Goal: Task Accomplishment & Management: Complete application form

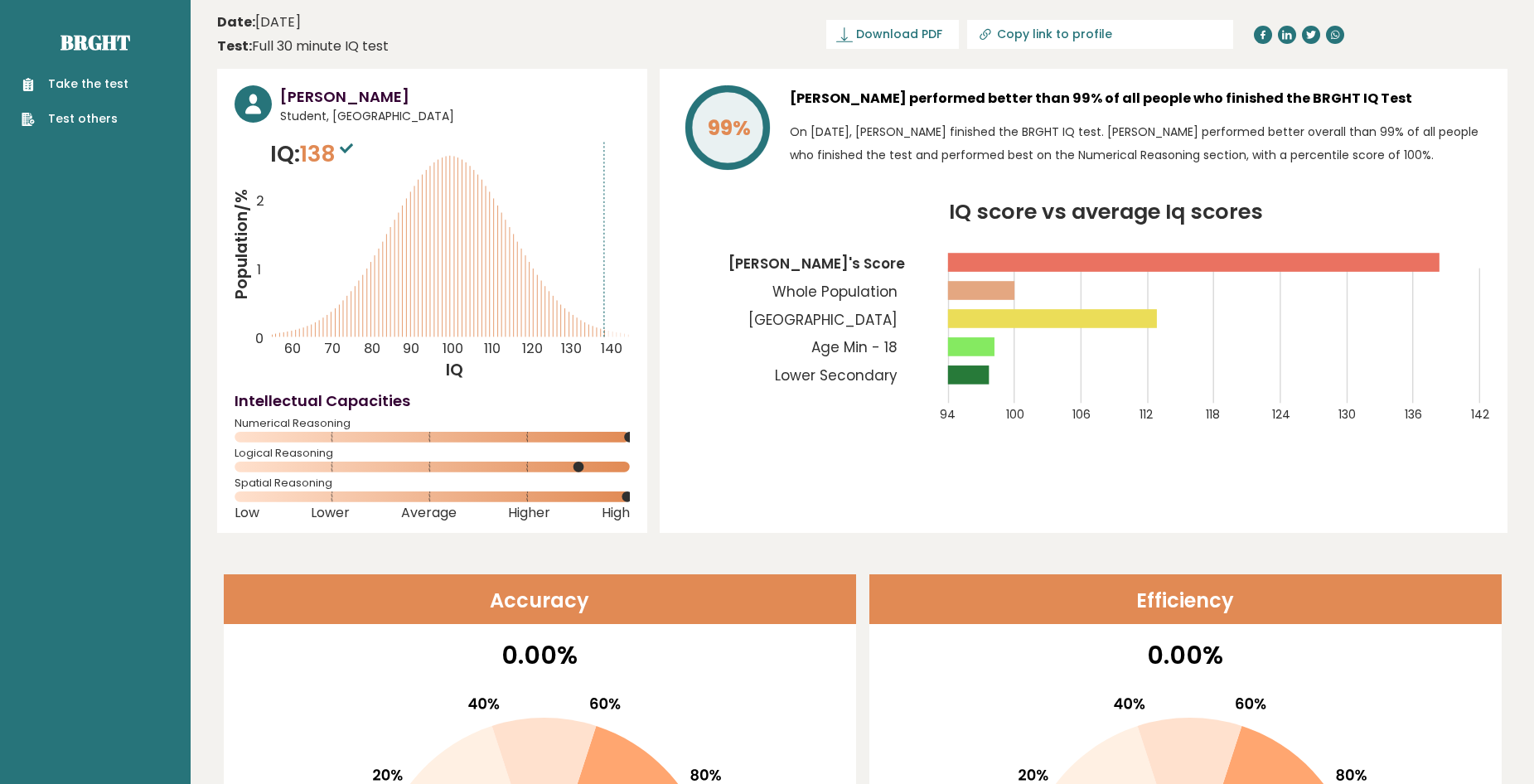
click at [99, 74] on div "Take the test Test others" at bounding box center [95, 91] width 164 height 72
click at [94, 86] on link "Take the test" at bounding box center [75, 84] width 106 height 17
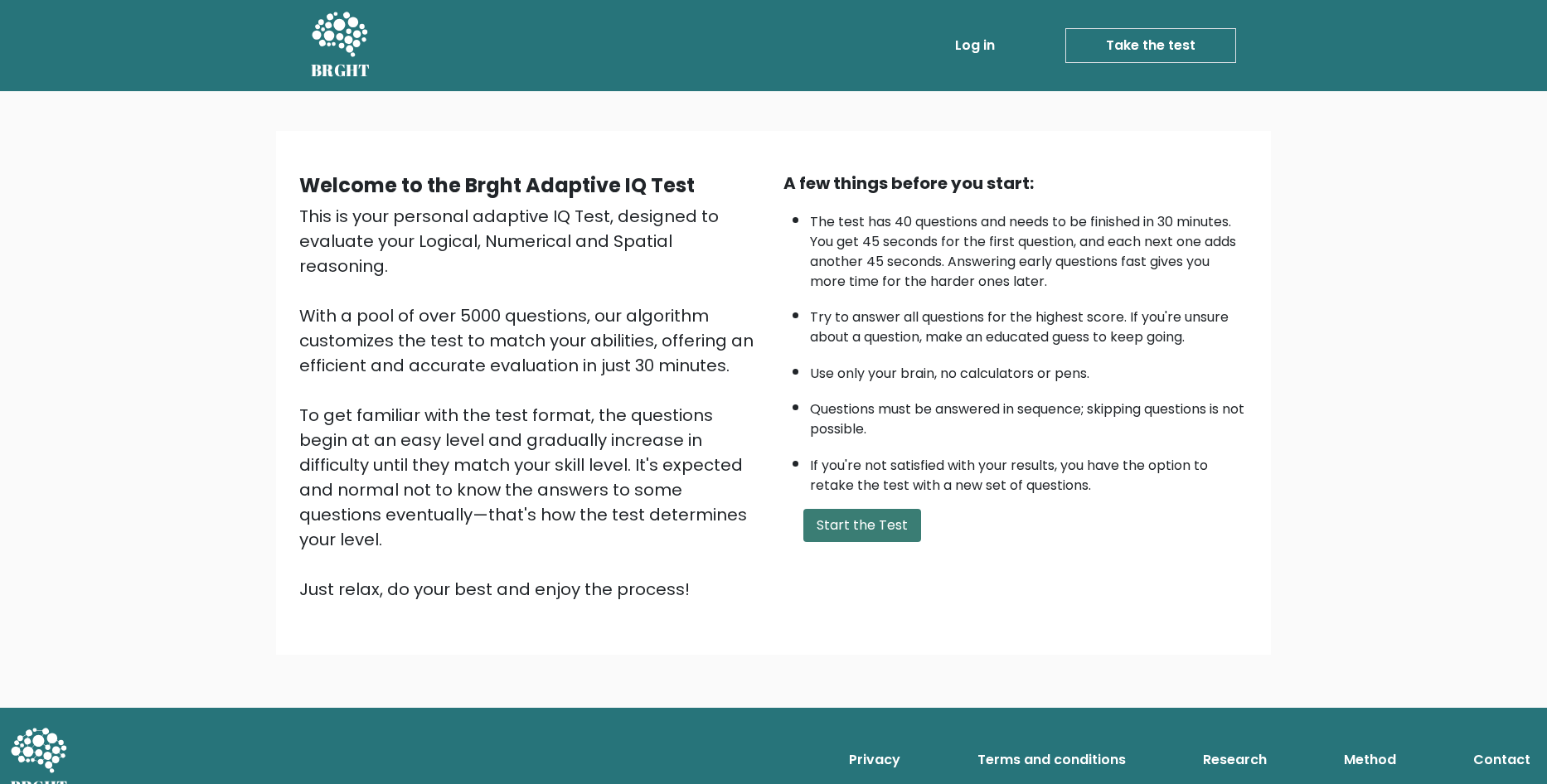
click at [865, 529] on button "Start the Test" at bounding box center [862, 525] width 118 height 33
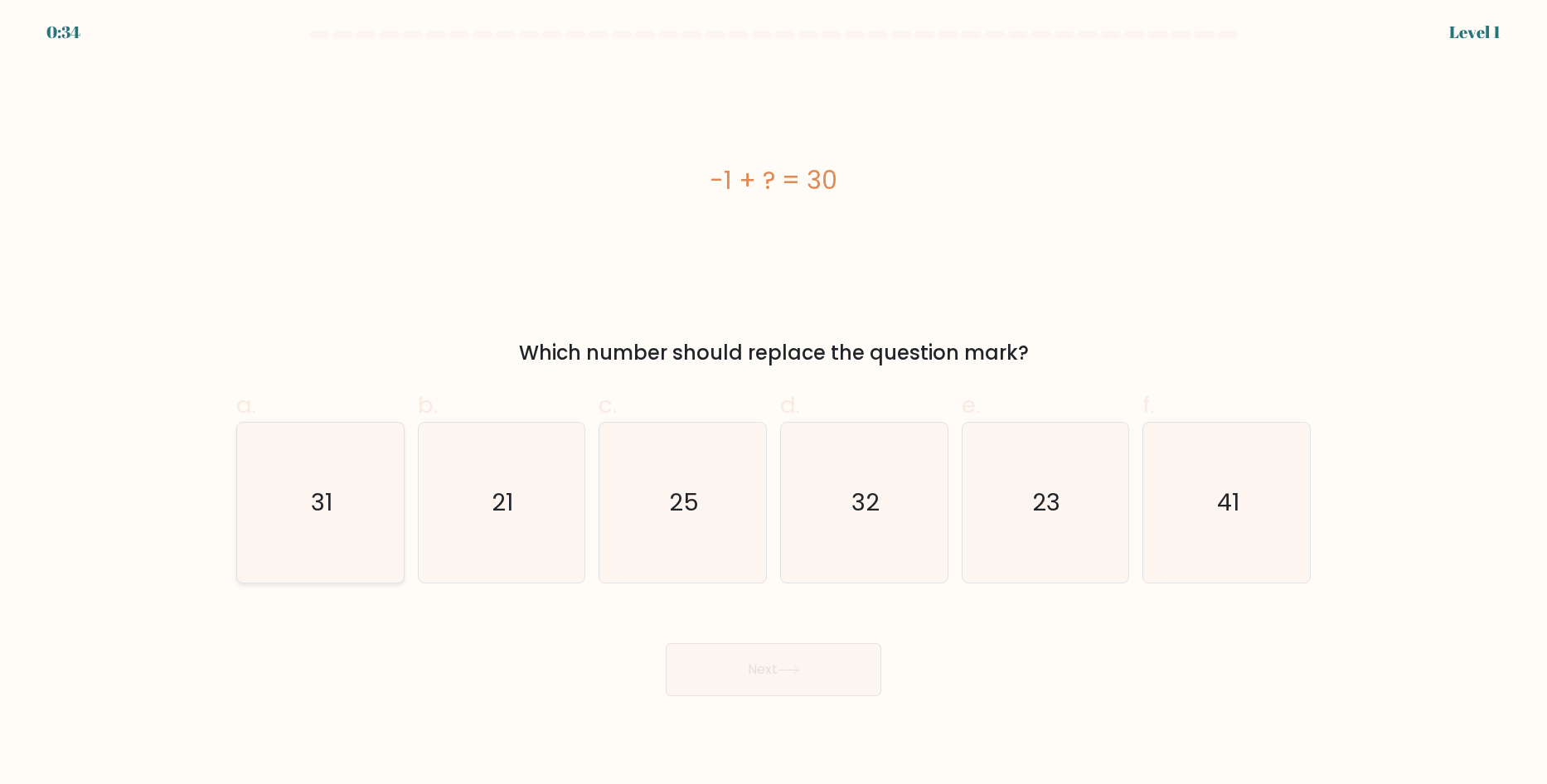
drag, startPoint x: 288, startPoint y: 501, endPoint x: 385, endPoint y: 519, distance: 98.7
click at [291, 501] on icon "31" at bounding box center [320, 503] width 160 height 160
click at [773, 403] on input "a. 31" at bounding box center [773, 396] width 1 height 10
radio input "true"
click at [779, 678] on button "Next" at bounding box center [773, 670] width 216 height 53
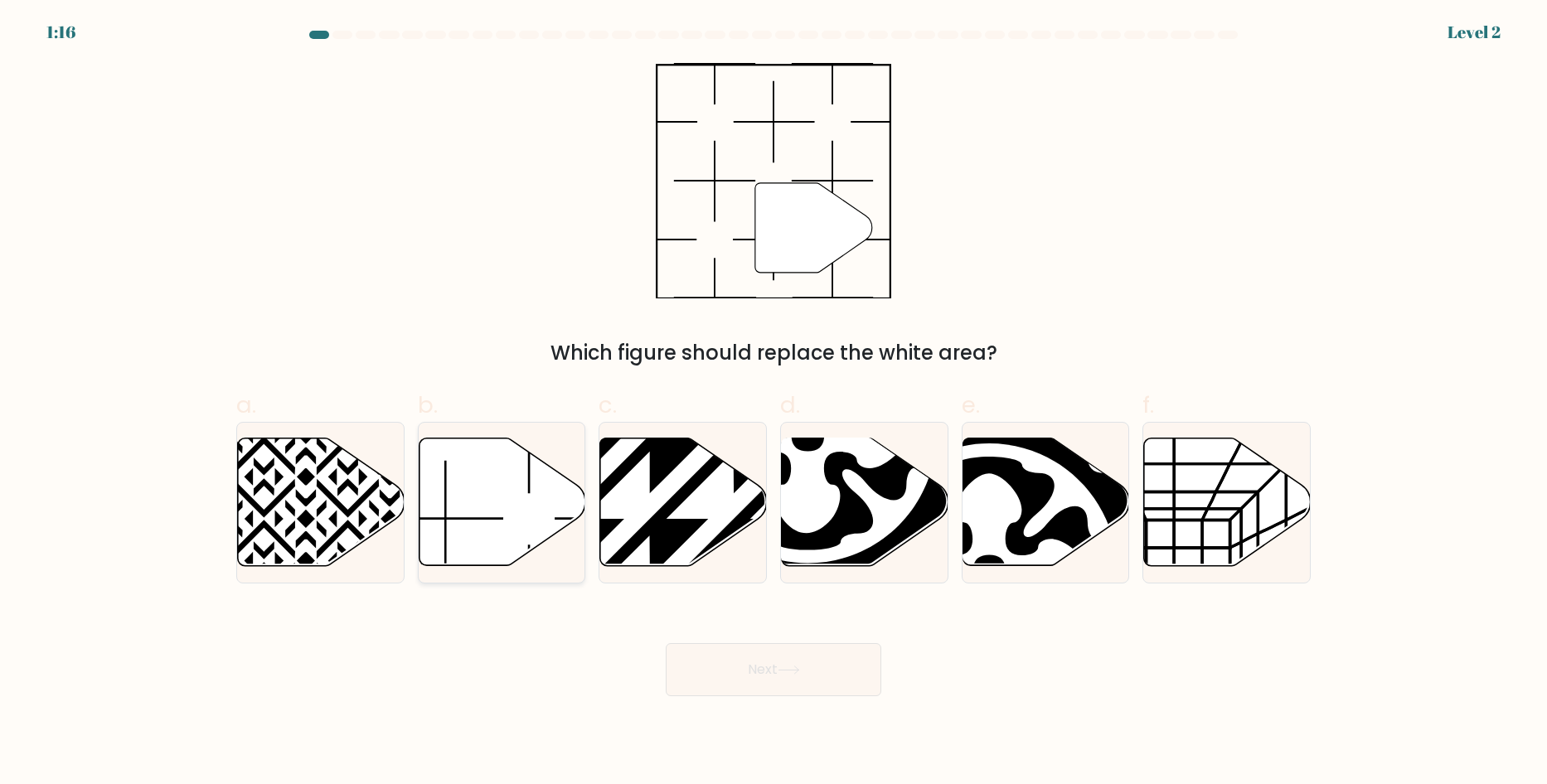
click at [483, 500] on icon at bounding box center [501, 502] width 166 height 127
click at [773, 403] on input "b." at bounding box center [773, 396] width 1 height 10
radio input "true"
click at [868, 684] on button "Next" at bounding box center [773, 670] width 216 height 53
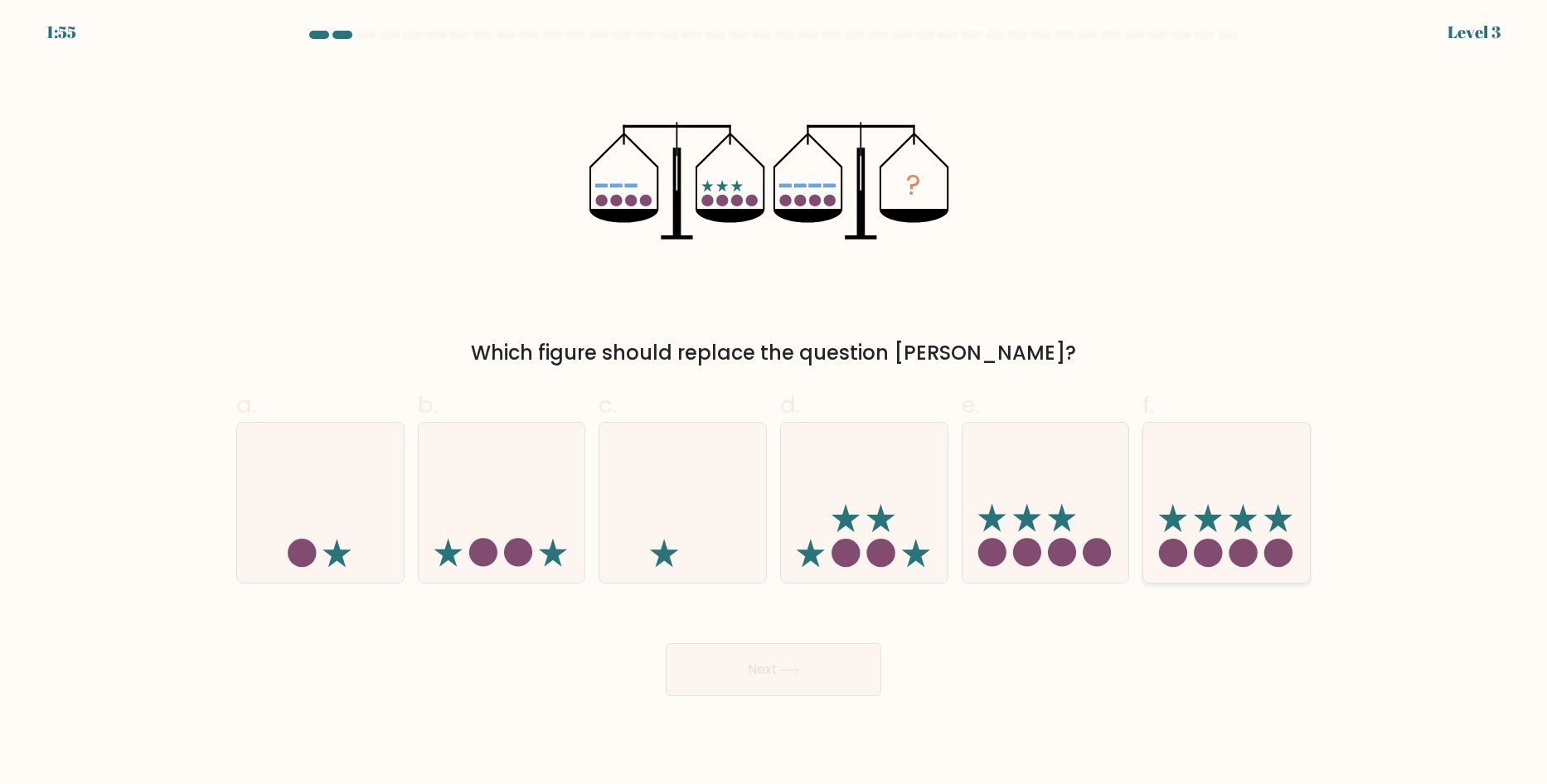
click at [1186, 537] on icon at bounding box center [1226, 502] width 166 height 138
click at [774, 403] on input "f." at bounding box center [773, 396] width 1 height 10
radio input "true"
click at [833, 685] on button "Next" at bounding box center [773, 670] width 216 height 53
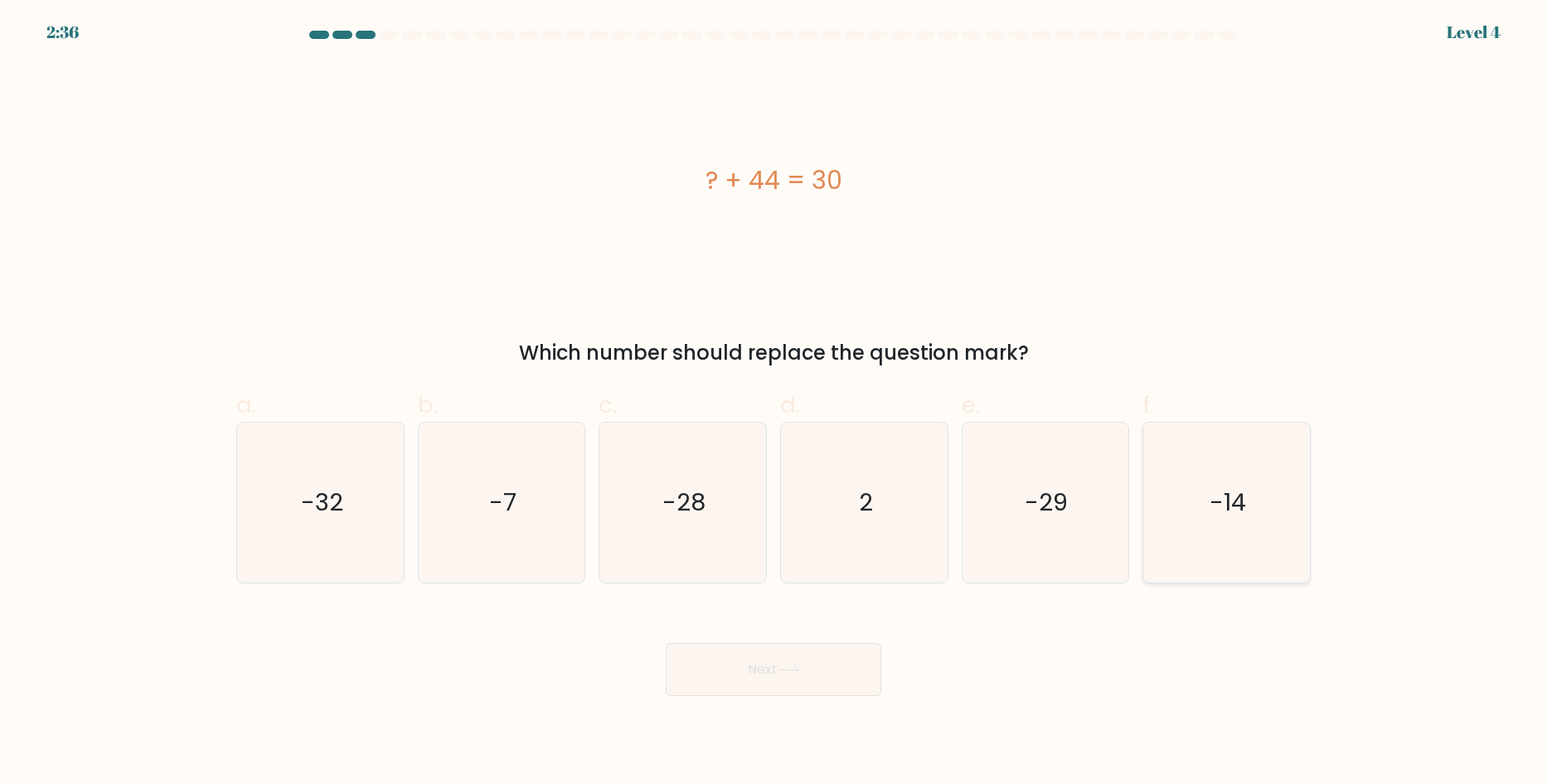
click at [1206, 518] on icon "-14" at bounding box center [1227, 503] width 160 height 160
click at [774, 403] on input "f. -14" at bounding box center [773, 396] width 1 height 10
radio input "true"
click at [831, 658] on button "Next" at bounding box center [773, 670] width 216 height 53
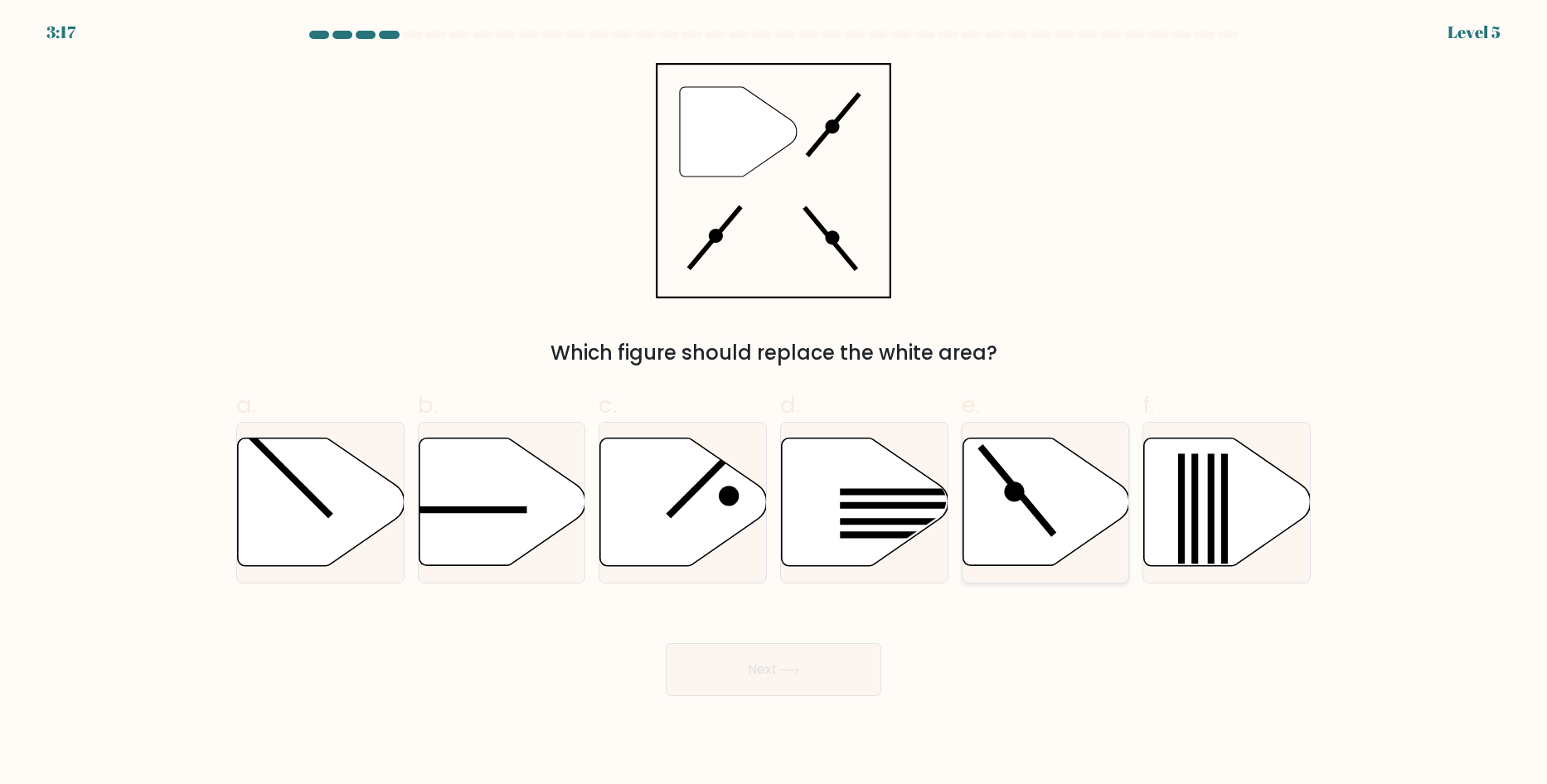
drag, startPoint x: 1054, startPoint y: 523, endPoint x: 1027, endPoint y: 547, distance: 36.1
click at [1054, 522] on icon at bounding box center [1045, 502] width 166 height 127
click at [774, 403] on input "e." at bounding box center [773, 396] width 1 height 10
radio input "true"
click at [847, 675] on button "Next" at bounding box center [773, 670] width 216 height 53
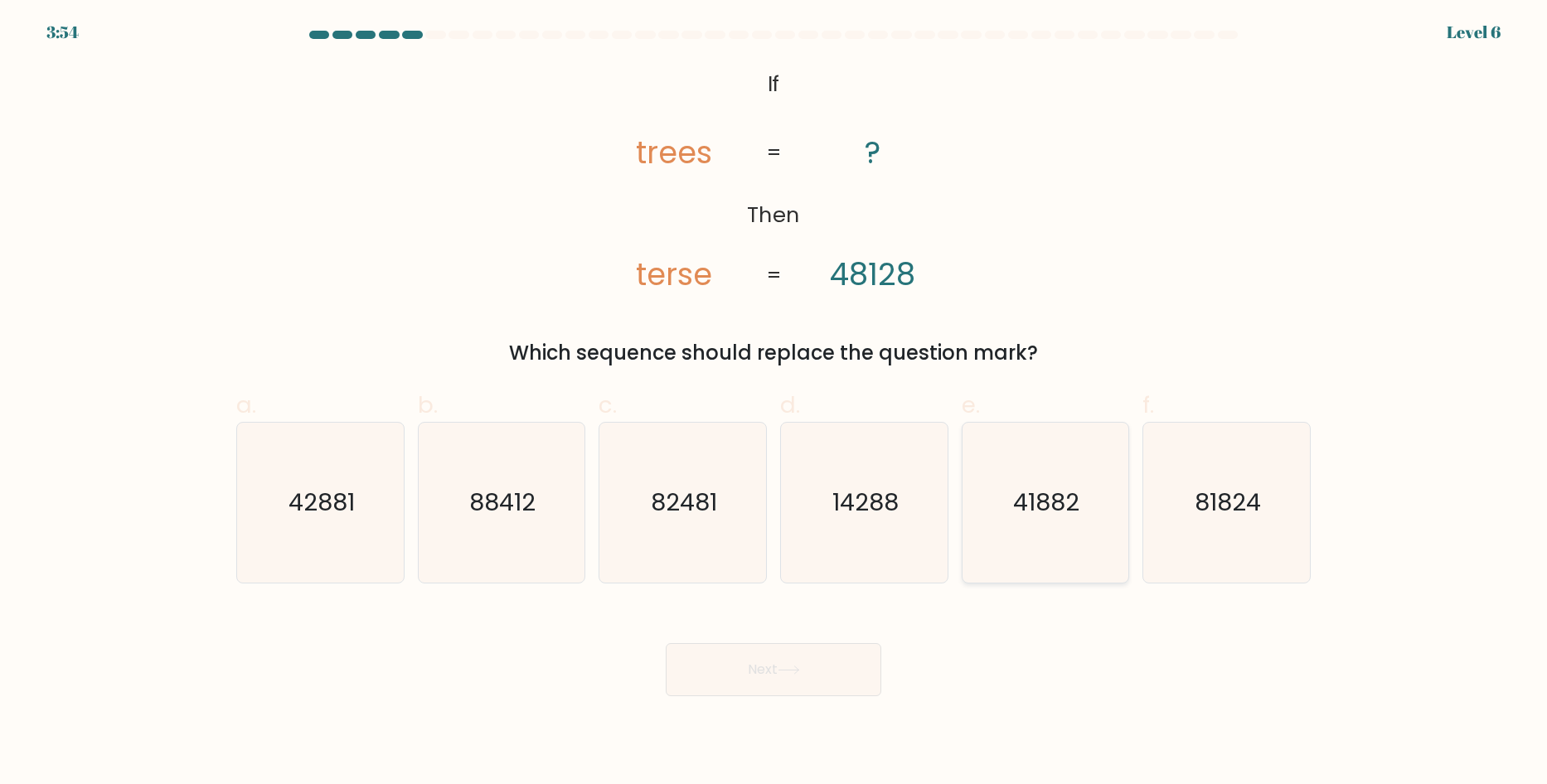
click at [1080, 535] on icon "41882" at bounding box center [1045, 503] width 160 height 160
click at [774, 403] on input "e. 41882" at bounding box center [773, 396] width 1 height 10
radio input "true"
click at [805, 656] on button "Next" at bounding box center [773, 670] width 216 height 53
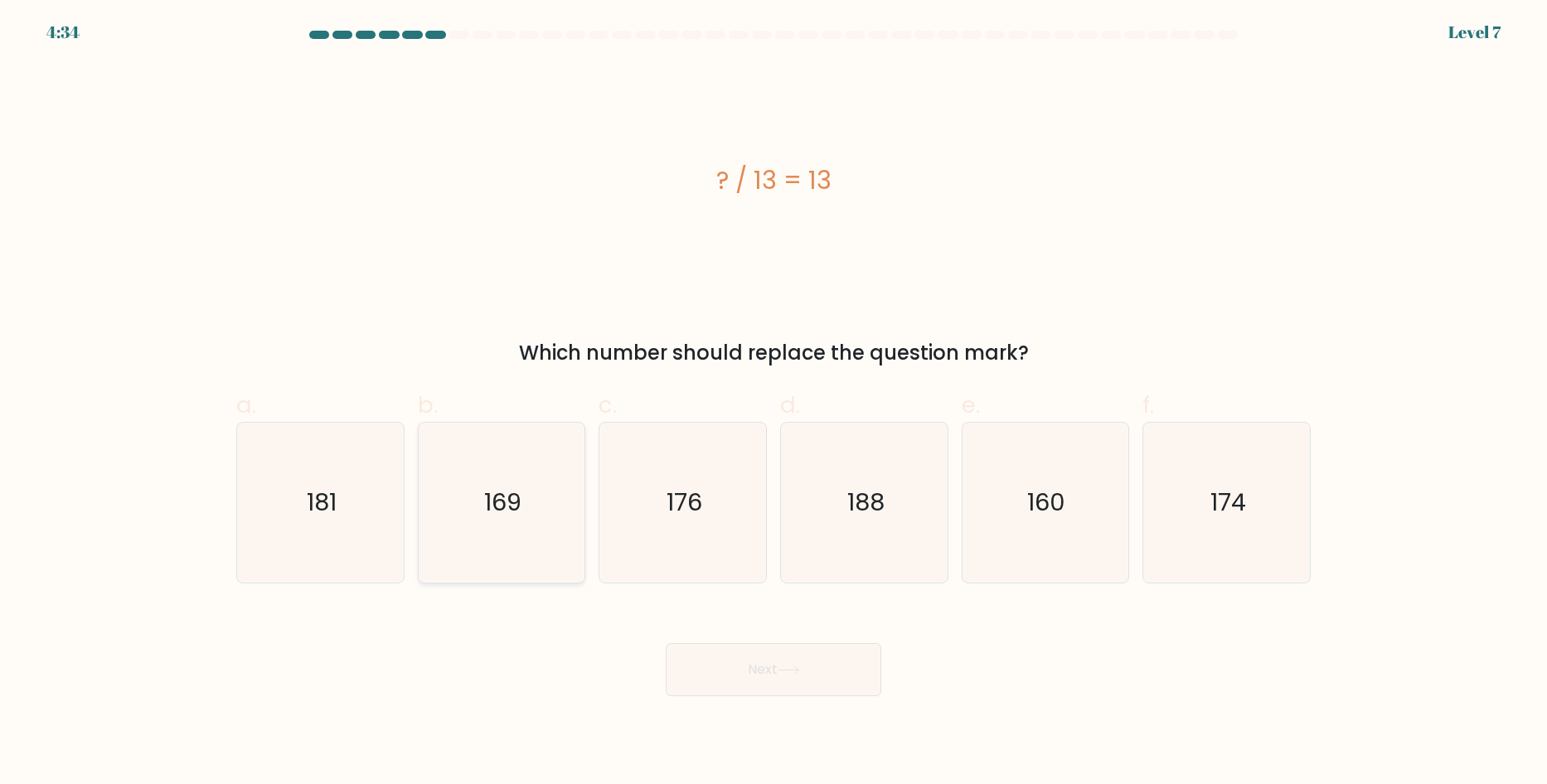
click at [517, 491] on text "169" at bounding box center [502, 502] width 37 height 33
click at [773, 403] on input "b. 169" at bounding box center [773, 396] width 1 height 10
radio input "true"
click at [772, 672] on button "Next" at bounding box center [773, 670] width 216 height 53
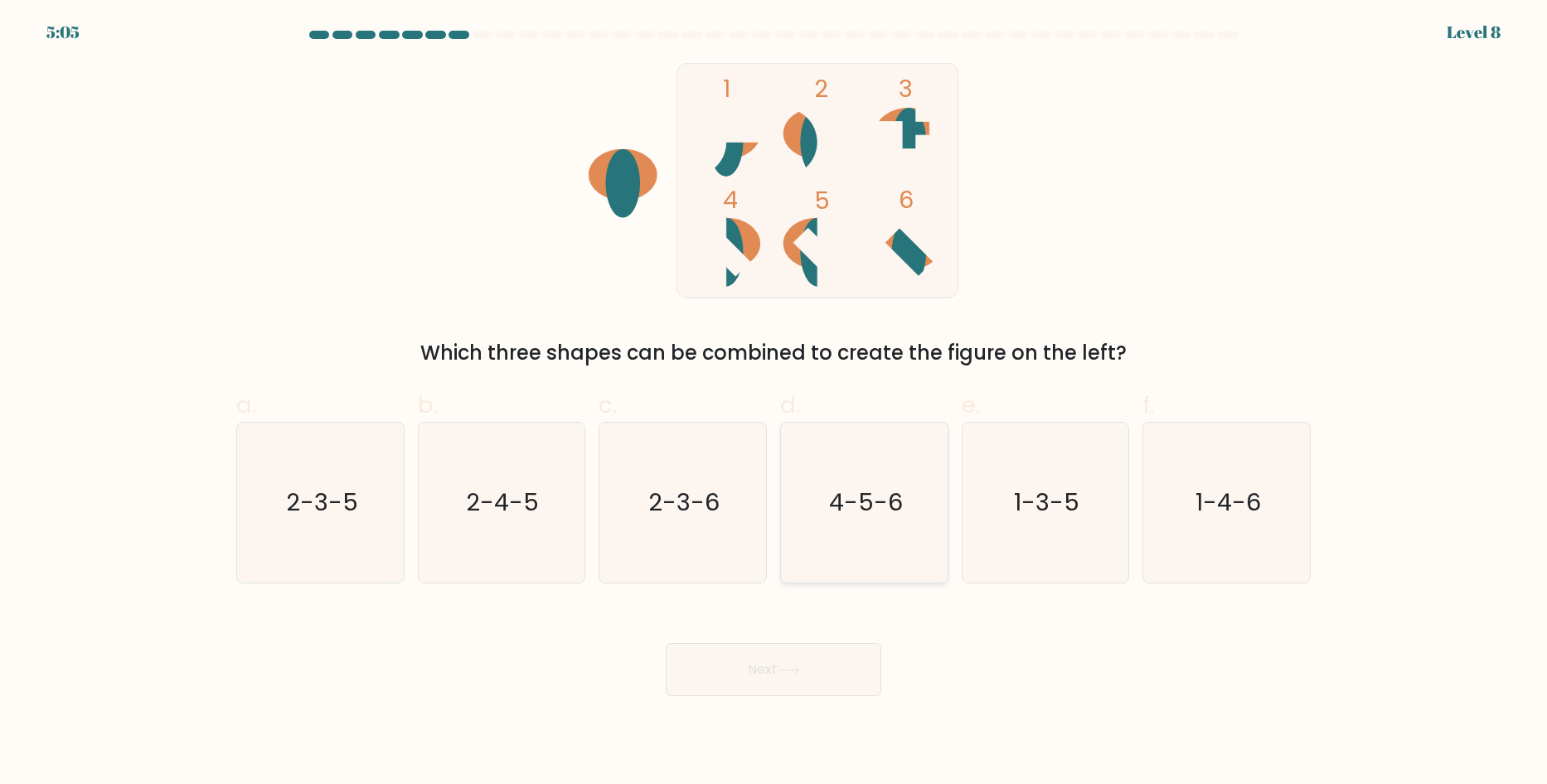
click at [889, 491] on text "4-5-6" at bounding box center [866, 502] width 74 height 33
click at [774, 403] on input "d. 4-5-6" at bounding box center [773, 396] width 1 height 10
radio input "true"
click at [820, 662] on button "Next" at bounding box center [773, 670] width 216 height 53
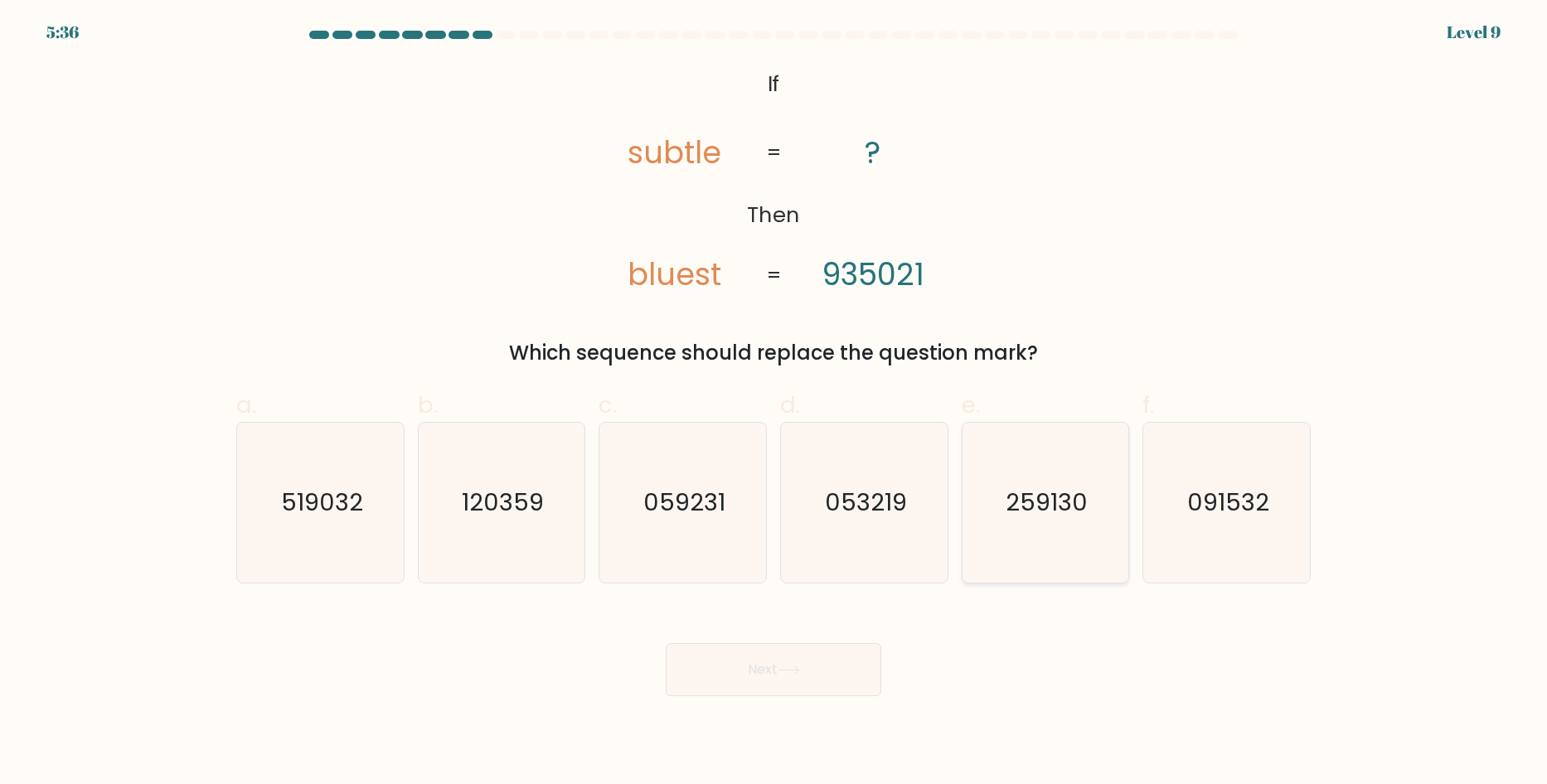
click at [1093, 507] on icon "259130" at bounding box center [1045, 503] width 160 height 160
click at [774, 403] on input "e. 259130" at bounding box center [773, 396] width 1 height 10
radio input "true"
click at [771, 680] on button "Next" at bounding box center [773, 670] width 216 height 53
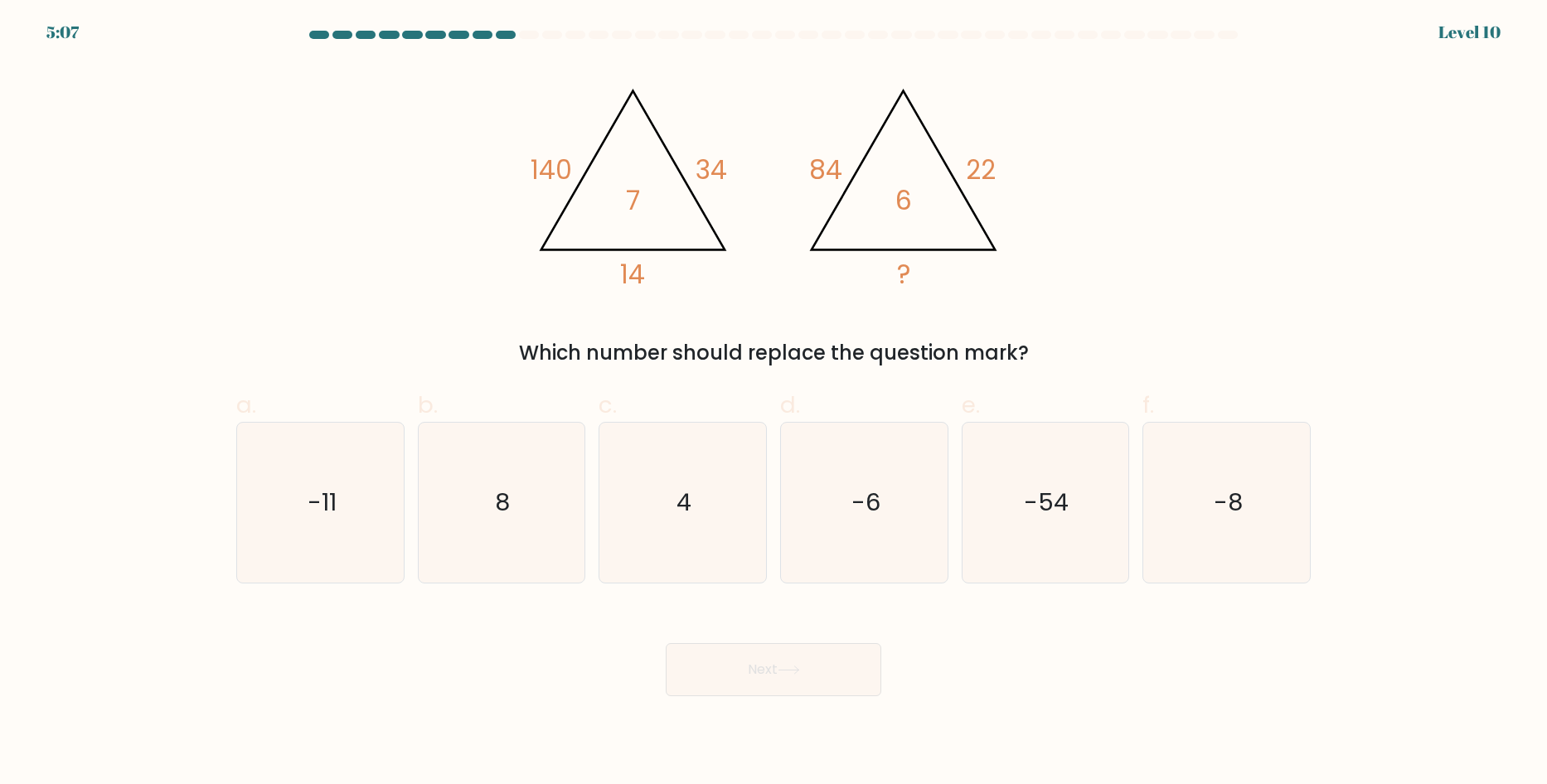
click at [491, 502] on icon "8" at bounding box center [501, 503] width 160 height 160
click at [773, 403] on input "b. 8" at bounding box center [773, 396] width 1 height 10
radio input "true"
click at [725, 682] on button "Next" at bounding box center [773, 670] width 216 height 53
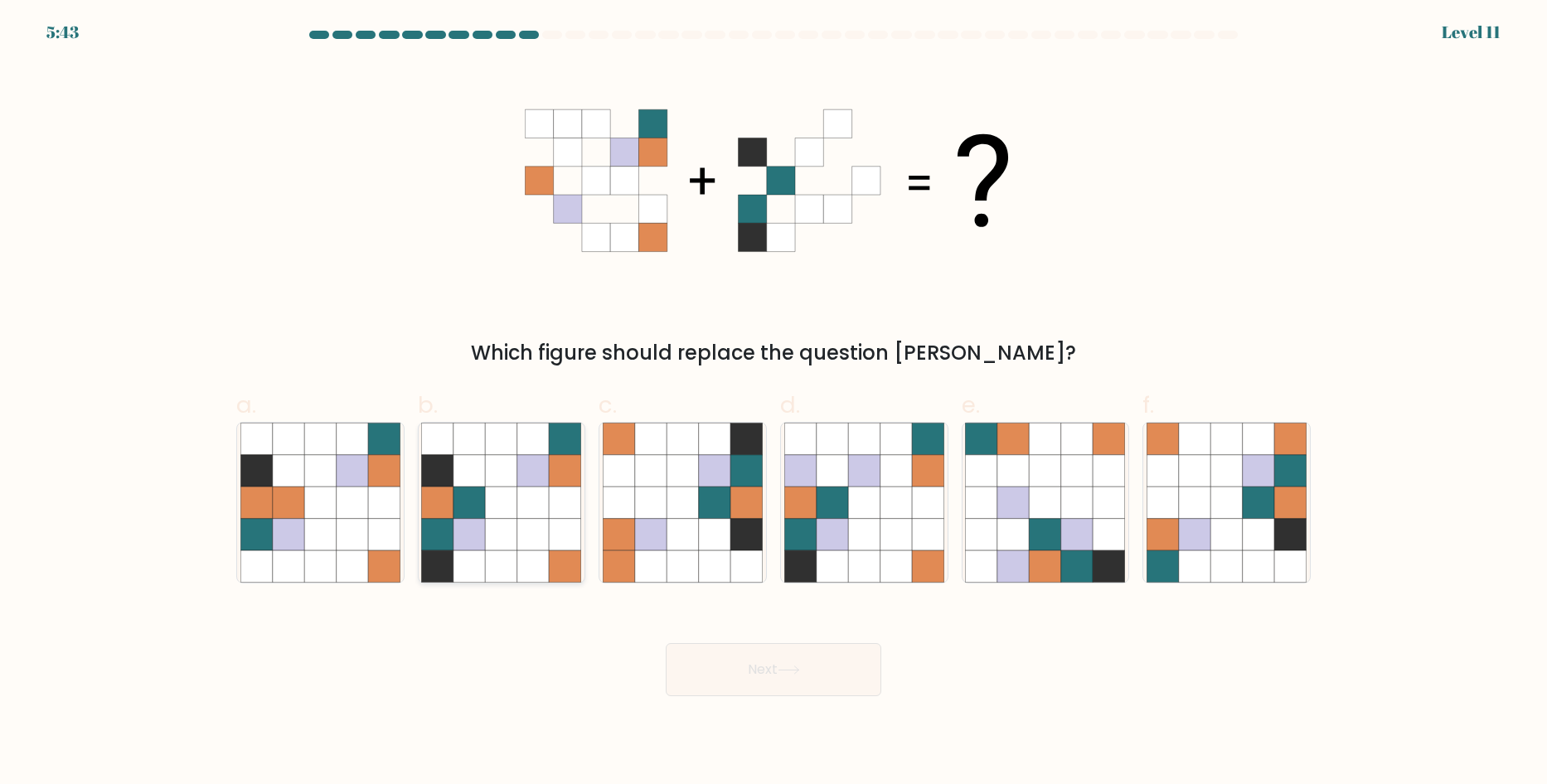
click at [501, 449] on icon at bounding box center [501, 438] width 31 height 31
click at [773, 403] on input "b." at bounding box center [773, 396] width 1 height 10
radio input "true"
click at [771, 691] on button "Next" at bounding box center [773, 670] width 216 height 53
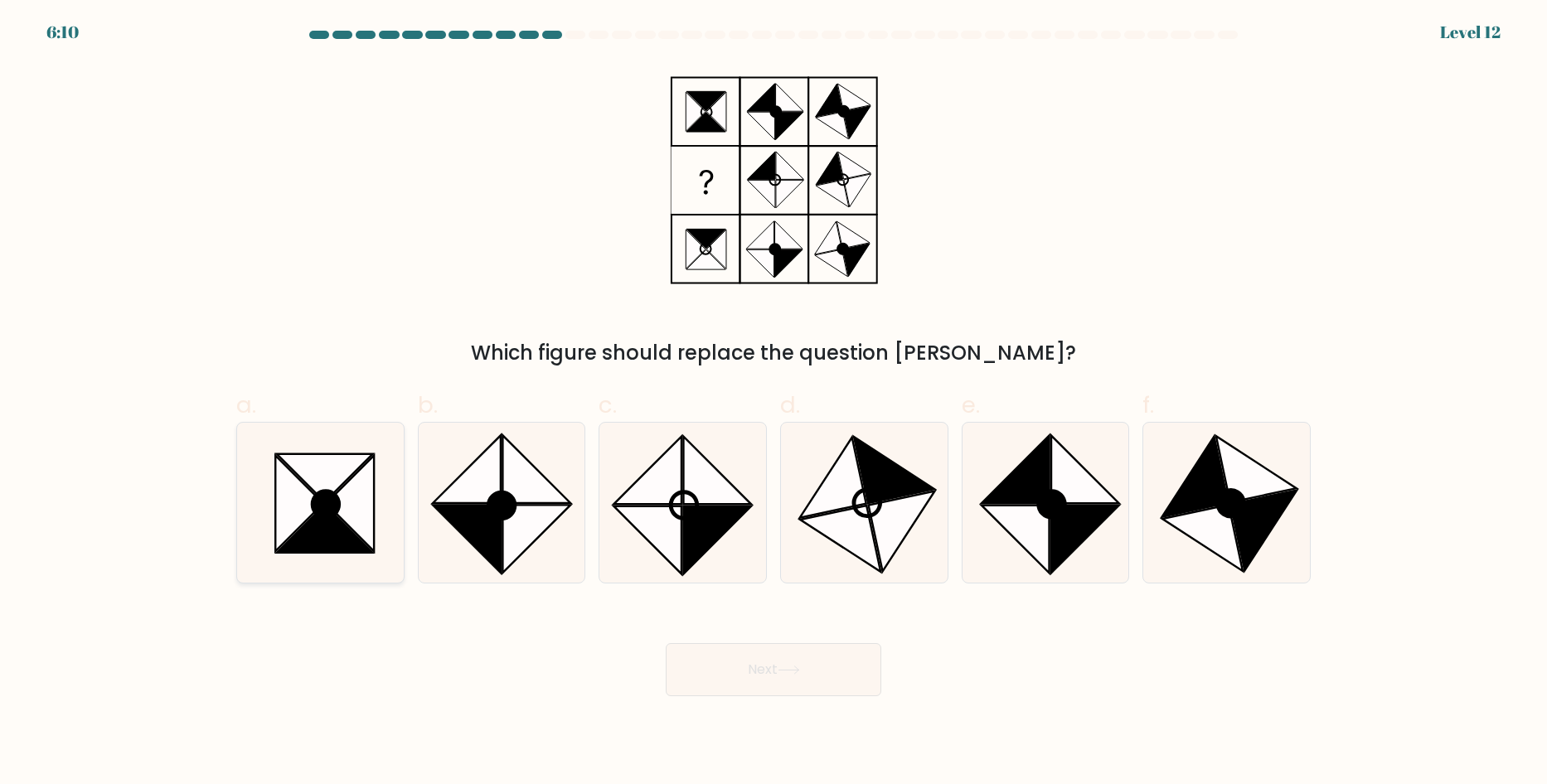
click at [302, 473] on icon at bounding box center [324, 478] width 95 height 48
click at [773, 403] on input "a." at bounding box center [773, 396] width 1 height 10
radio input "true"
click at [741, 669] on button "Next" at bounding box center [773, 670] width 216 height 53
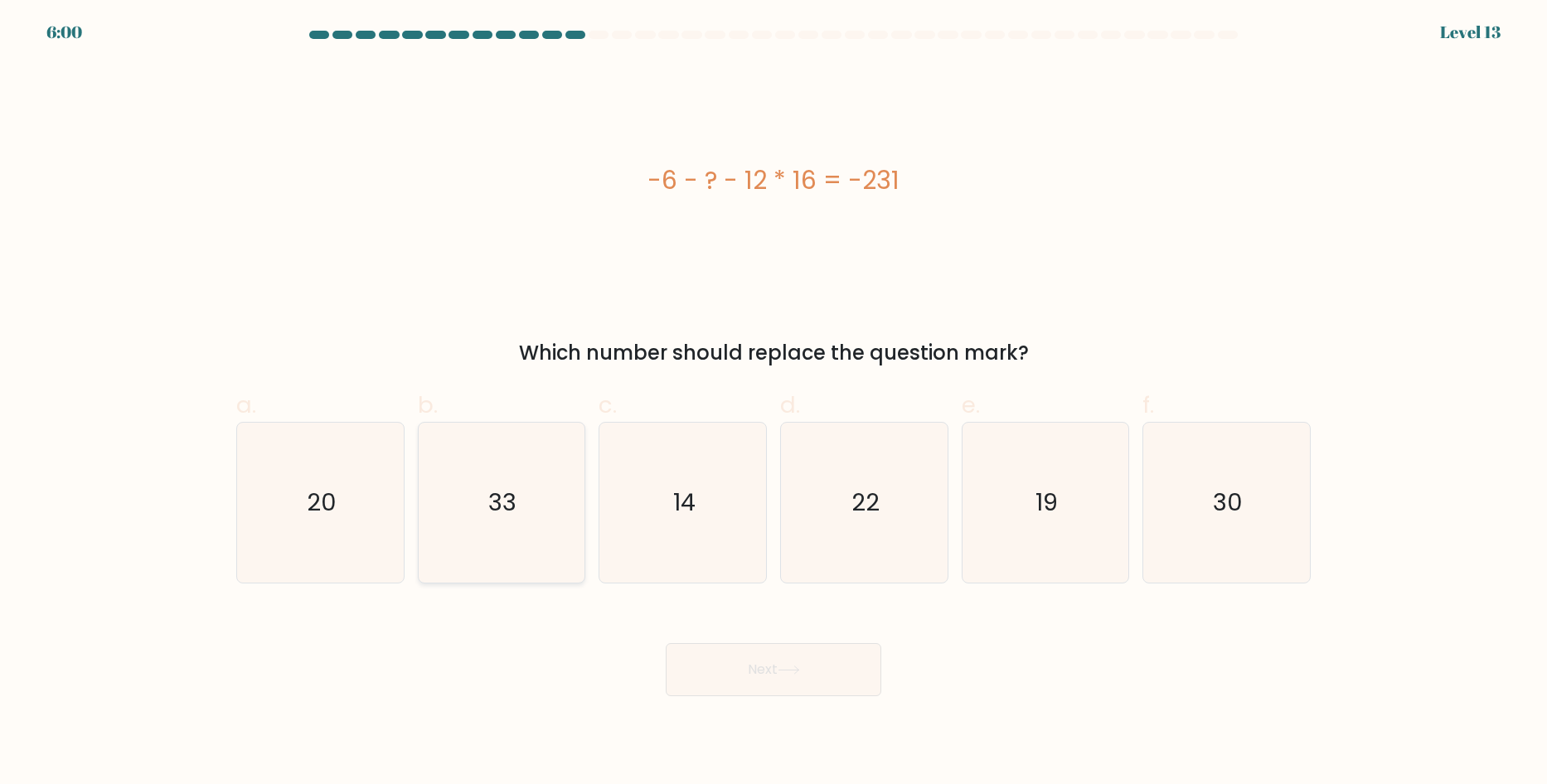
click at [545, 451] on icon "33" at bounding box center [501, 503] width 160 height 160
click at [773, 403] on input "b. 33" at bounding box center [773, 396] width 1 height 10
radio input "true"
click at [772, 676] on button "Next" at bounding box center [773, 670] width 216 height 53
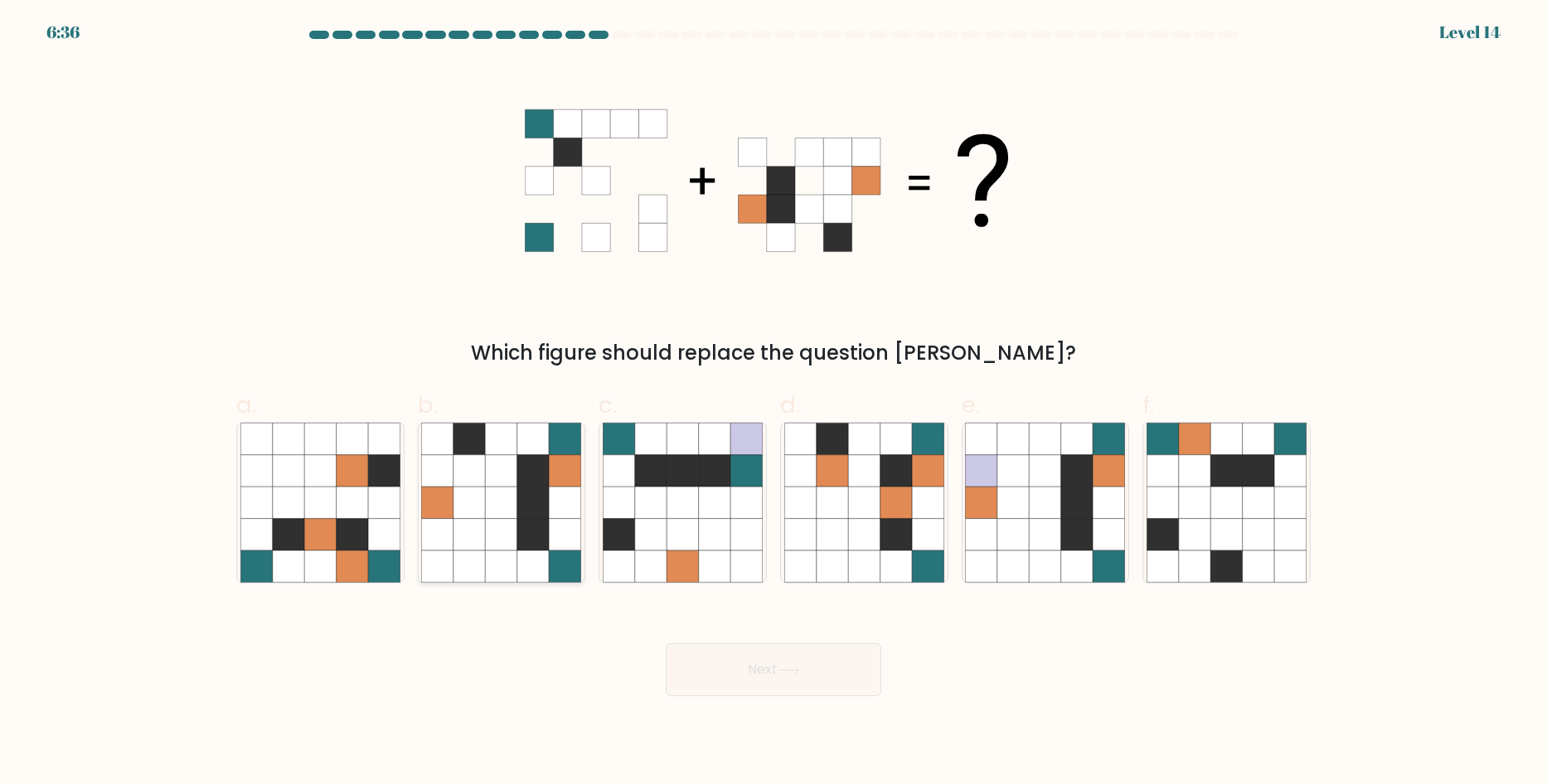
click at [548, 482] on icon at bounding box center [532, 470] width 31 height 31
click at [773, 403] on input "b." at bounding box center [773, 396] width 1 height 10
radio input "true"
click at [834, 680] on button "Next" at bounding box center [773, 670] width 216 height 53
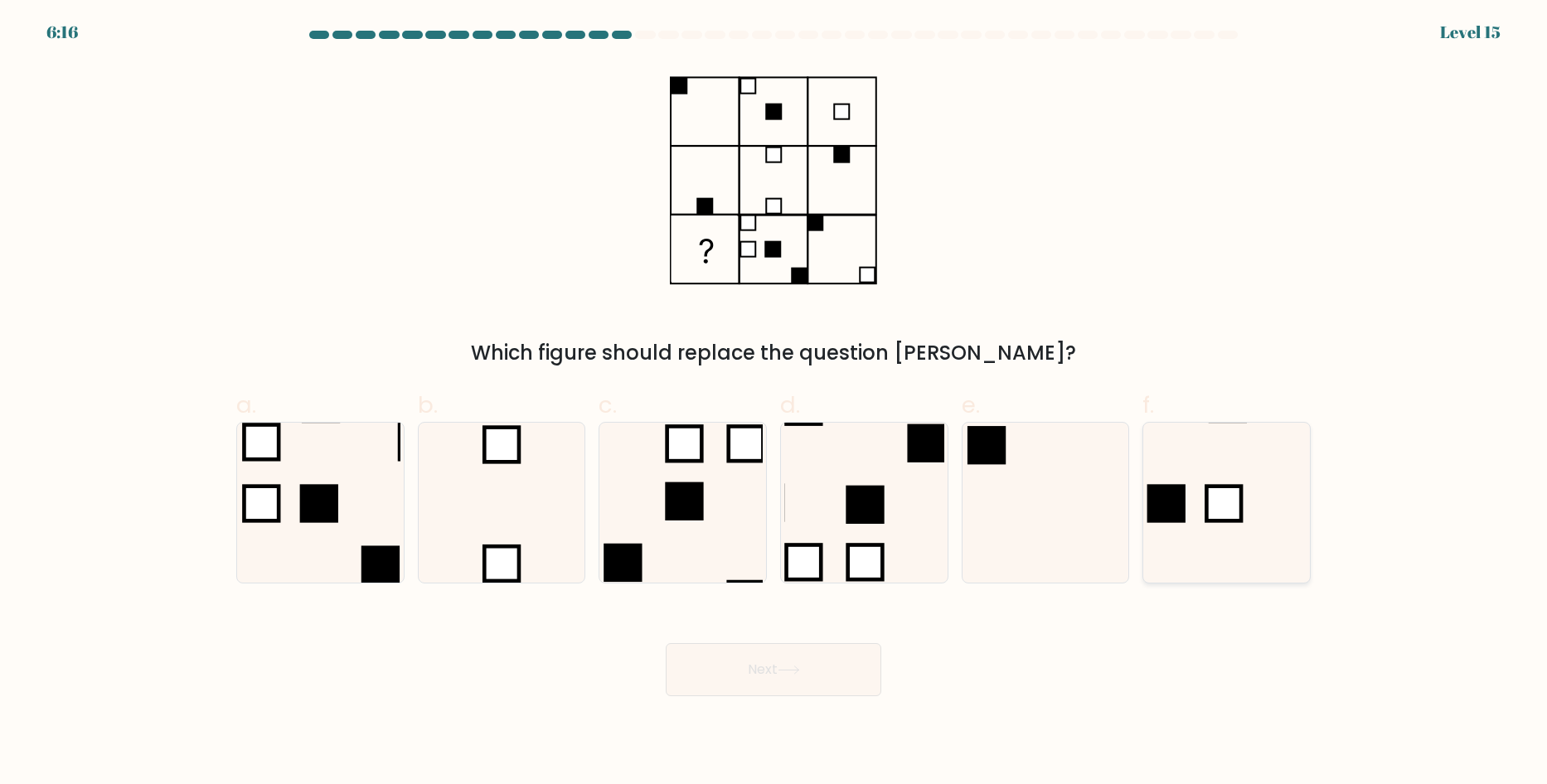
click at [1155, 486] on rect at bounding box center [1167, 503] width 38 height 38
click at [774, 403] on input "f." at bounding box center [773, 396] width 1 height 10
radio input "true"
click at [788, 681] on button "Next" at bounding box center [773, 670] width 216 height 53
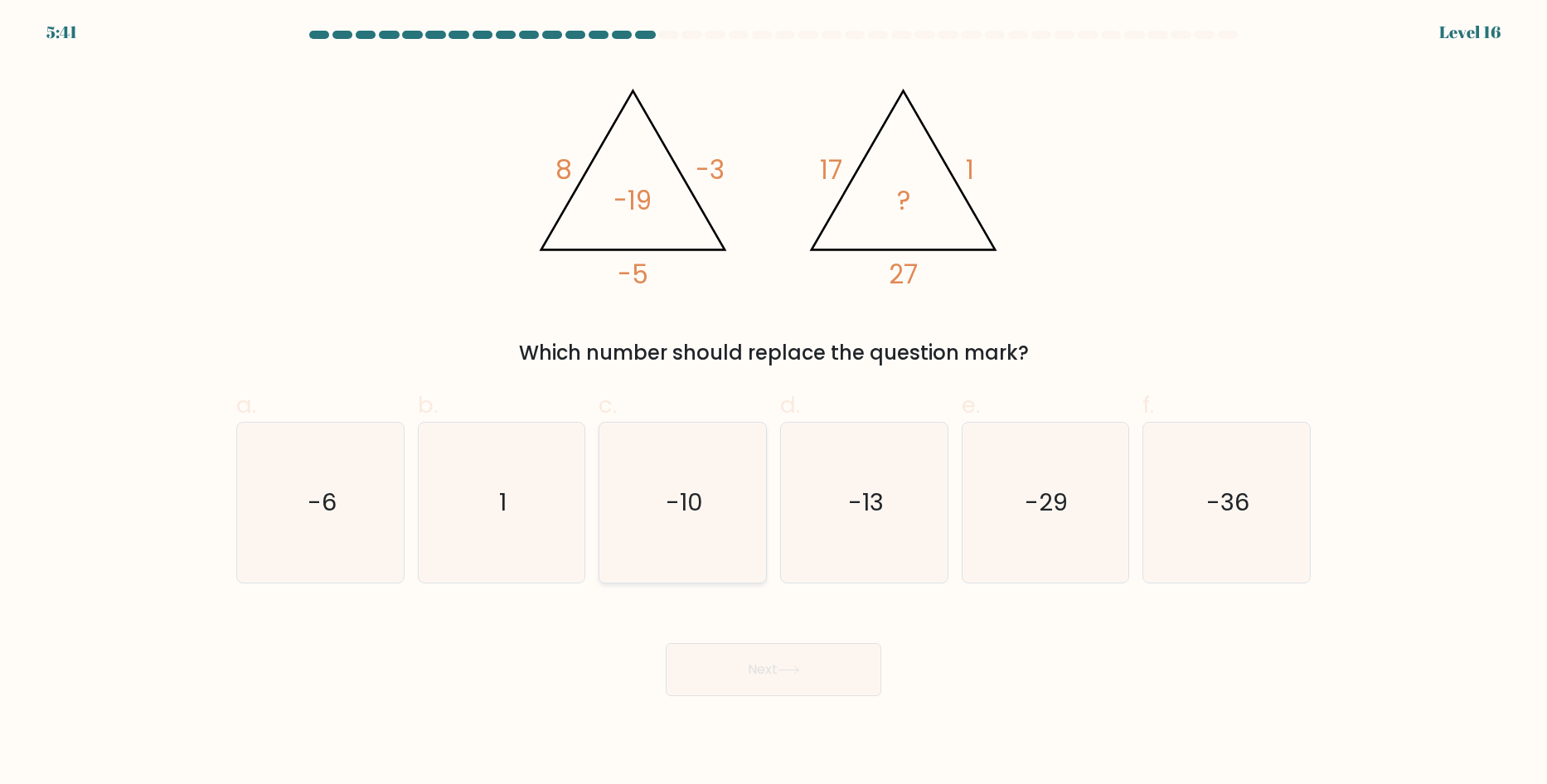
click at [711, 498] on icon "-10" at bounding box center [683, 503] width 160 height 160
click at [773, 403] on input "c. -10" at bounding box center [773, 396] width 1 height 10
radio input "true"
drag, startPoint x: 764, startPoint y: 683, endPoint x: 775, endPoint y: 669, distance: 17.8
click at [764, 682] on button "Next" at bounding box center [773, 670] width 216 height 53
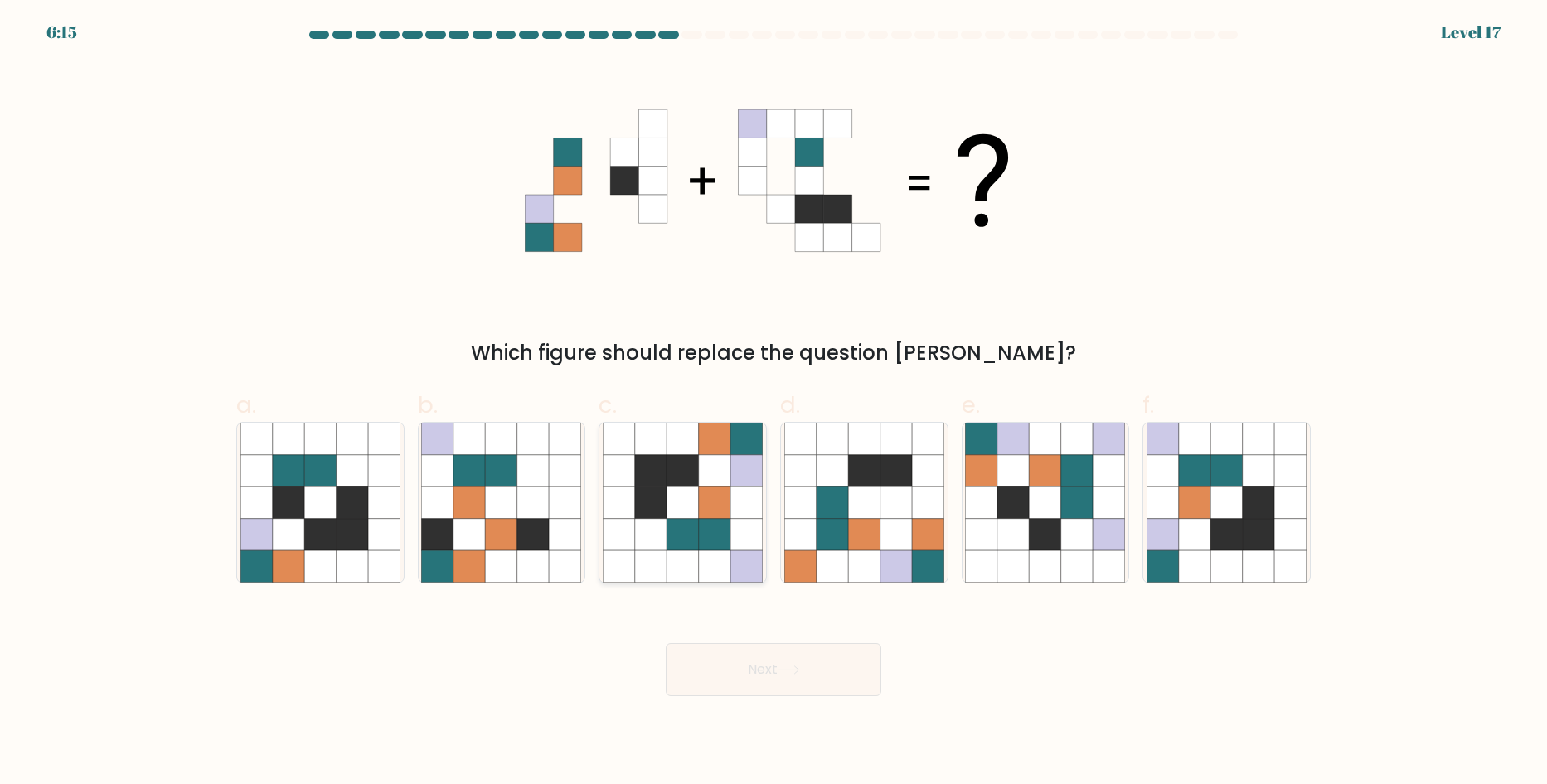
click at [736, 438] on icon at bounding box center [745, 438] width 31 height 31
click at [773, 403] on input "c." at bounding box center [773, 396] width 1 height 10
radio input "true"
click at [736, 438] on icon at bounding box center [745, 438] width 31 height 31
click at [773, 403] on input "c." at bounding box center [773, 396] width 1 height 10
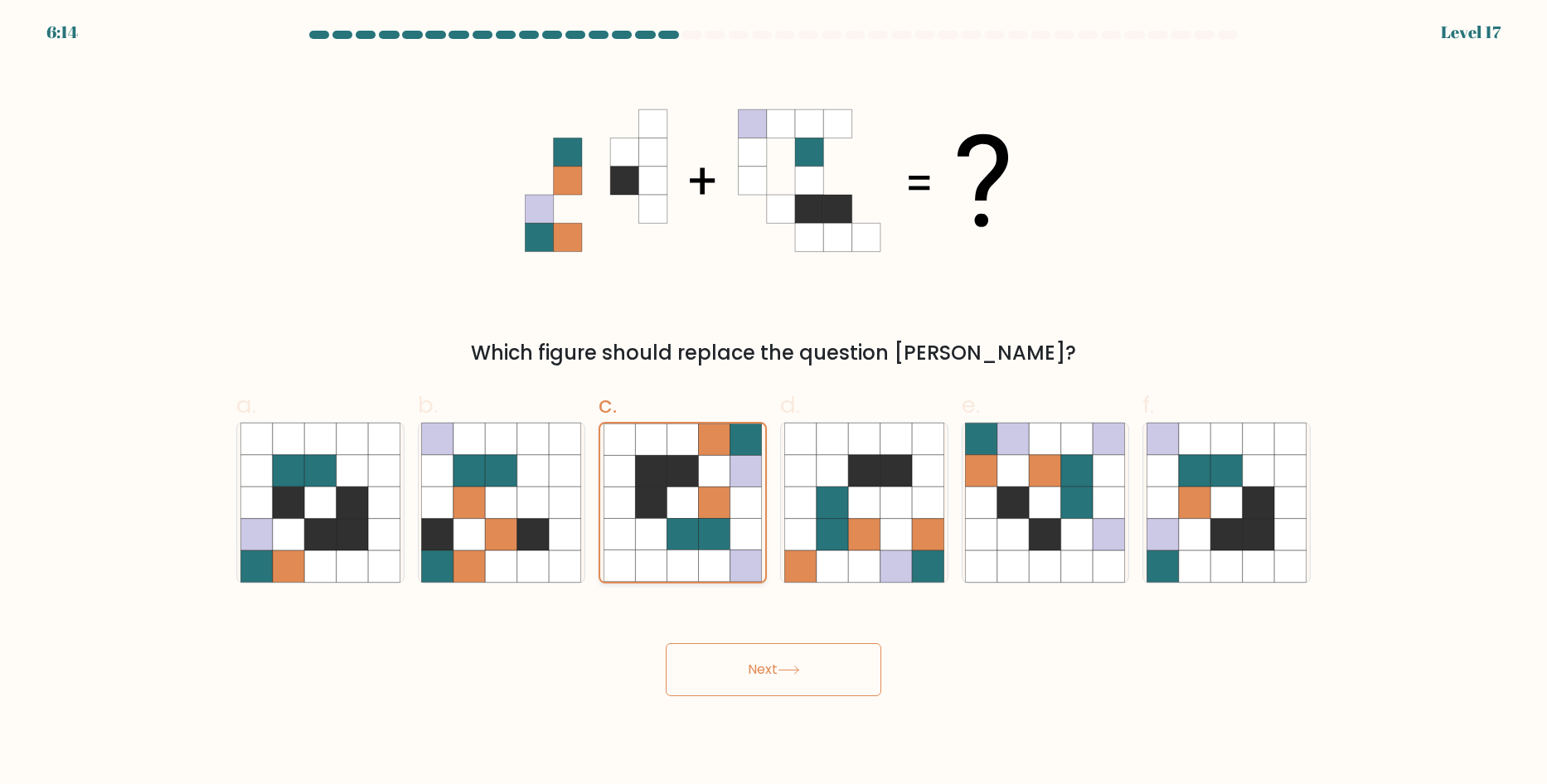
click at [735, 440] on icon at bounding box center [745, 438] width 31 height 31
click at [773, 403] on input "c." at bounding box center [773, 396] width 1 height 10
click at [791, 679] on button "Next" at bounding box center [773, 670] width 216 height 53
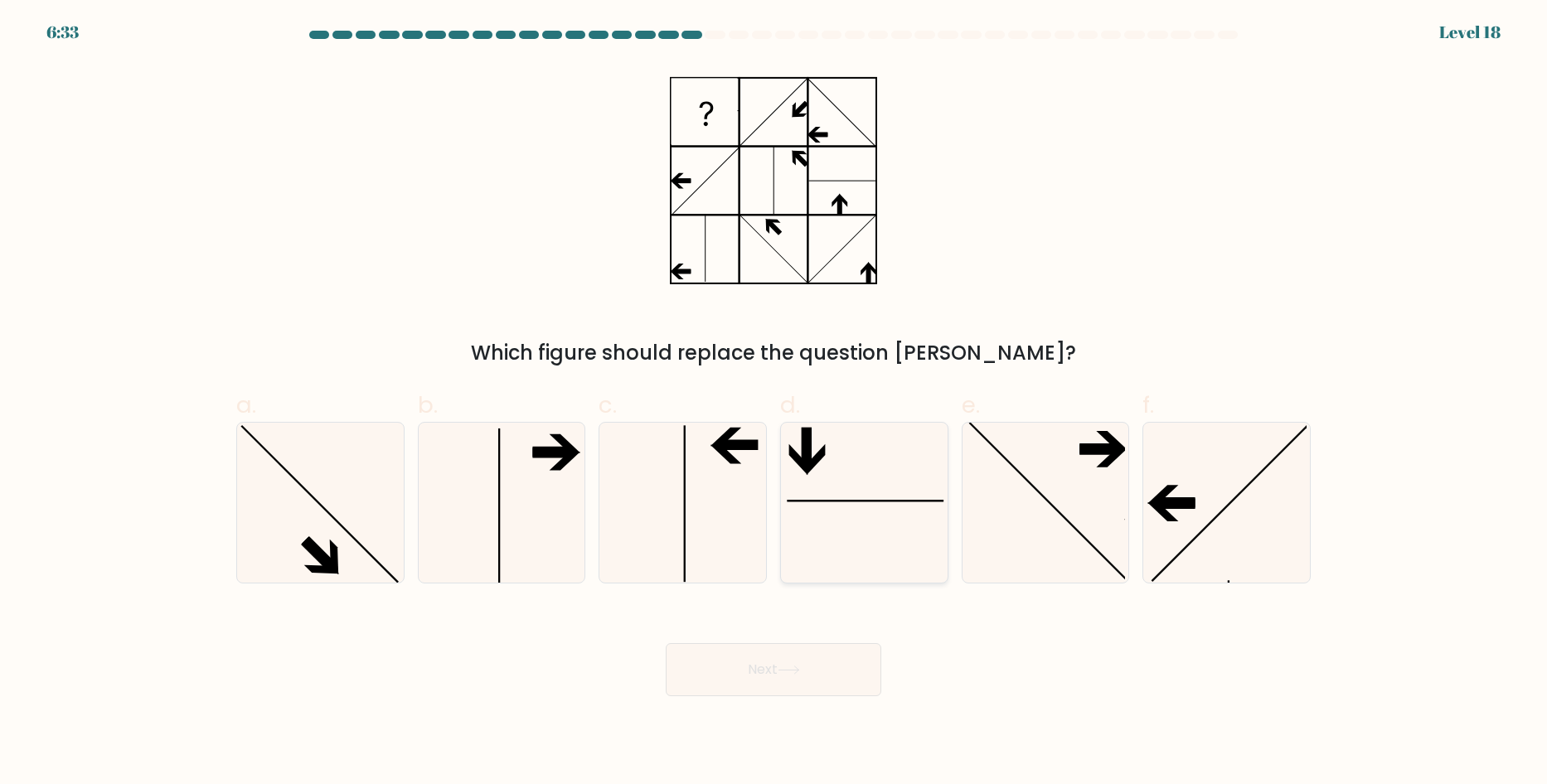
click at [857, 462] on icon at bounding box center [864, 503] width 160 height 160
click at [774, 403] on input "d." at bounding box center [773, 396] width 1 height 10
radio input "true"
click at [790, 659] on button "Next" at bounding box center [773, 670] width 216 height 53
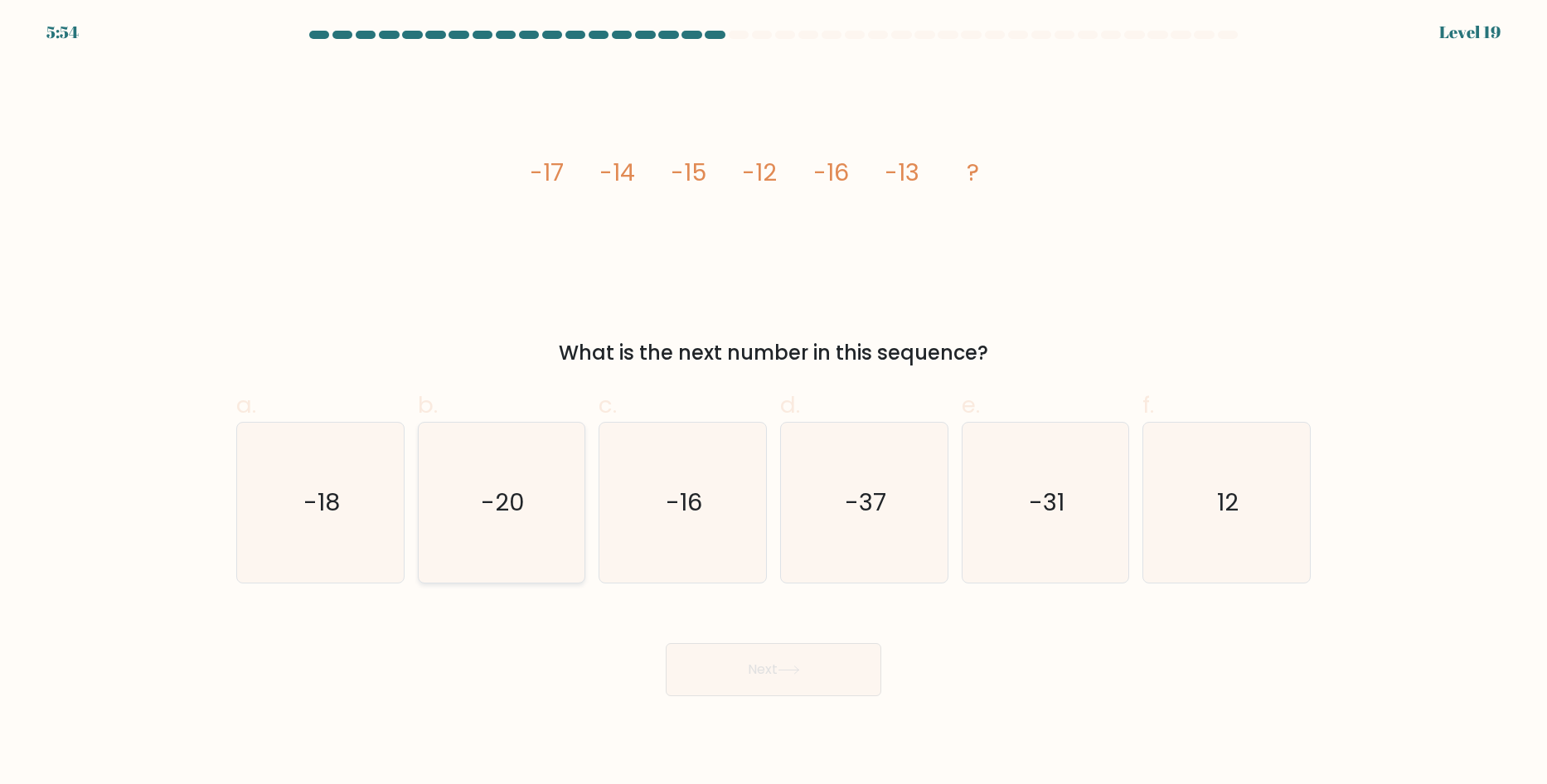
click at [514, 485] on icon "-20" at bounding box center [501, 503] width 160 height 160
click at [773, 403] on input "b. -20" at bounding box center [773, 396] width 1 height 10
radio input "true"
click at [785, 656] on button "Next" at bounding box center [773, 670] width 216 height 53
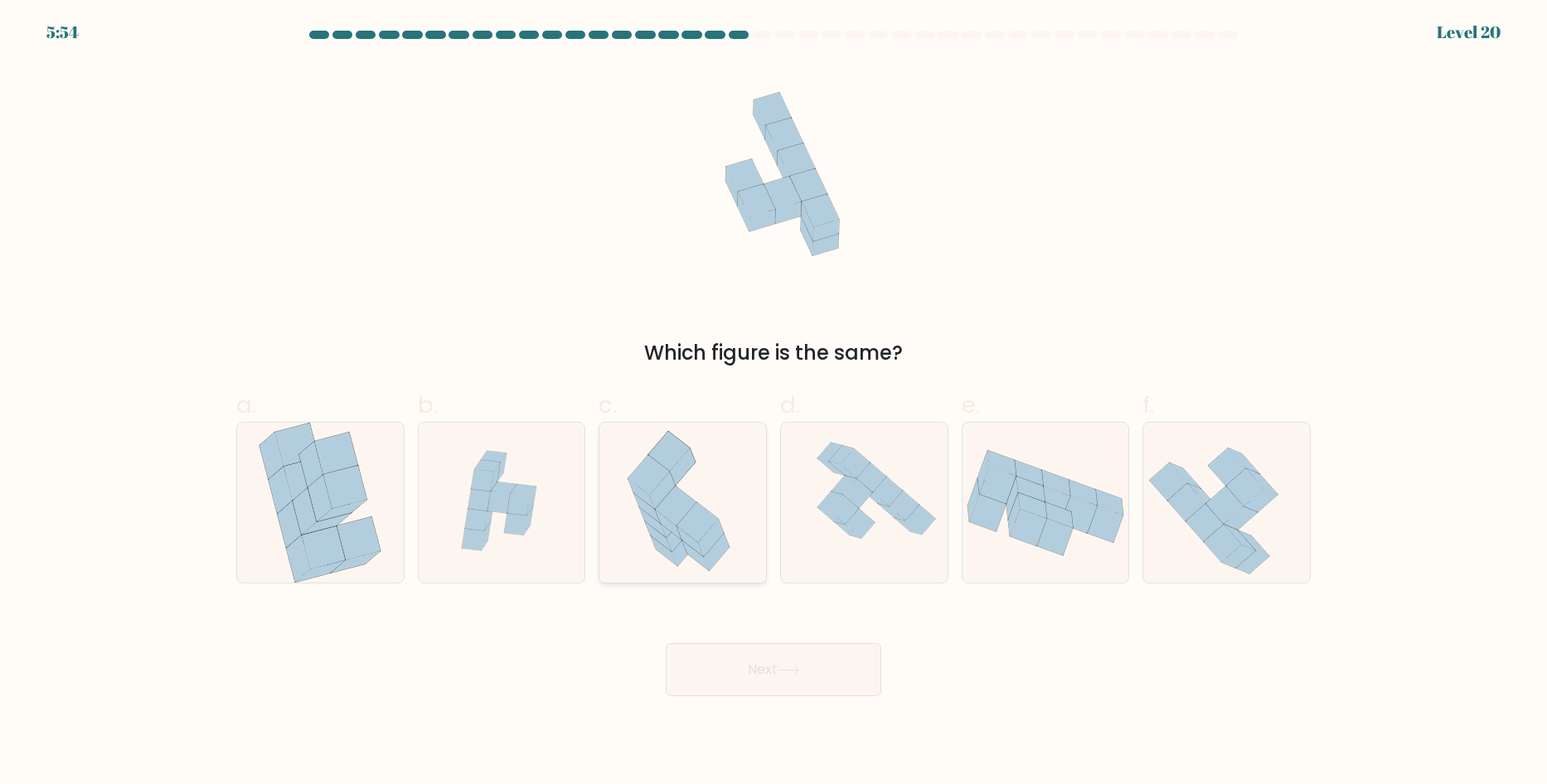
click at [721, 496] on icon at bounding box center [683, 503] width 162 height 160
click at [773, 403] on input "c." at bounding box center [773, 396] width 1 height 10
radio input "true"
click at [821, 662] on button "Next" at bounding box center [773, 670] width 216 height 53
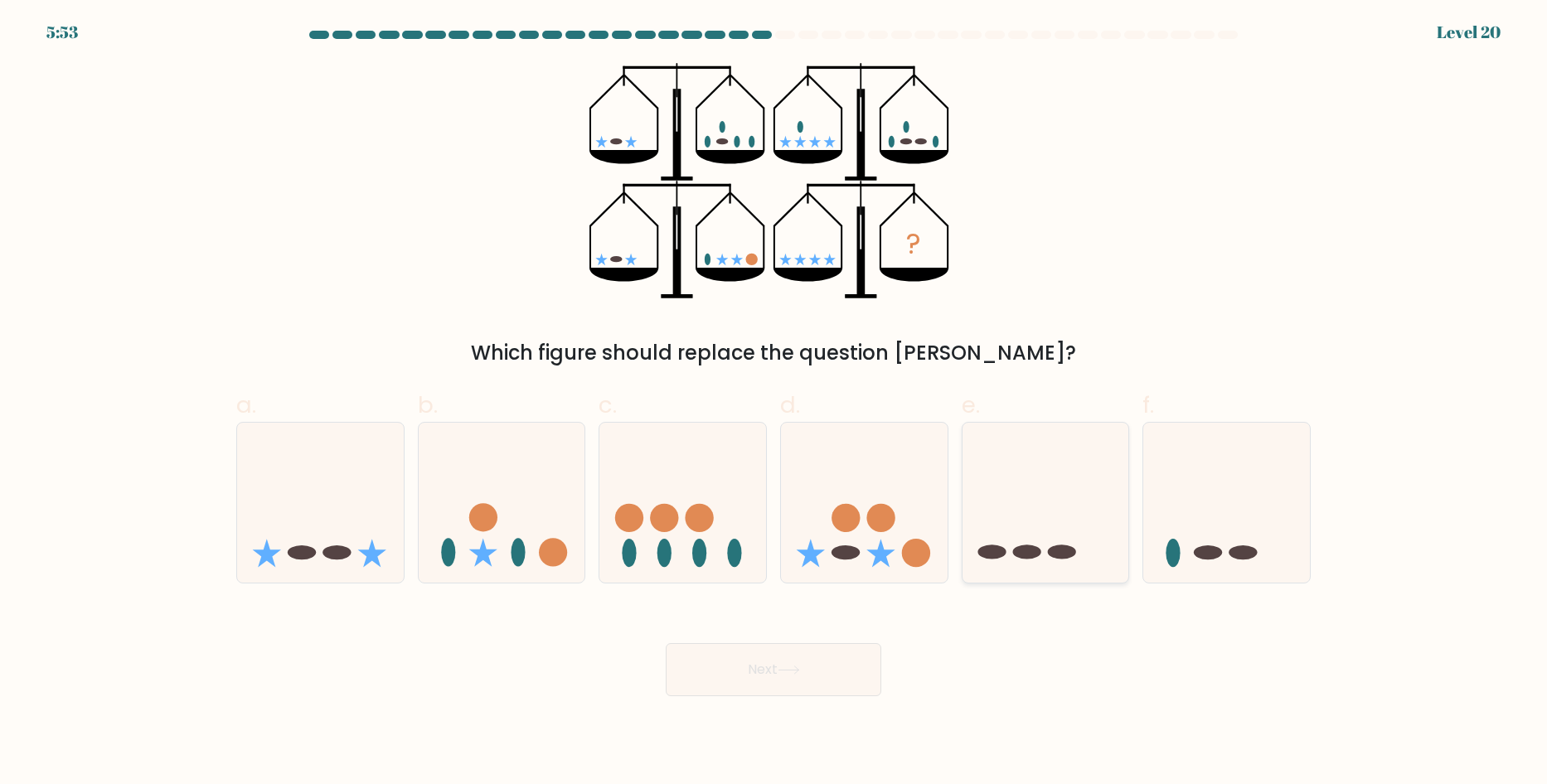
click at [1036, 482] on icon at bounding box center [1045, 502] width 166 height 138
click at [774, 403] on input "e." at bounding box center [773, 396] width 1 height 10
radio input "true"
click at [841, 664] on button "Next" at bounding box center [773, 670] width 216 height 53
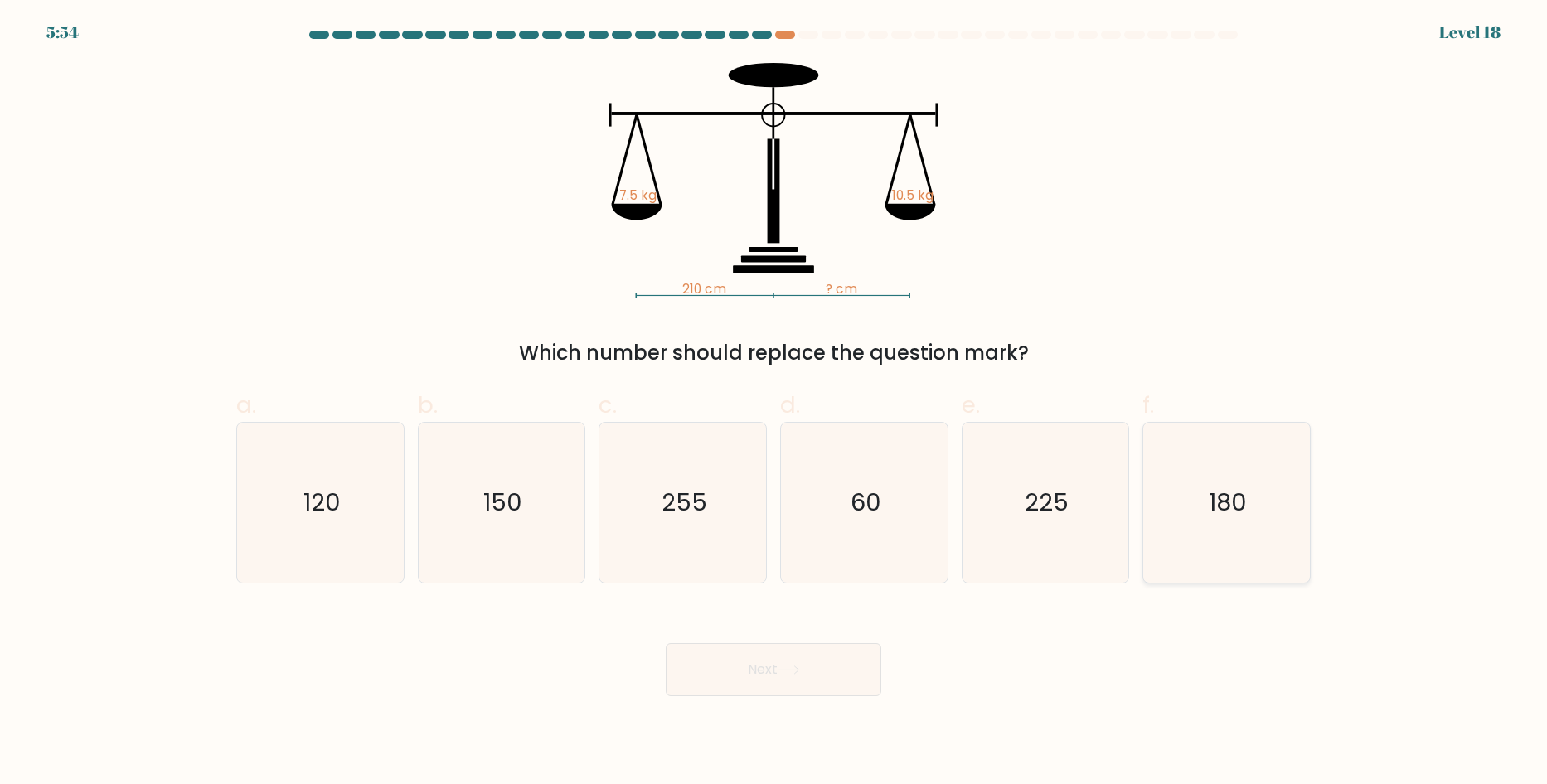
click at [1208, 469] on icon "180" at bounding box center [1227, 503] width 160 height 160
click at [774, 403] on input "f. 180" at bounding box center [773, 396] width 1 height 10
radio input "true"
click at [474, 491] on icon "150" at bounding box center [501, 503] width 160 height 160
click at [773, 403] on input "b. 150" at bounding box center [773, 396] width 1 height 10
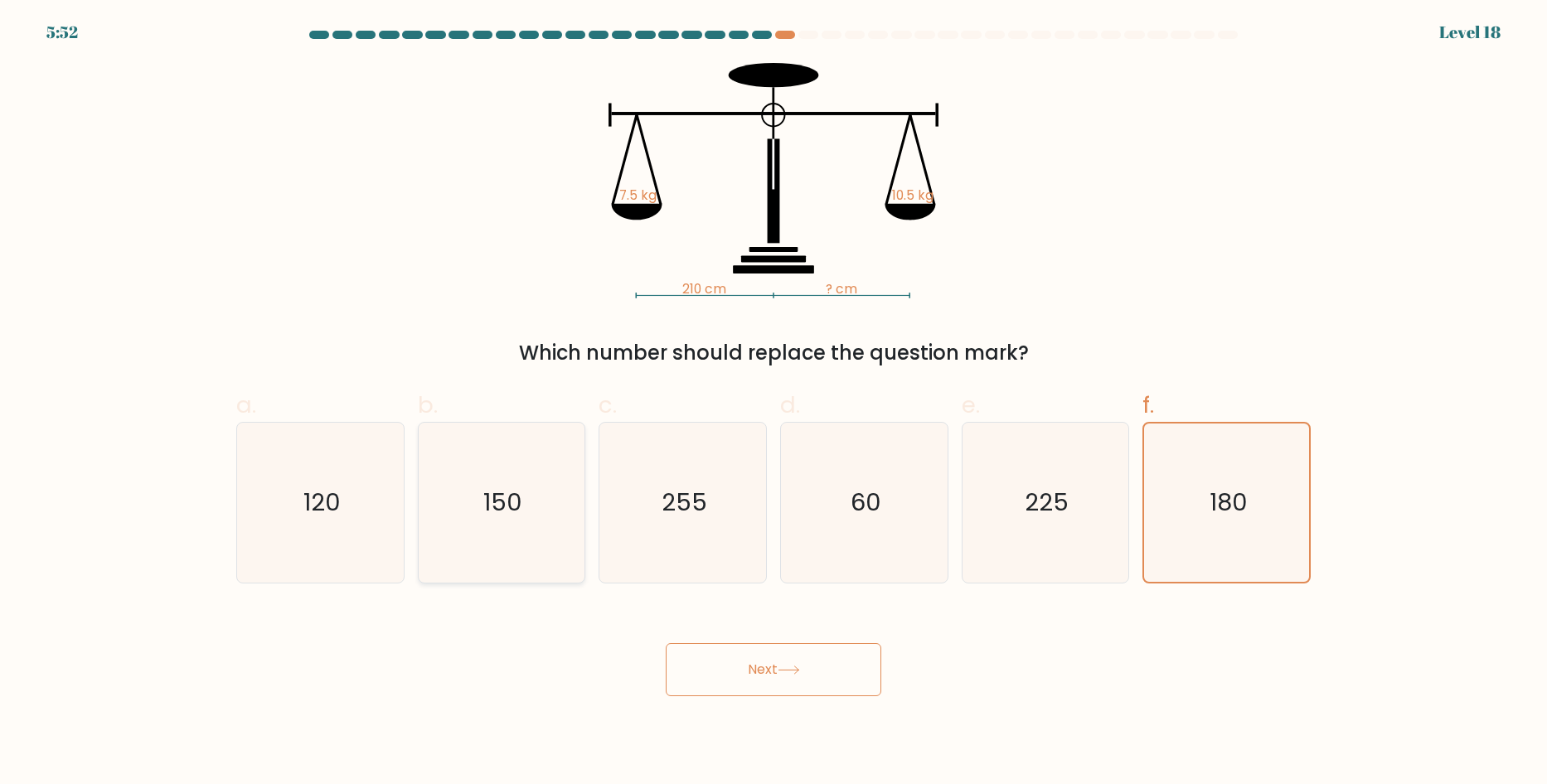
radio input "true"
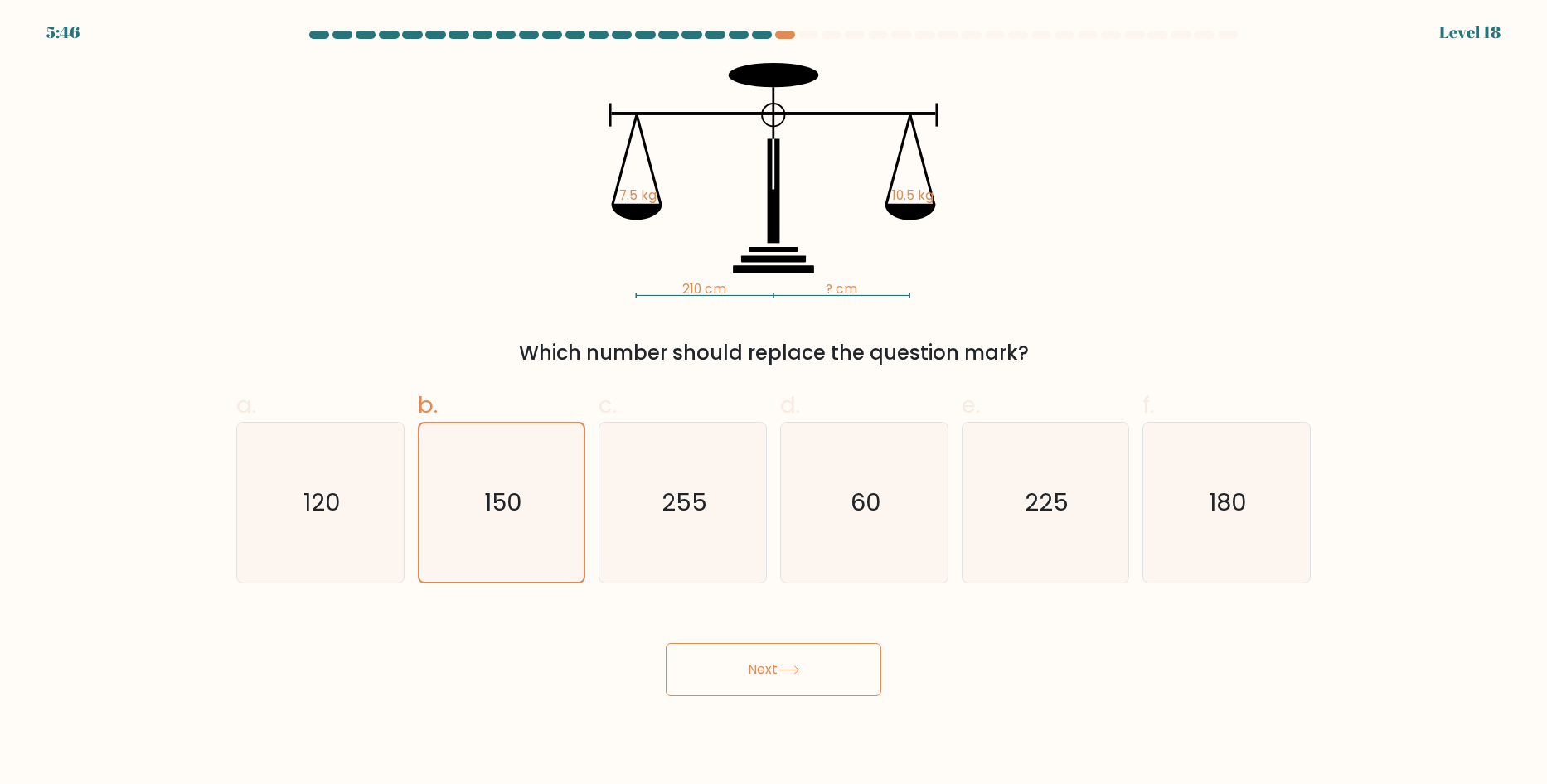
click at [744, 662] on button "Next" at bounding box center [773, 670] width 216 height 53
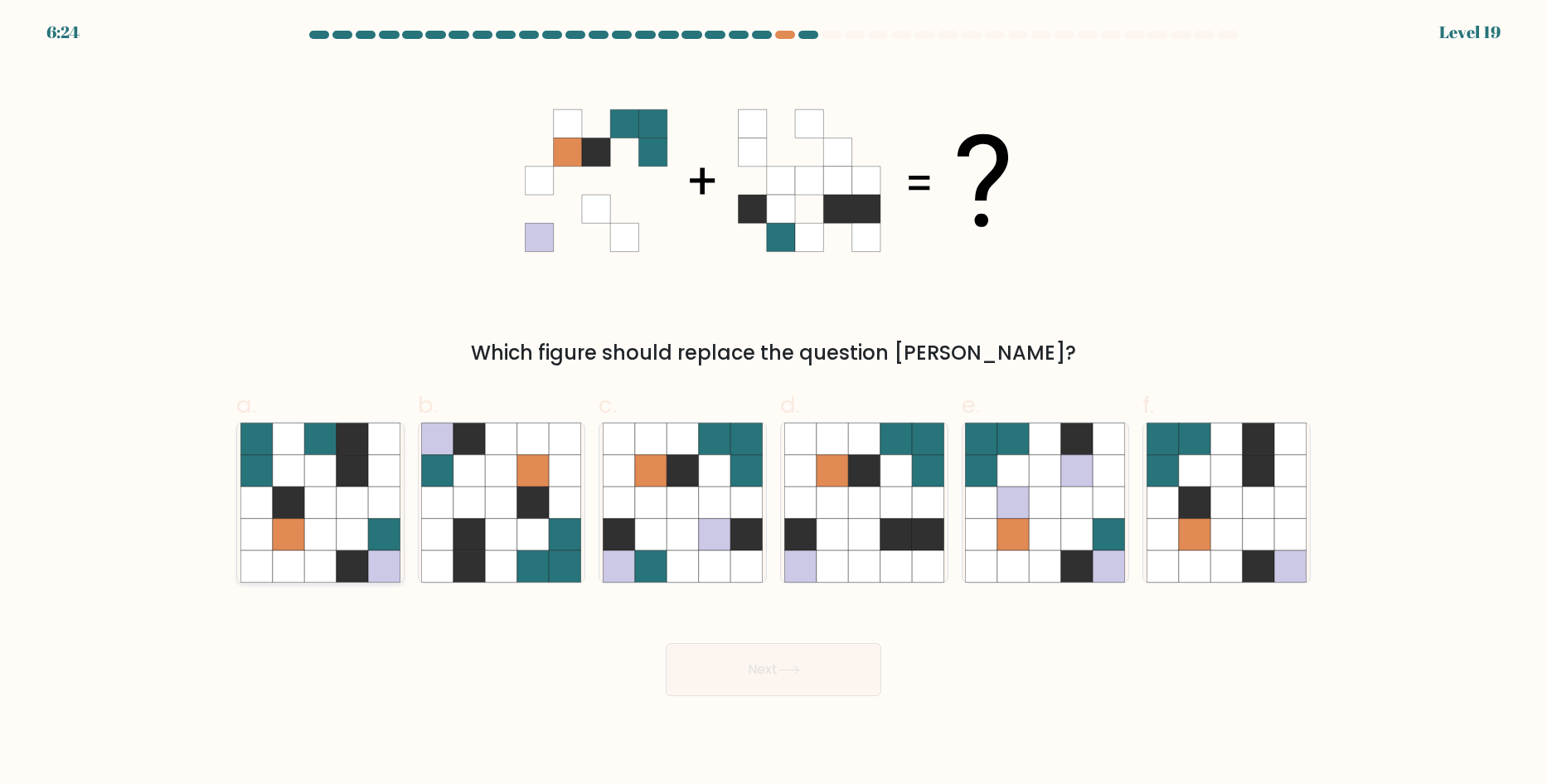
click at [353, 482] on icon at bounding box center [352, 470] width 31 height 31
click at [773, 403] on input "a." at bounding box center [773, 396] width 1 height 10
radio input "true"
click at [588, 510] on div "b." at bounding box center [501, 486] width 182 height 196
click at [559, 519] on icon at bounding box center [565, 534] width 31 height 31
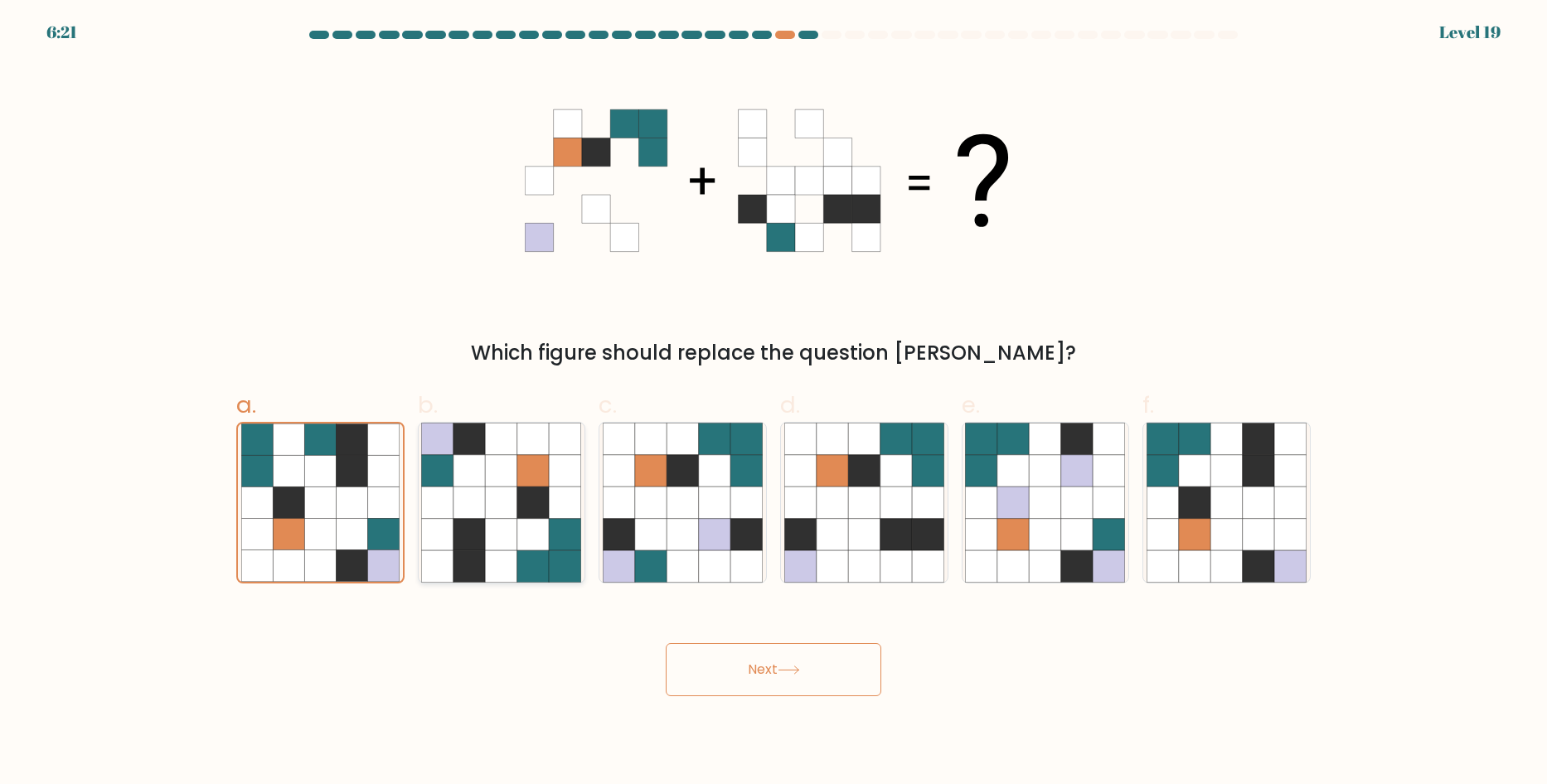
click at [773, 403] on input "b." at bounding box center [773, 396] width 1 height 10
radio input "true"
click at [734, 471] on icon at bounding box center [745, 470] width 31 height 31
click at [773, 403] on input "c." at bounding box center [773, 396] width 1 height 10
radio input "true"
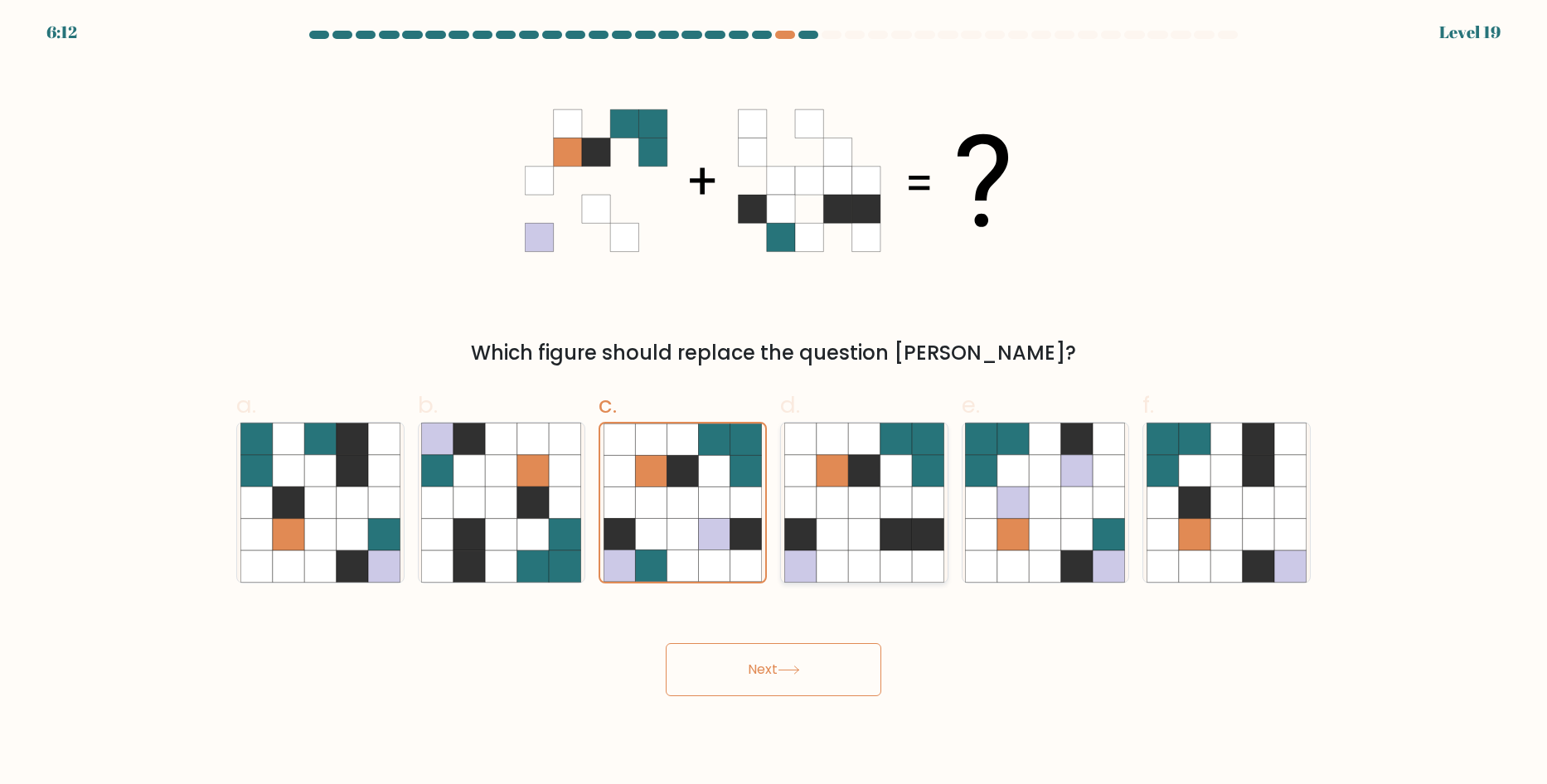
click at [938, 508] on icon at bounding box center [927, 502] width 31 height 31
click at [774, 403] on input "d." at bounding box center [773, 396] width 1 height 10
radio input "true"
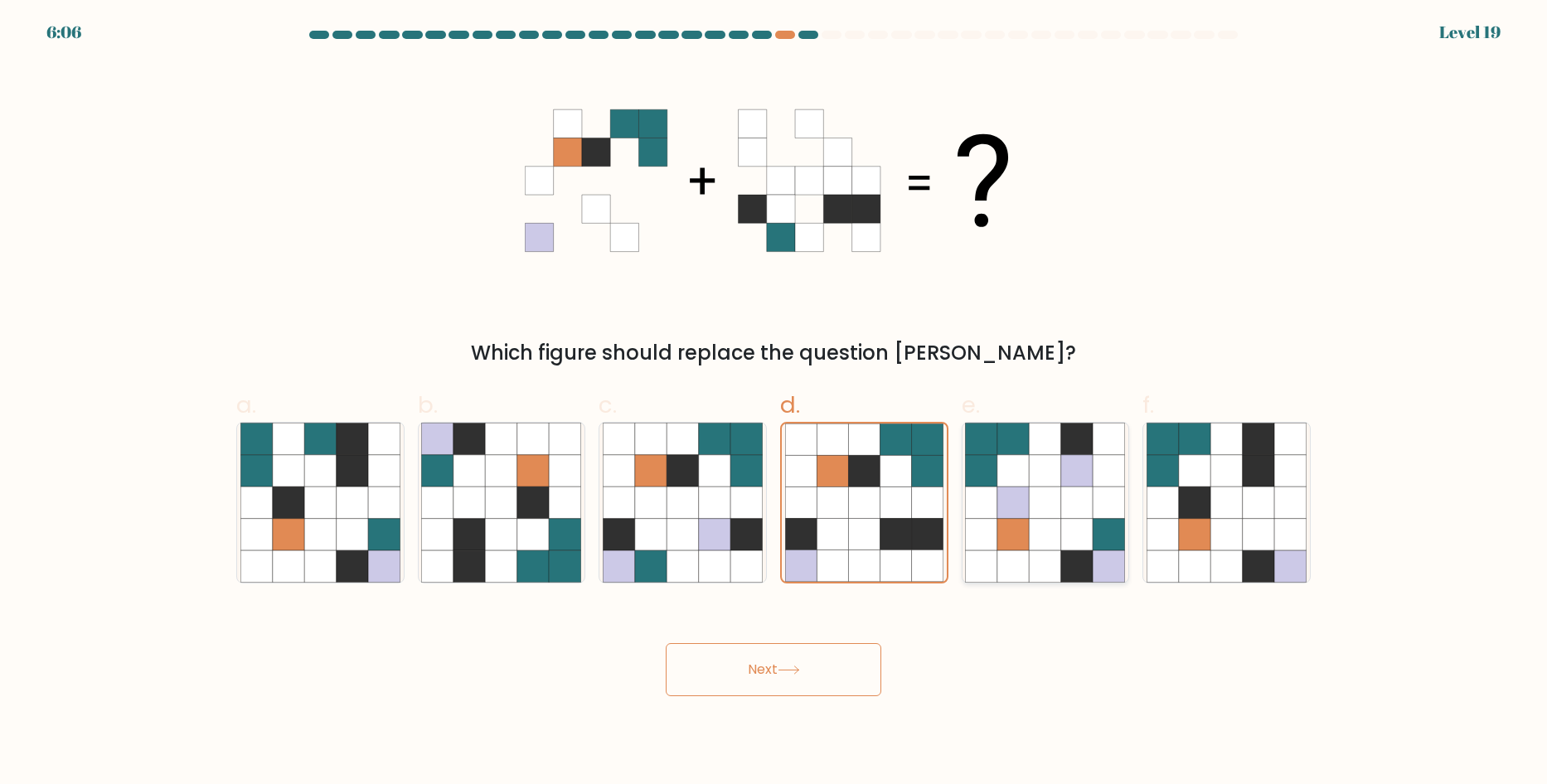
click at [1084, 483] on icon at bounding box center [1076, 470] width 31 height 31
click at [774, 403] on input "e." at bounding box center [773, 396] width 1 height 10
radio input "true"
click at [1189, 496] on icon at bounding box center [1194, 502] width 31 height 31
click at [774, 403] on input "f." at bounding box center [773, 396] width 1 height 10
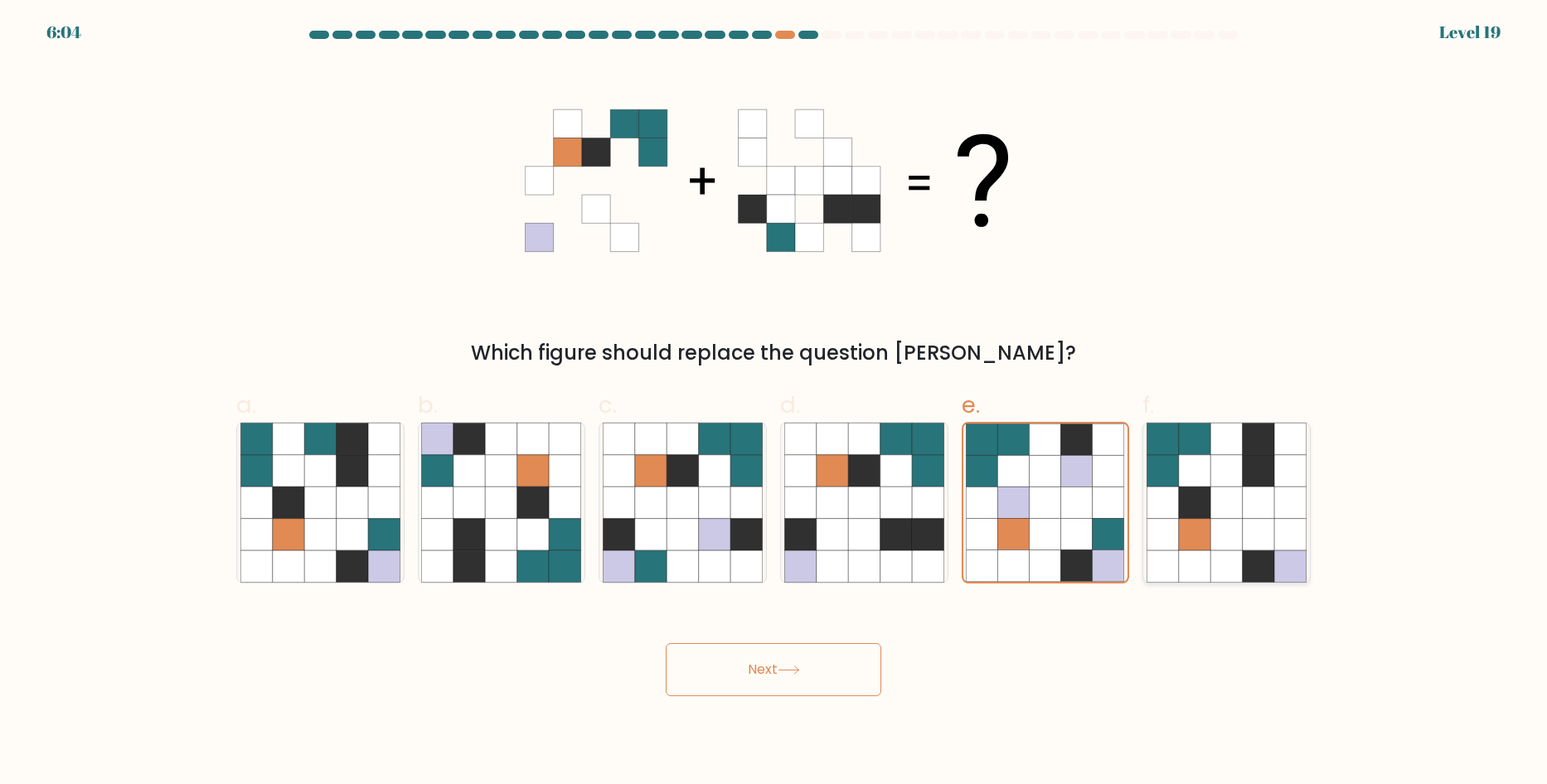
radio input "true"
click at [837, 673] on button "Next" at bounding box center [773, 670] width 216 height 53
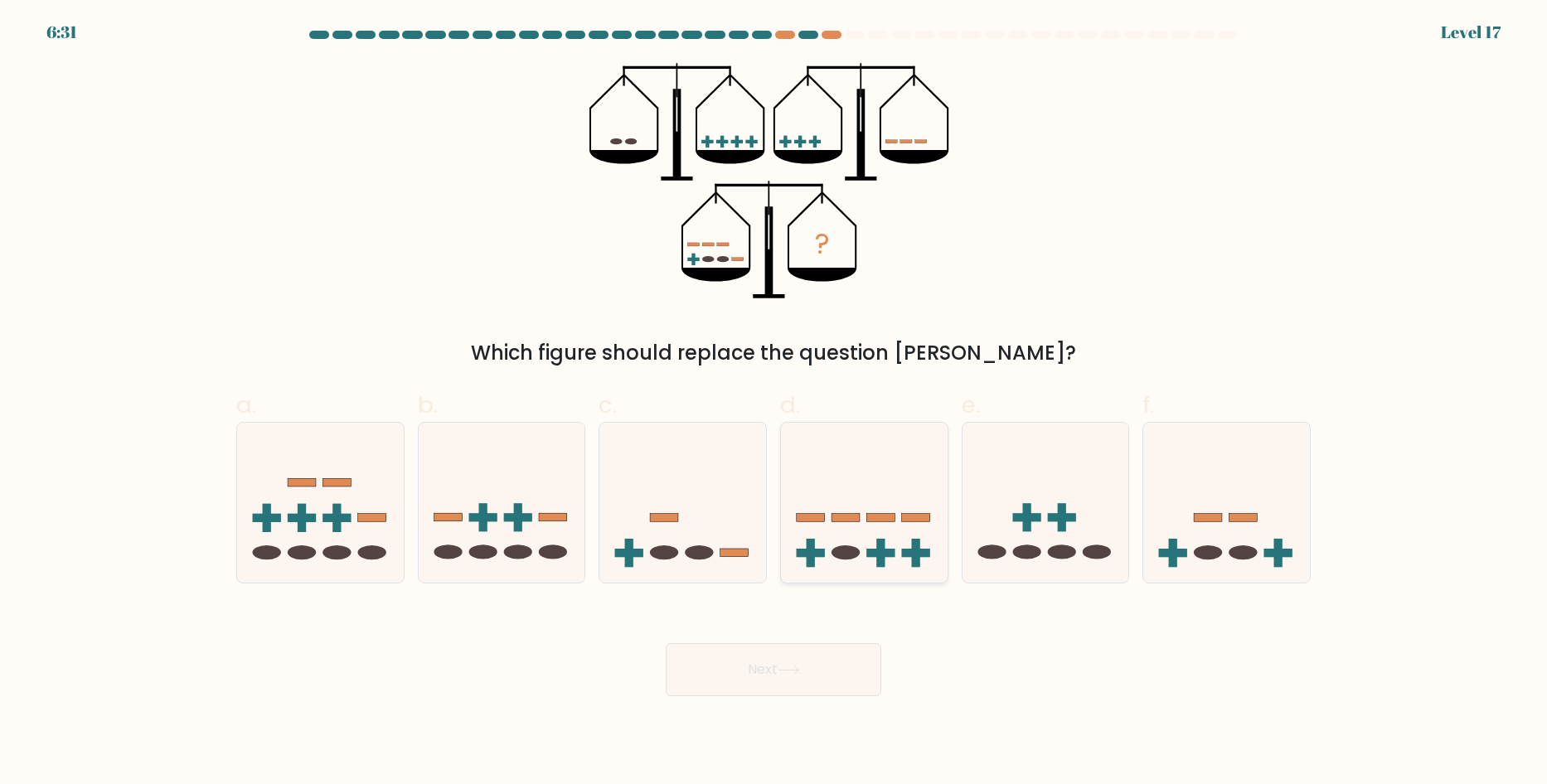
click at [901, 462] on icon at bounding box center [863, 502] width 166 height 138
click at [774, 403] on input "d." at bounding box center [773, 396] width 1 height 10
radio input "true"
click at [823, 673] on button "Next" at bounding box center [773, 670] width 216 height 53
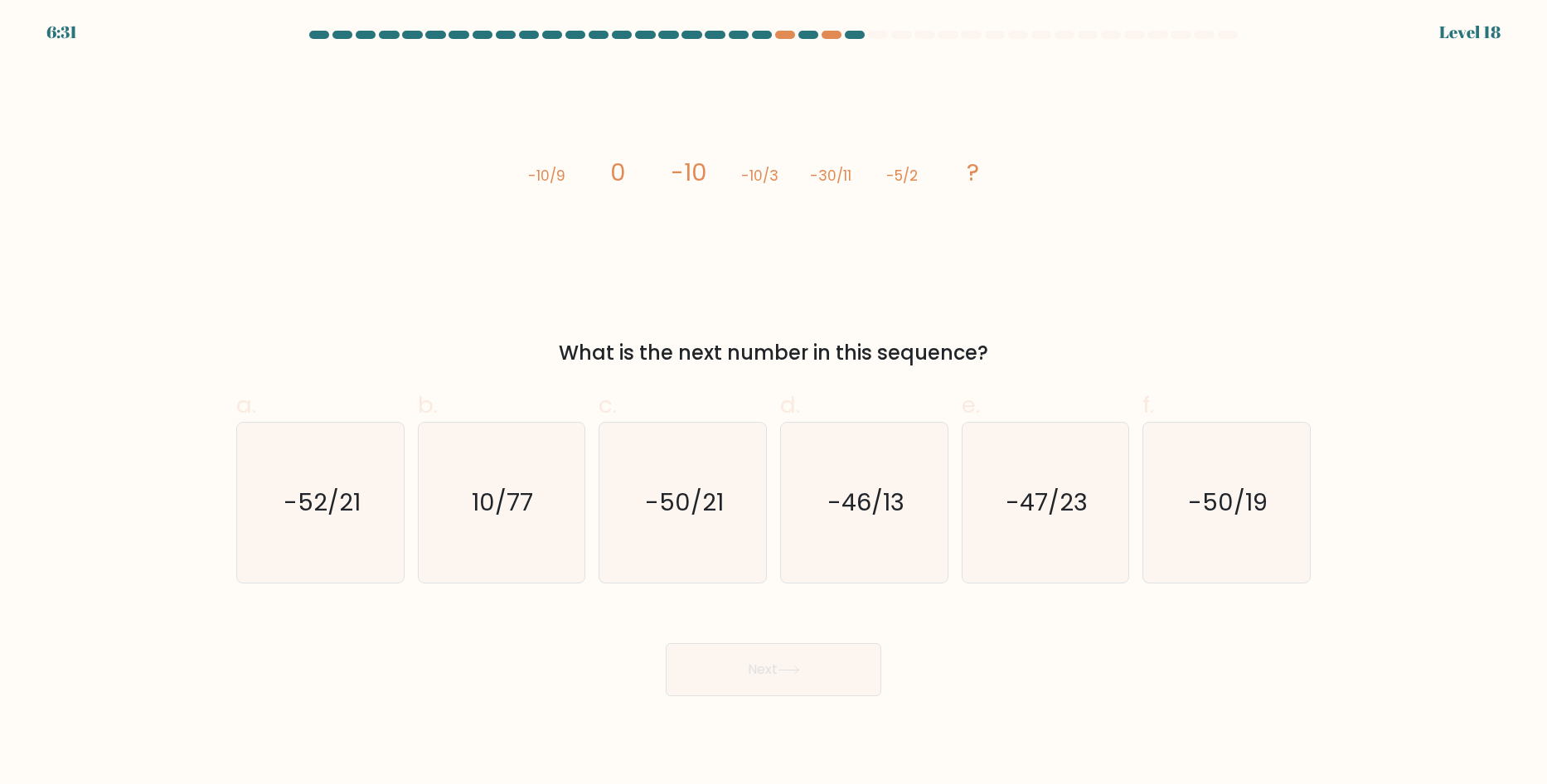
drag, startPoint x: 355, startPoint y: 561, endPoint x: 443, endPoint y: 590, distance: 92.7
click at [356, 561] on icon "-52/21" at bounding box center [320, 503] width 160 height 160
drag, startPoint x: 702, startPoint y: 640, endPoint x: 718, endPoint y: 665, distance: 29.7
click at [702, 641] on div "Next" at bounding box center [773, 650] width 1094 height 93
click at [726, 670] on button "Next" at bounding box center [773, 670] width 216 height 53
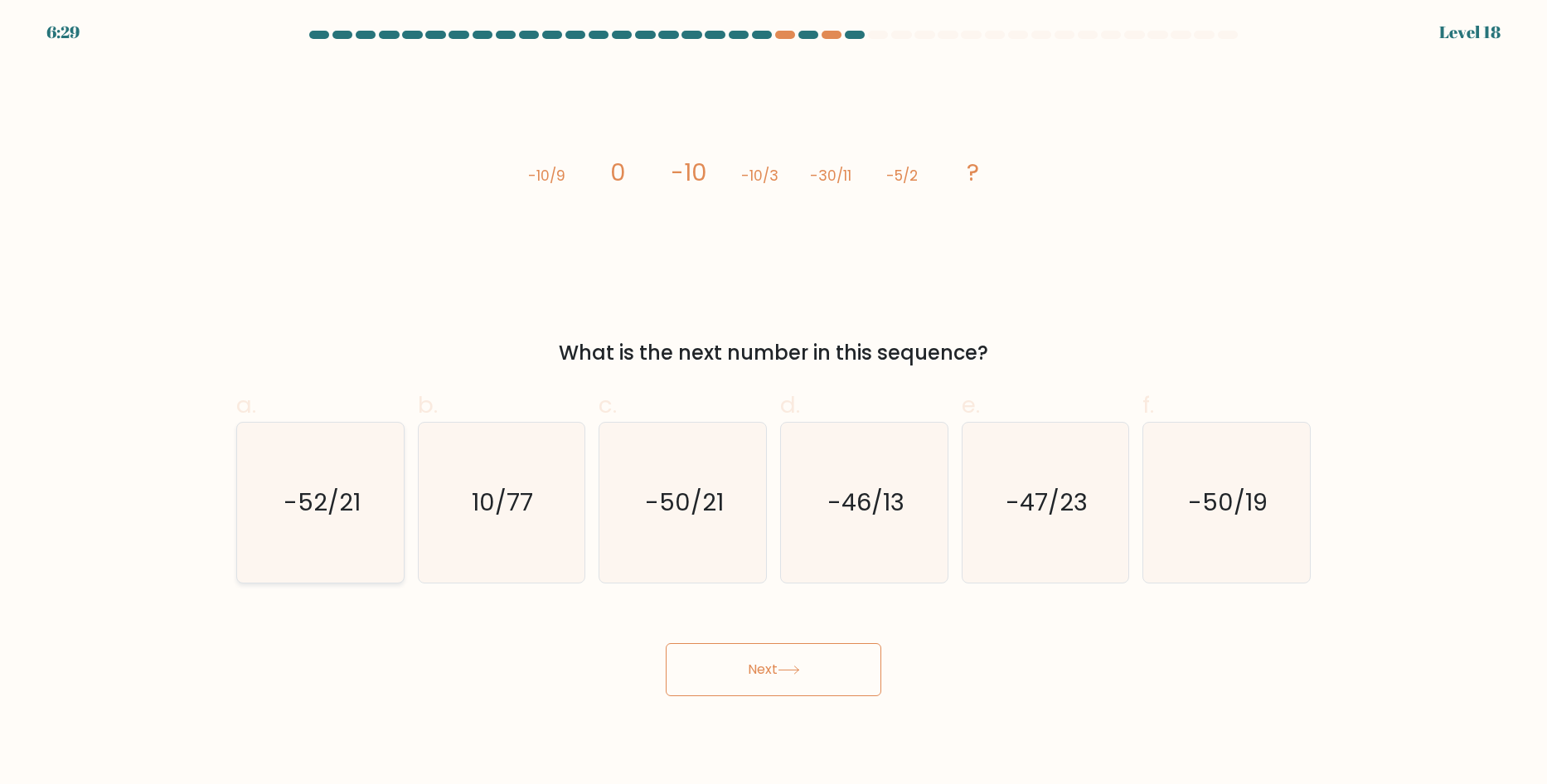
click at [326, 501] on text "-52/21" at bounding box center [321, 502] width 77 height 33
click at [773, 403] on input "a. -52/21" at bounding box center [773, 396] width 1 height 10
radio input "true"
click at [783, 680] on button "Next" at bounding box center [773, 670] width 216 height 53
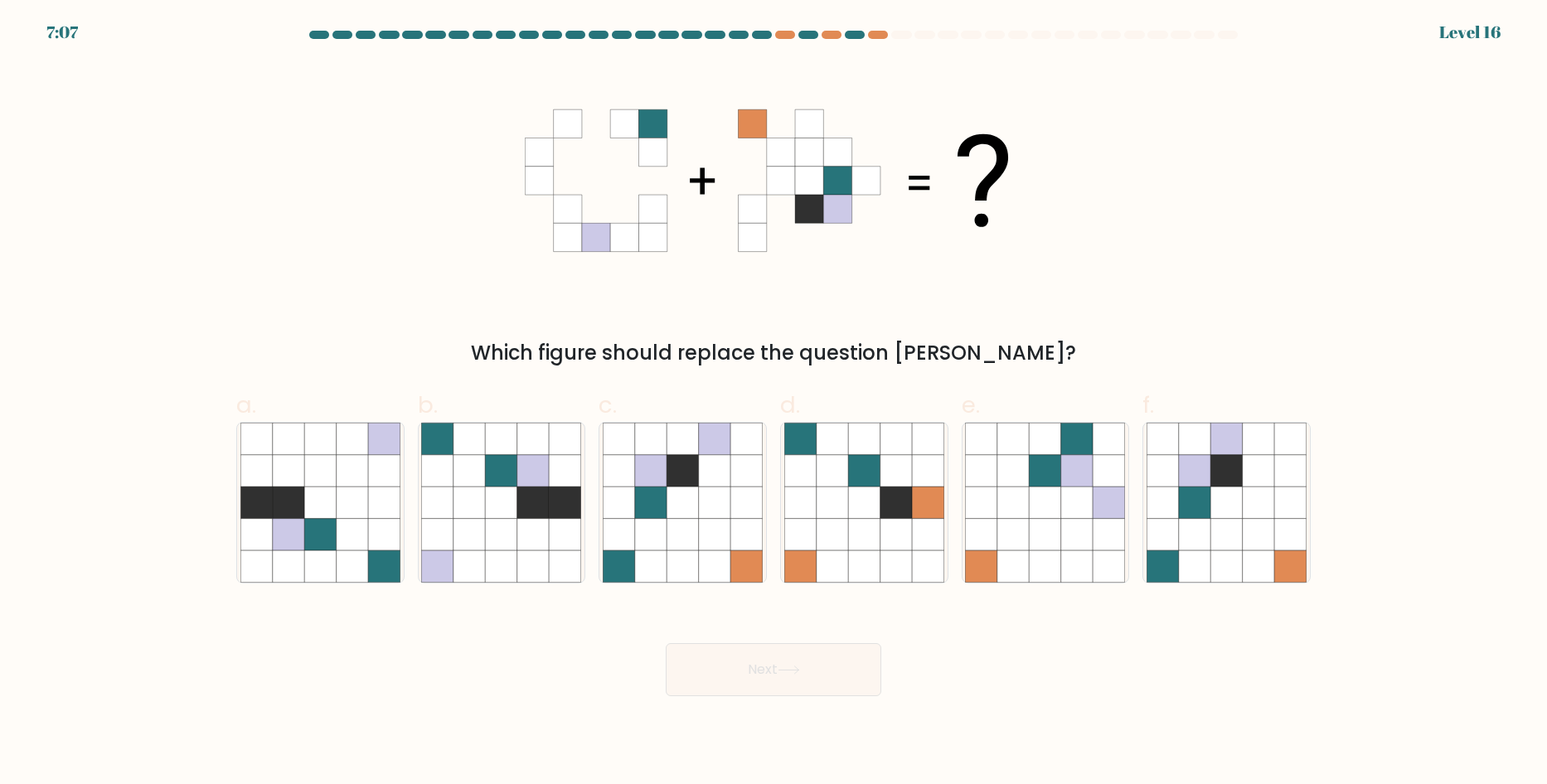
drag, startPoint x: 652, startPoint y: 460, endPoint x: 656, endPoint y: 419, distance: 41.2
click at [654, 449] on icon at bounding box center [683, 503] width 160 height 160
click at [773, 403] on input "c." at bounding box center [773, 396] width 1 height 10
radio input "true"
click at [798, 446] on icon at bounding box center [800, 438] width 31 height 31
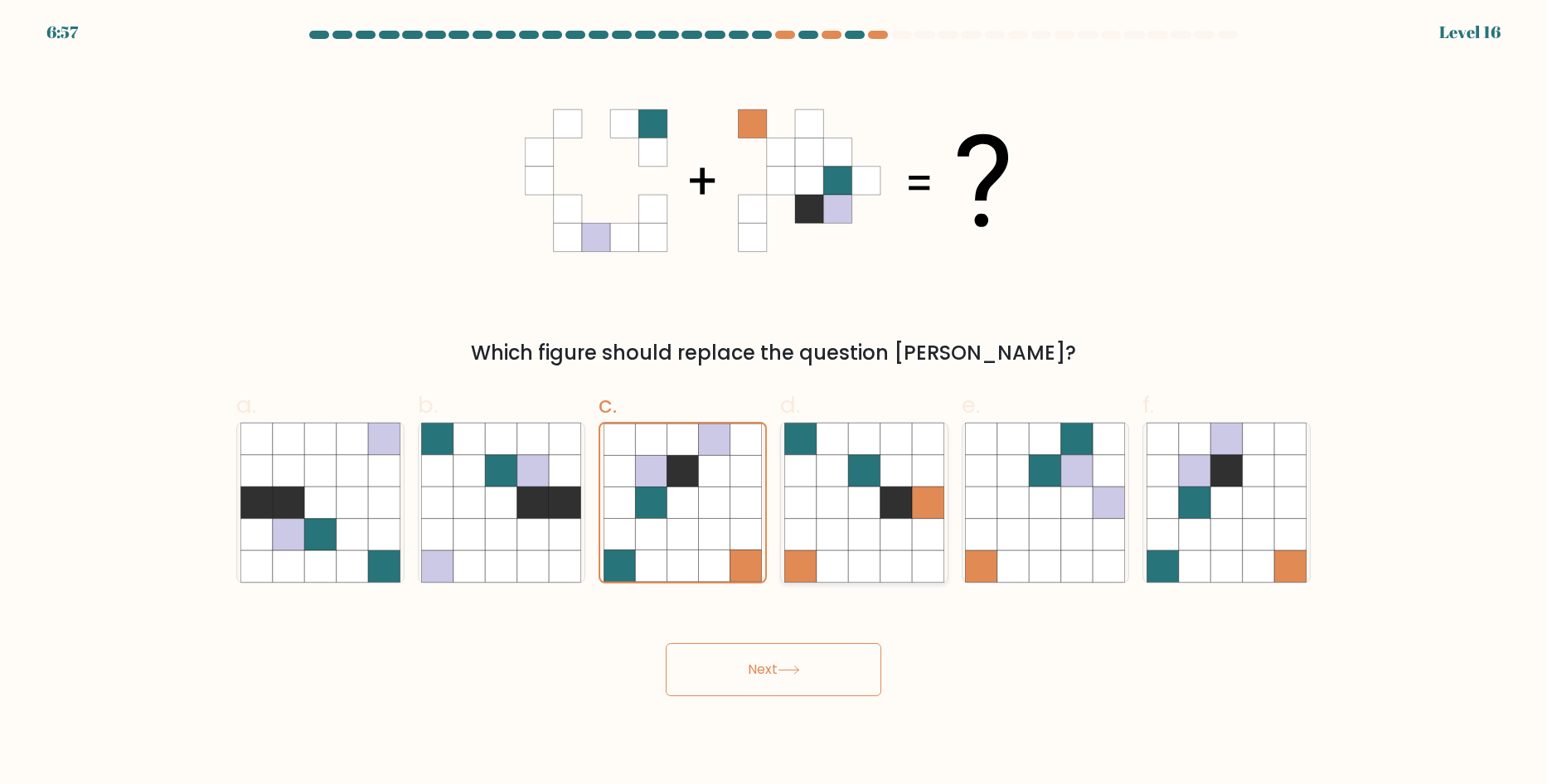
click at [774, 403] on input "d." at bounding box center [773, 396] width 1 height 10
radio input "true"
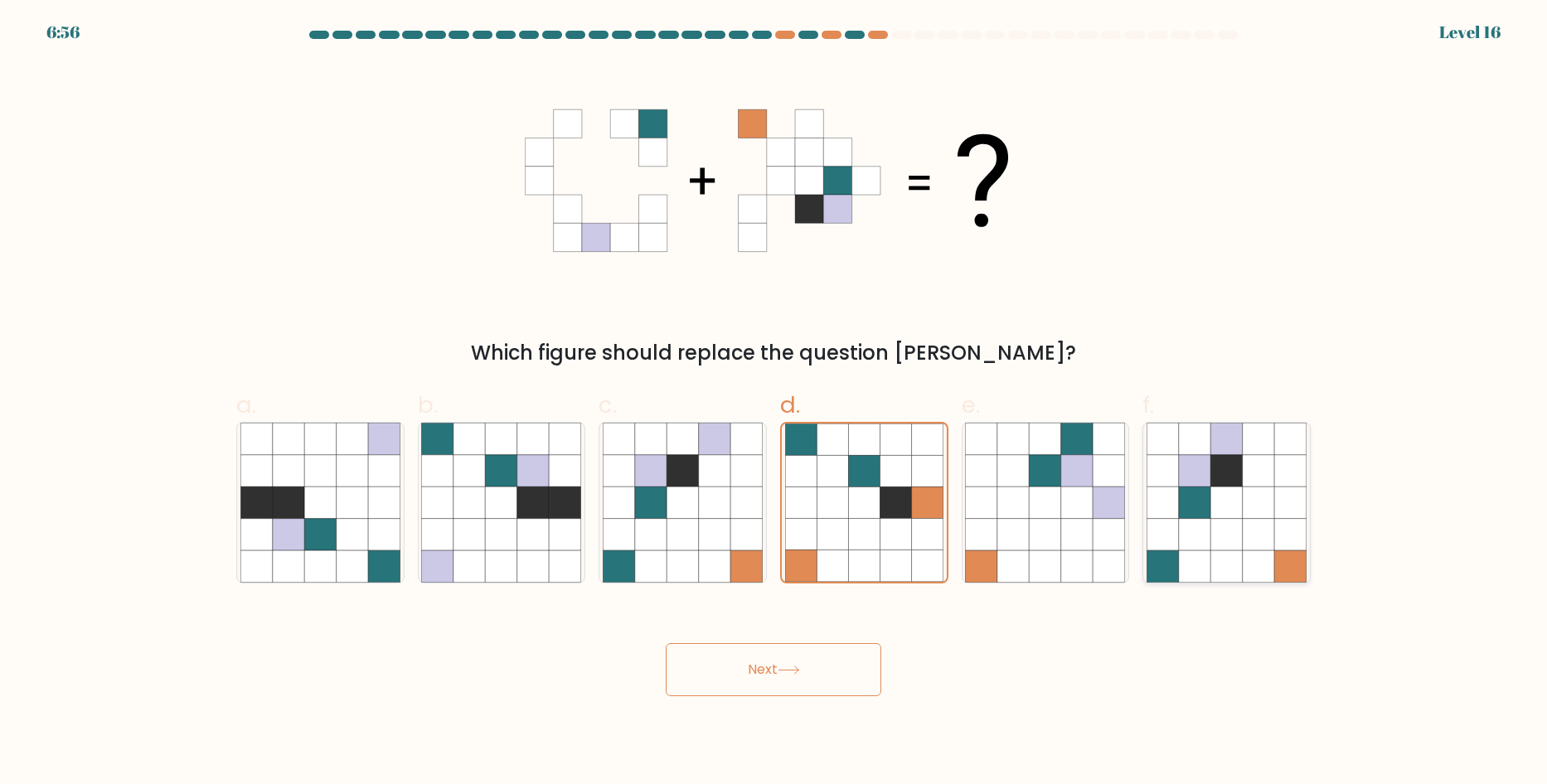
click at [1210, 545] on icon at bounding box center [1194, 534] width 31 height 31
click at [774, 403] on input "f." at bounding box center [773, 396] width 1 height 10
radio input "true"
click at [831, 658] on button "Next" at bounding box center [773, 670] width 216 height 53
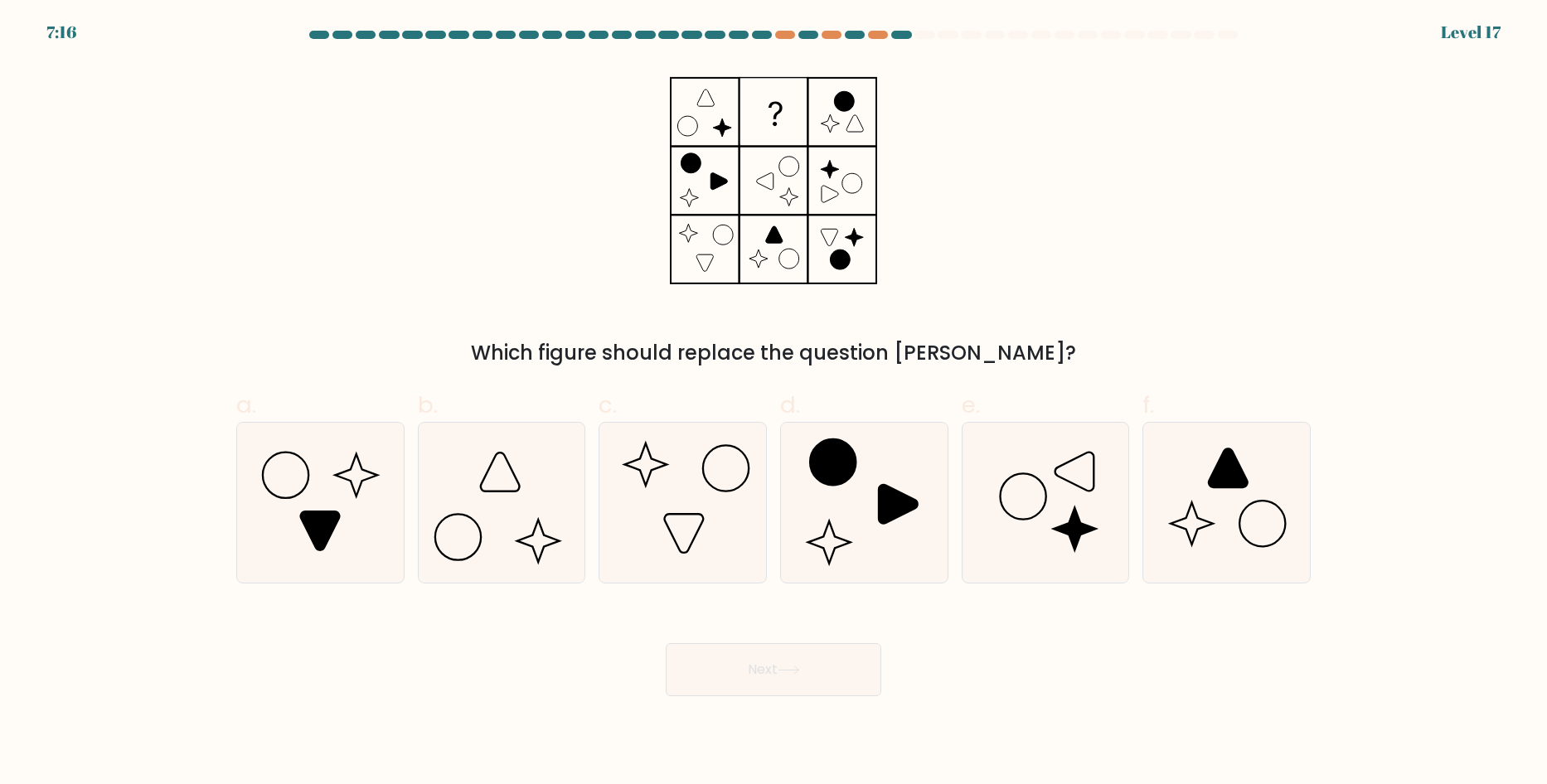
click at [598, 296] on div "Which figure should replace the question mark?" at bounding box center [773, 215] width 1094 height 305
drag, startPoint x: 1189, startPoint y: 474, endPoint x: 1103, endPoint y: 536, distance: 106.0
click at [1189, 475] on icon at bounding box center [1227, 503] width 160 height 160
click at [774, 403] on input "f." at bounding box center [773, 396] width 1 height 10
radio input "true"
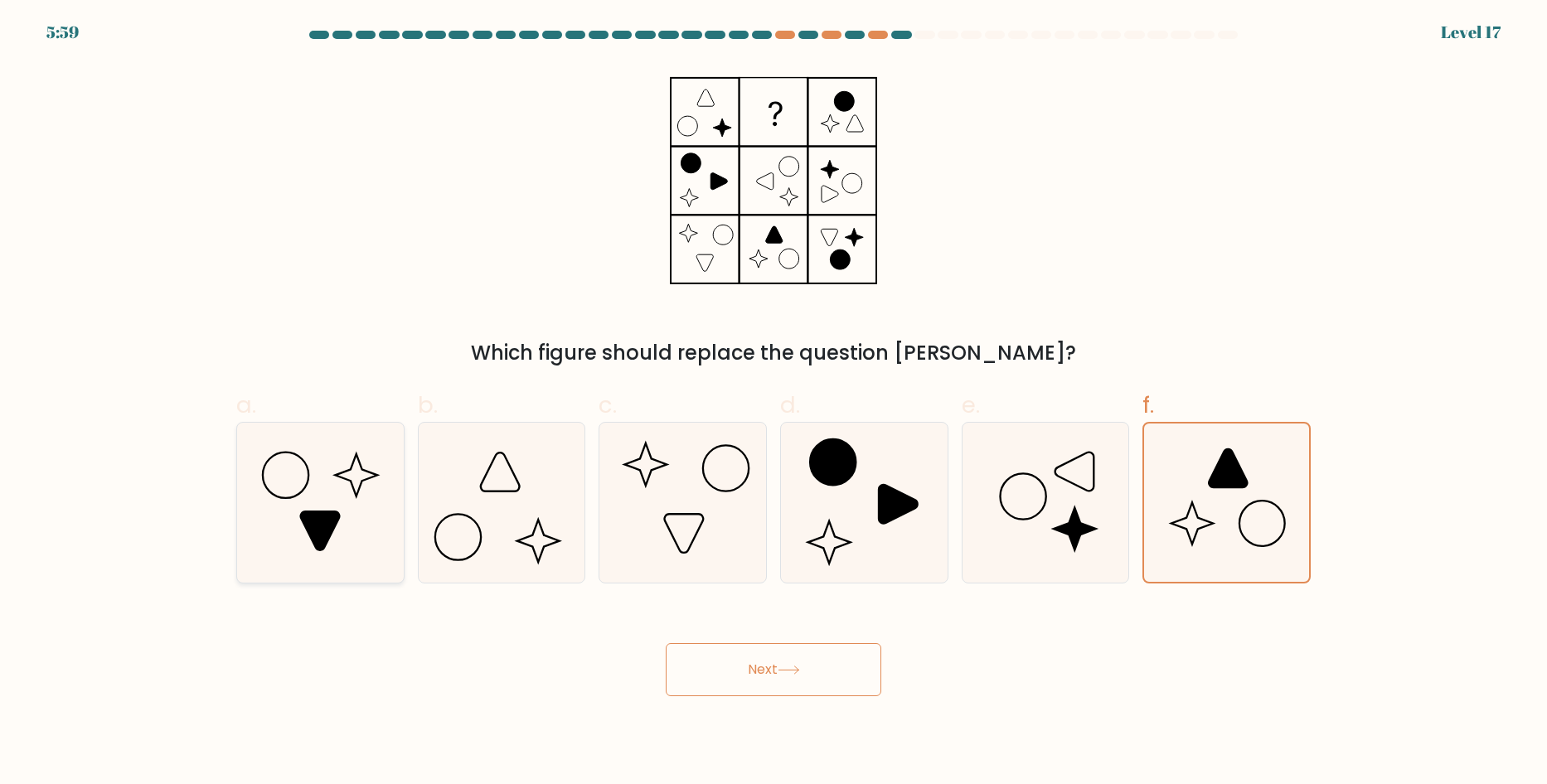
drag, startPoint x: 301, startPoint y: 519, endPoint x: 332, endPoint y: 518, distance: 31.0
click at [303, 518] on icon at bounding box center [319, 530] width 39 height 39
click at [773, 403] on input "a." at bounding box center [773, 396] width 1 height 10
radio input "true"
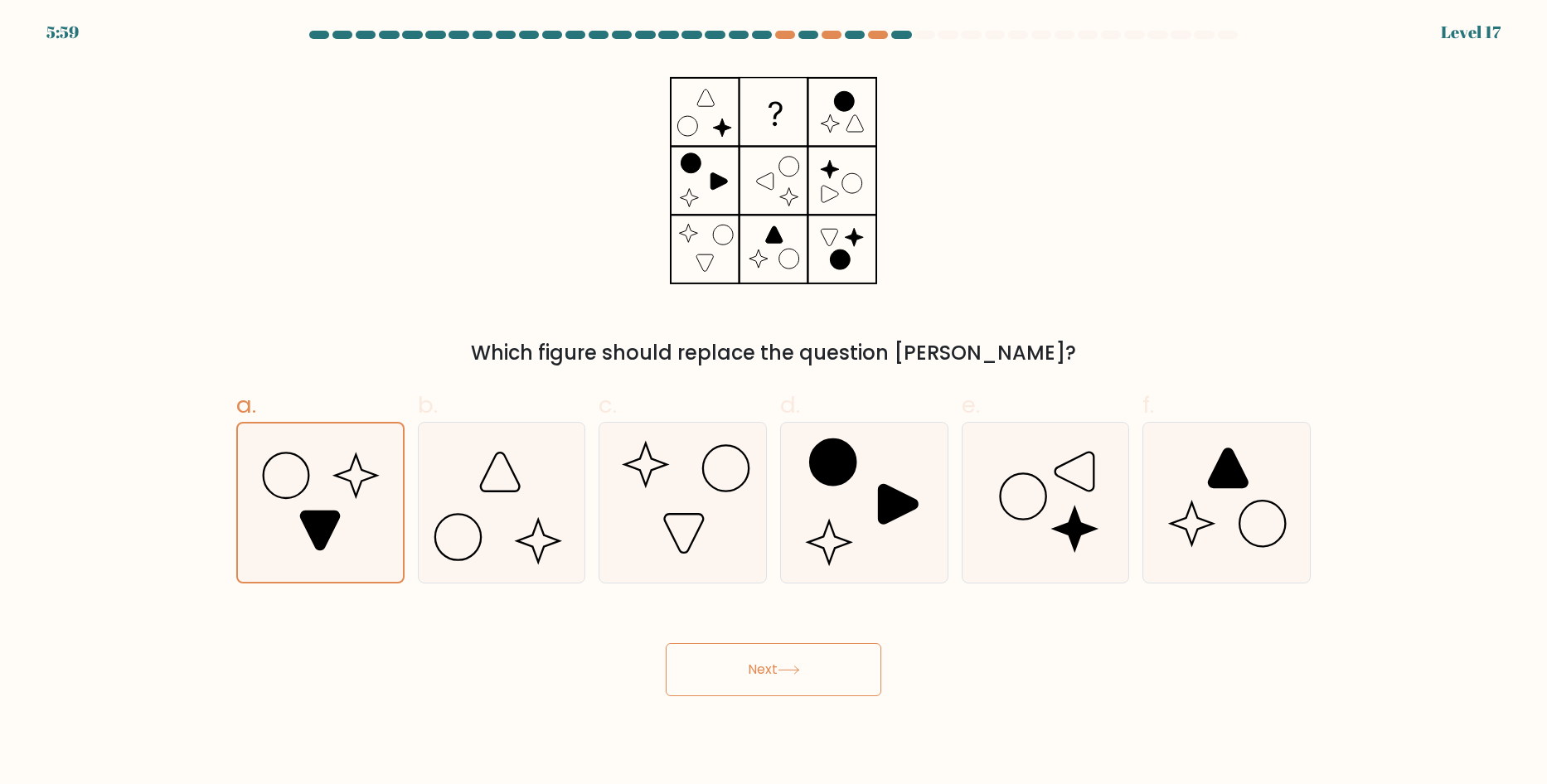
click at [725, 664] on button "Next" at bounding box center [773, 670] width 216 height 53
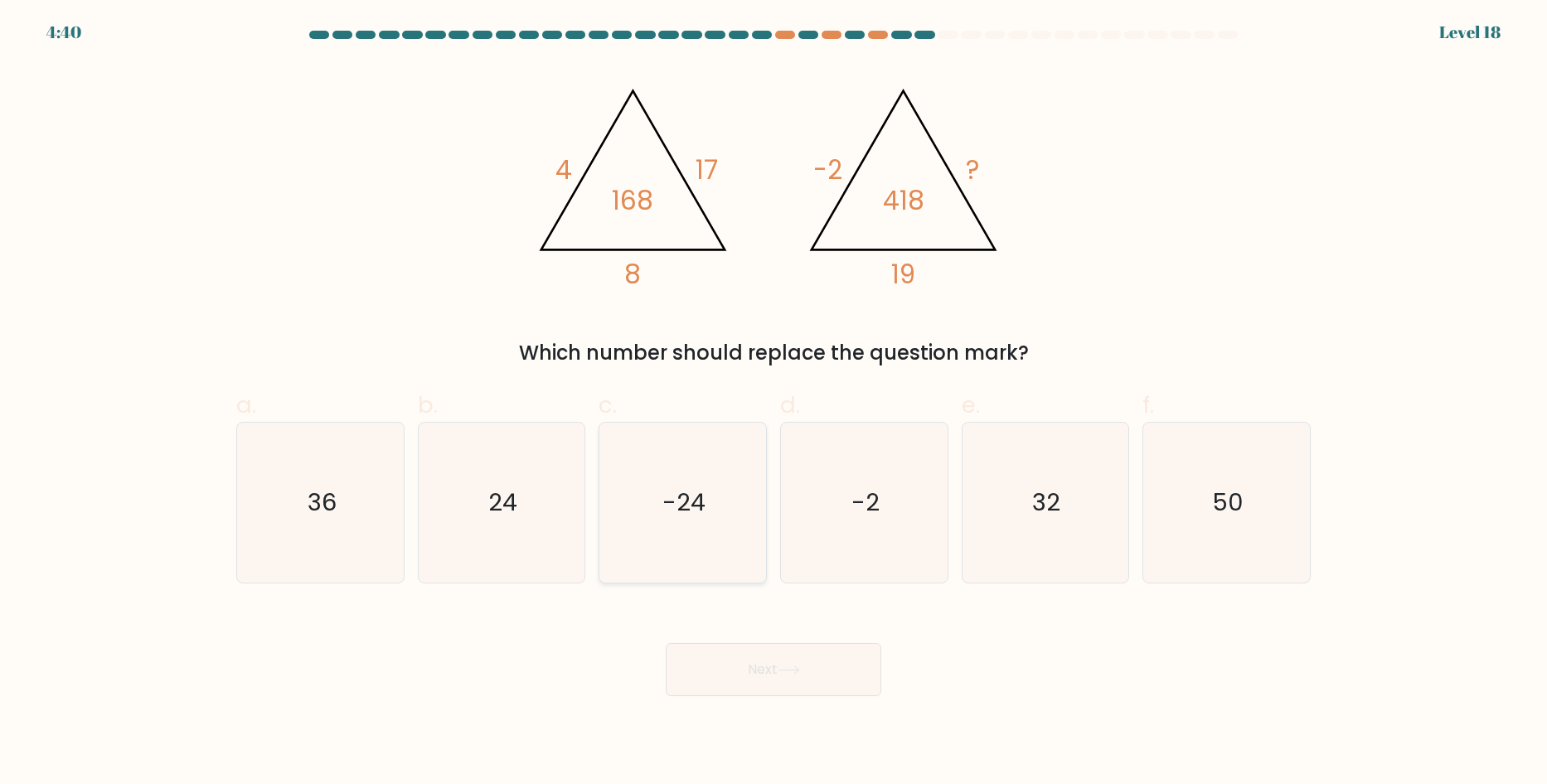
click at [671, 492] on text "-24" at bounding box center [684, 502] width 43 height 33
click at [773, 403] on input "c. -24" at bounding box center [773, 396] width 1 height 10
radio input "true"
click at [776, 684] on button "Next" at bounding box center [773, 670] width 216 height 53
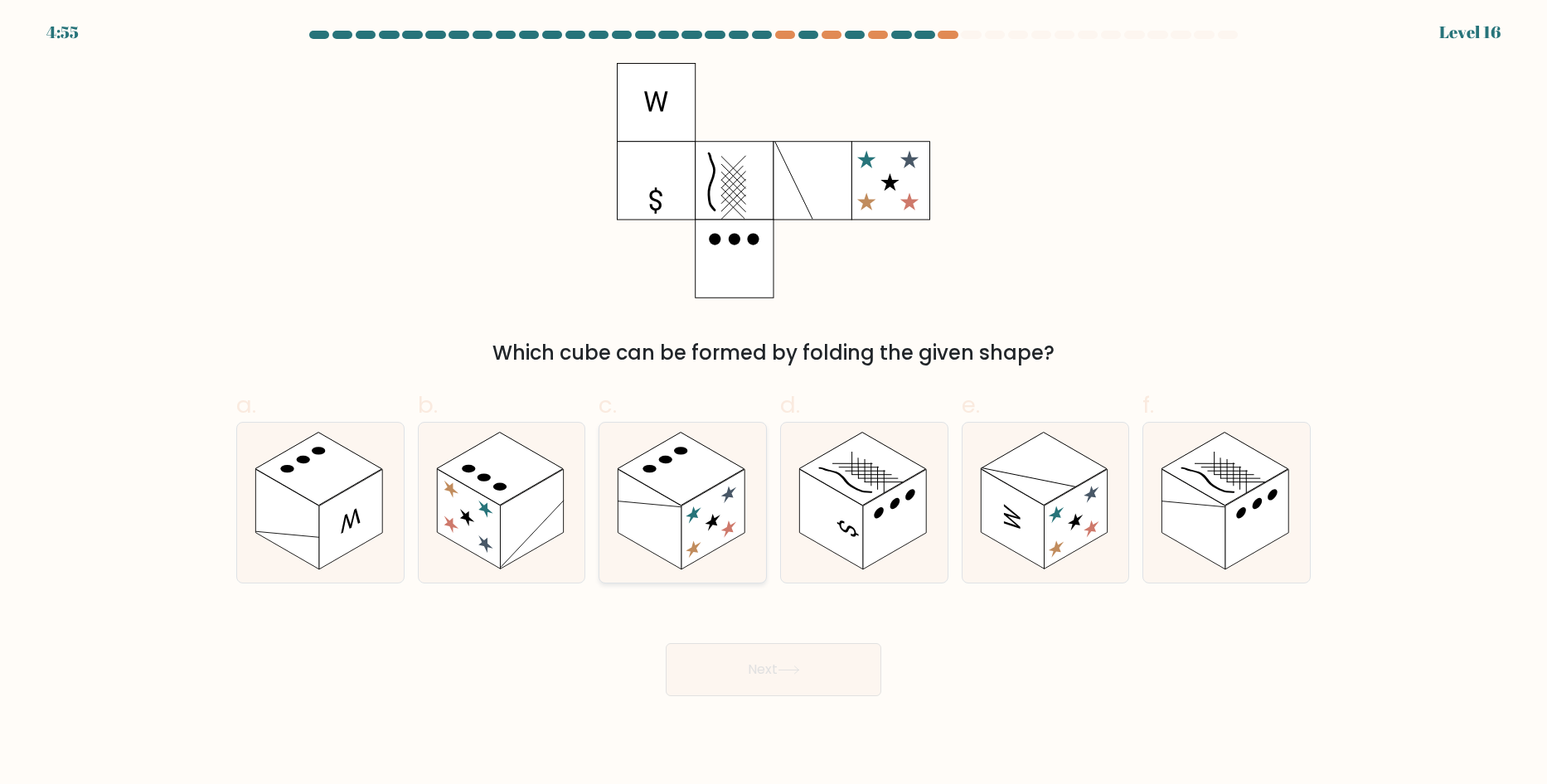
click at [718, 468] on rect at bounding box center [680, 468] width 126 height 73
click at [773, 403] on input "c." at bounding box center [773, 396] width 1 height 10
radio input "true"
click at [869, 468] on rect at bounding box center [861, 468] width 126 height 73
click at [774, 403] on input "d." at bounding box center [773, 396] width 1 height 10
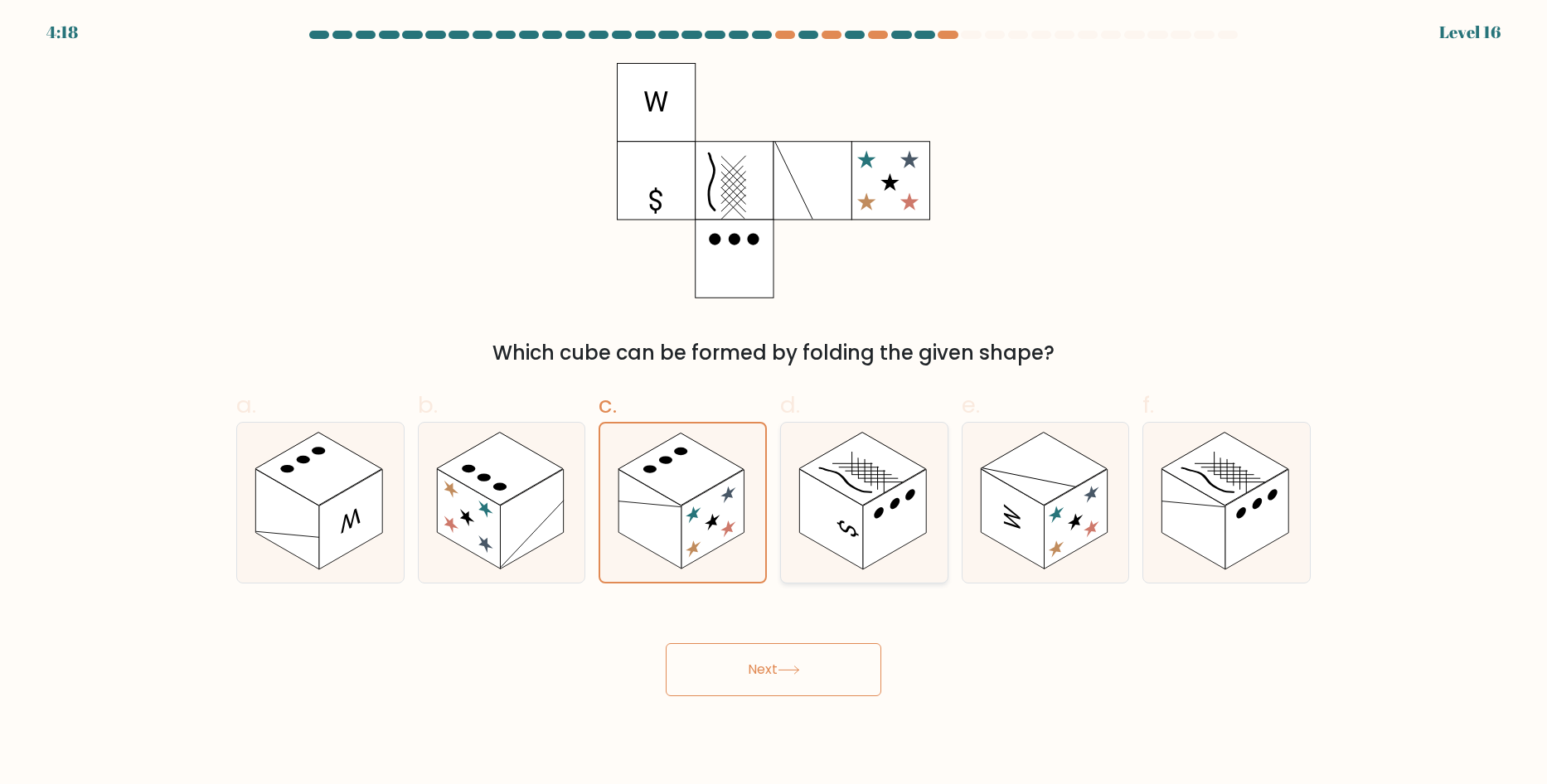
radio input "true"
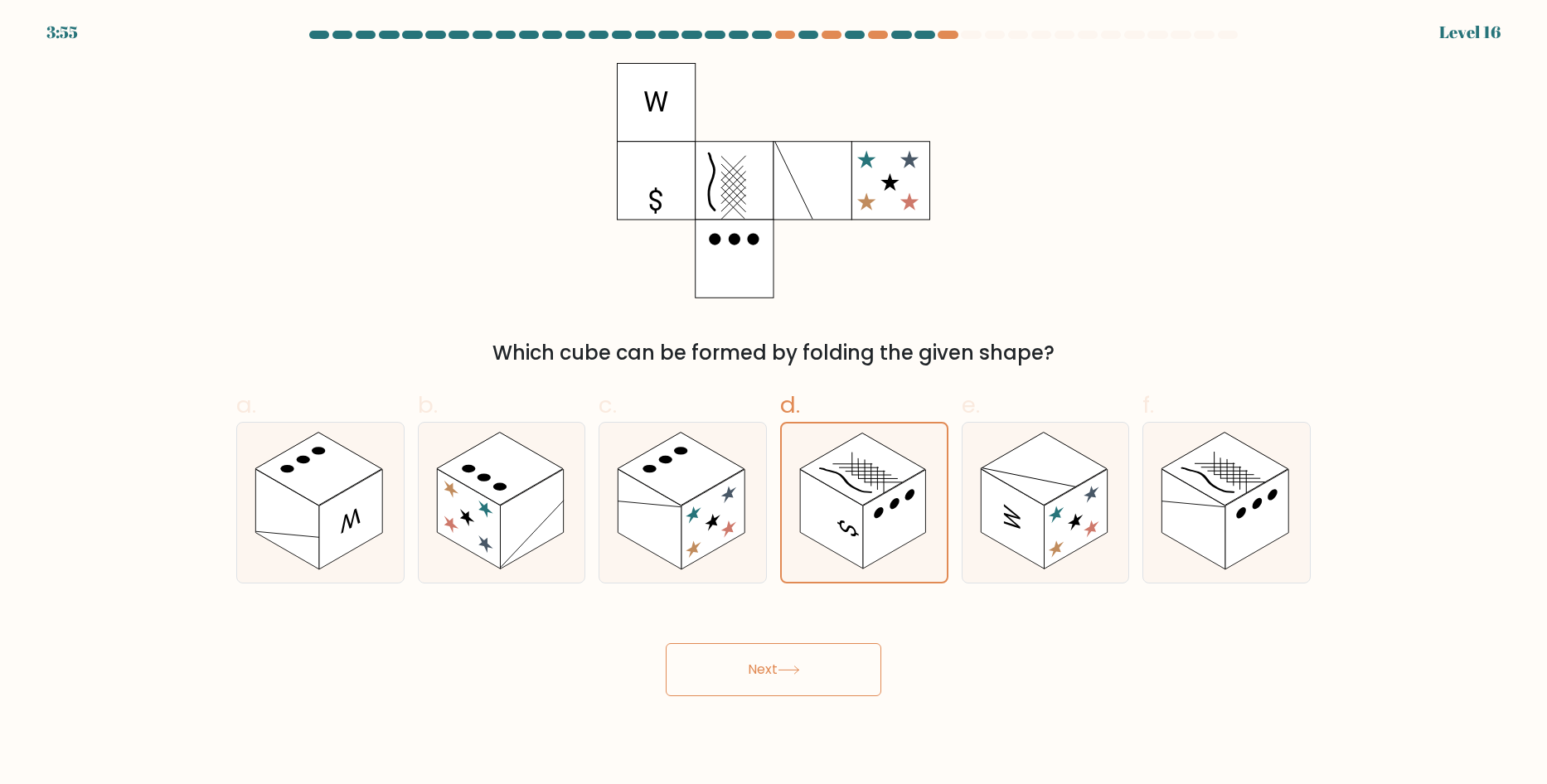
click at [798, 663] on button "Next" at bounding box center [773, 670] width 216 height 53
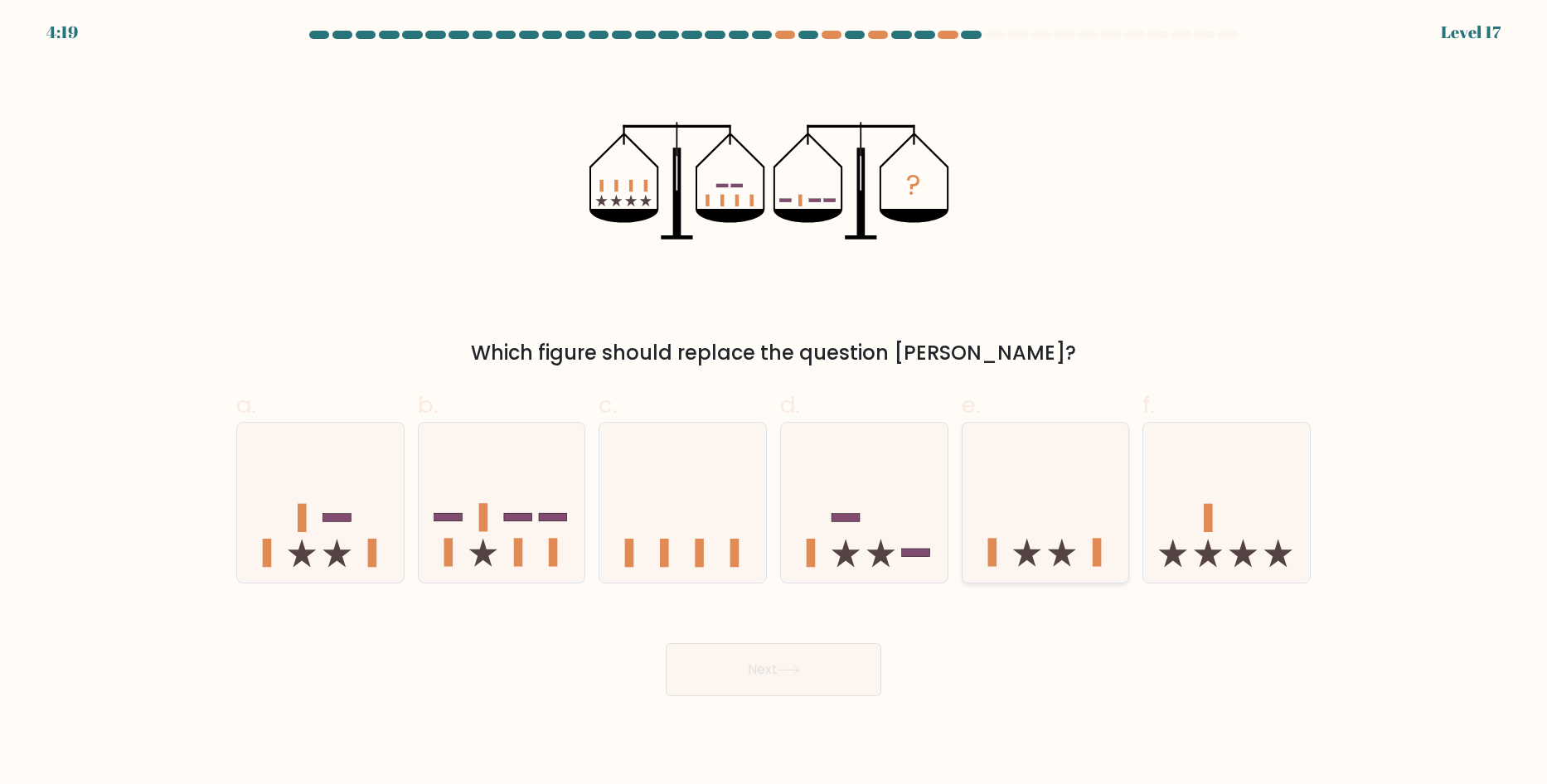
click at [1042, 501] on icon at bounding box center [1045, 502] width 166 height 138
click at [774, 403] on input "e." at bounding box center [773, 396] width 1 height 10
radio input "true"
click at [1179, 523] on icon at bounding box center [1226, 502] width 166 height 138
click at [774, 403] on input "f." at bounding box center [773, 396] width 1 height 10
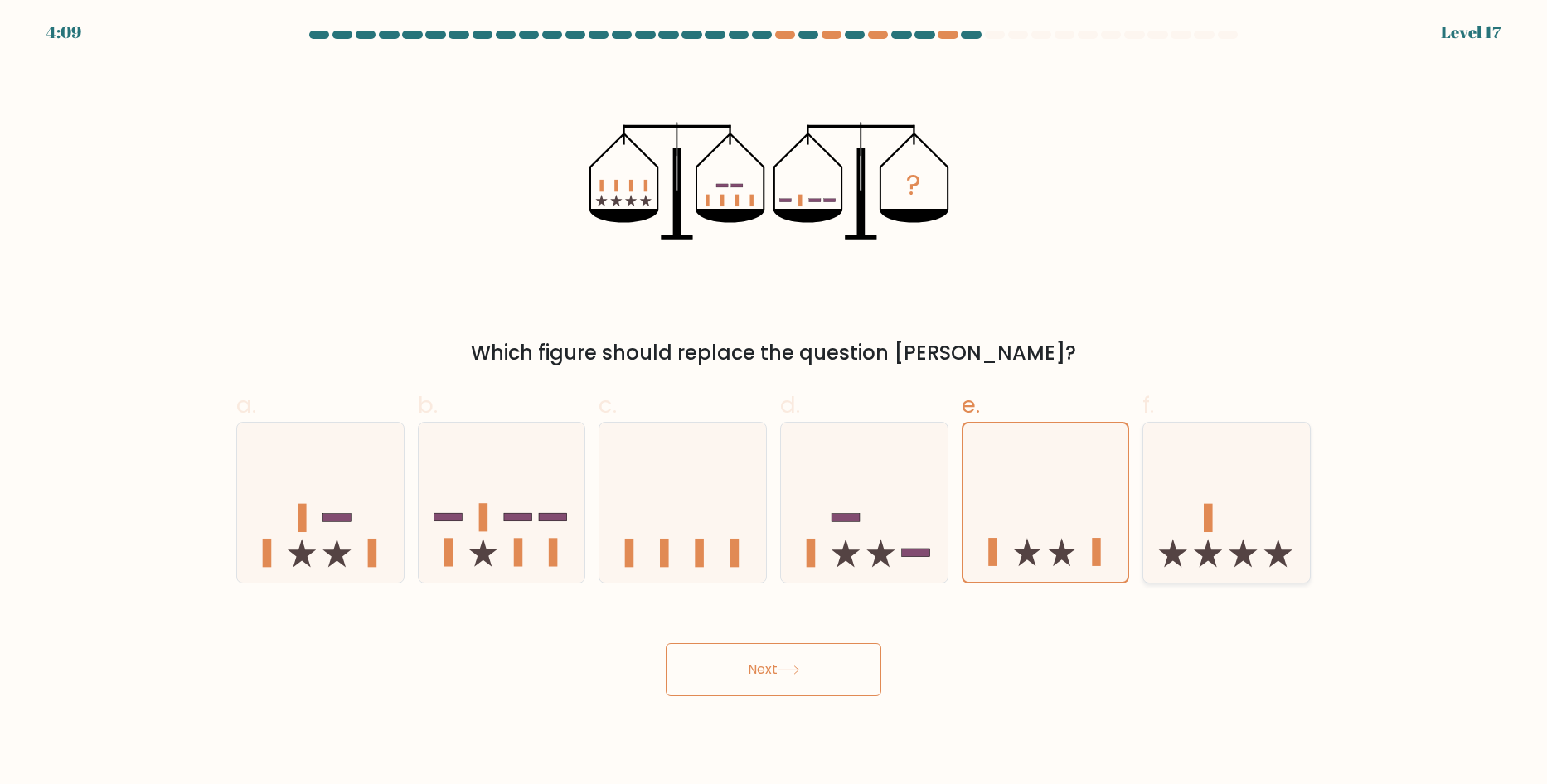
radio input "true"
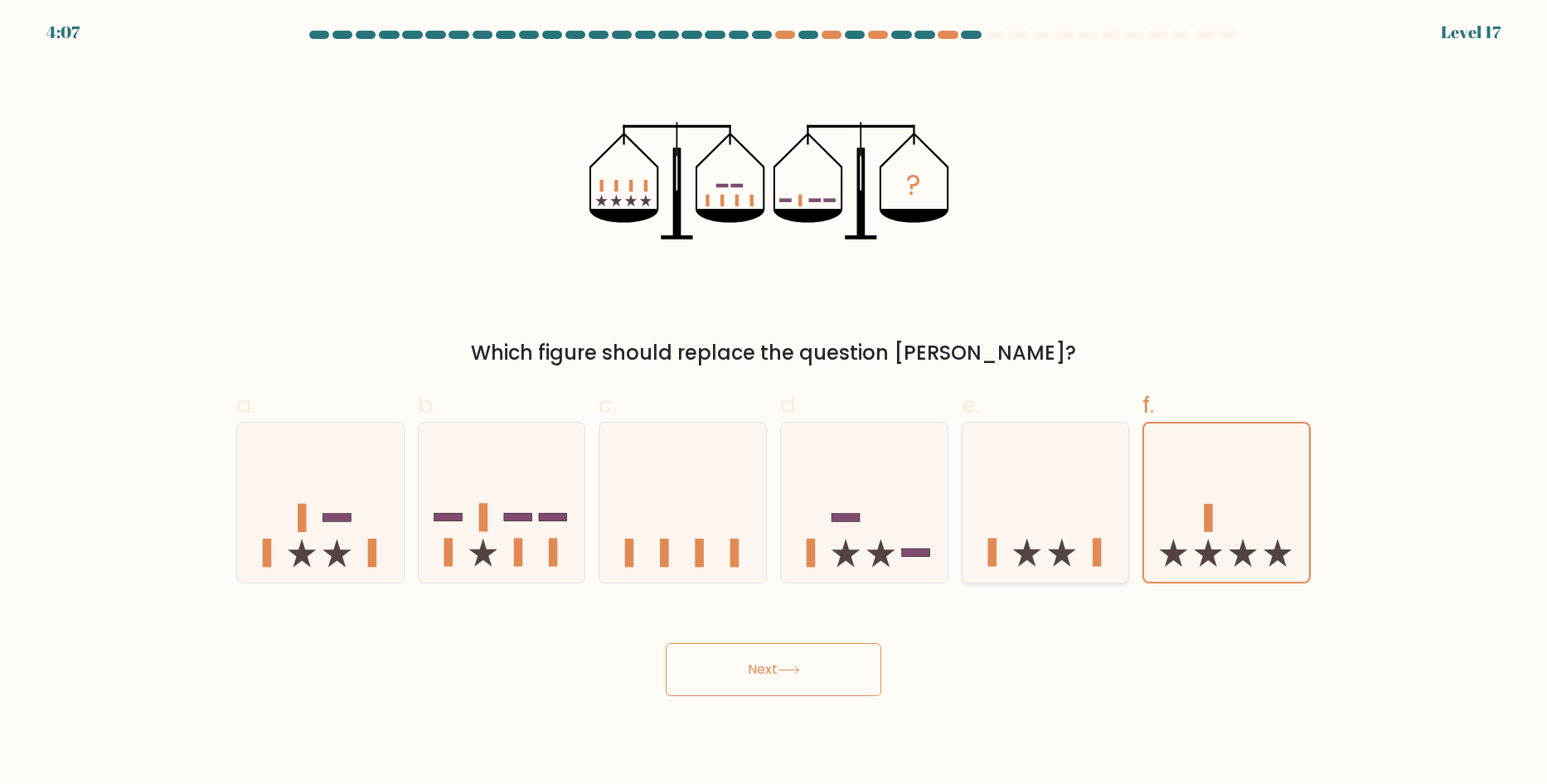
click at [1064, 536] on icon at bounding box center [1045, 502] width 166 height 138
click at [774, 403] on input "e." at bounding box center [773, 396] width 1 height 10
radio input "true"
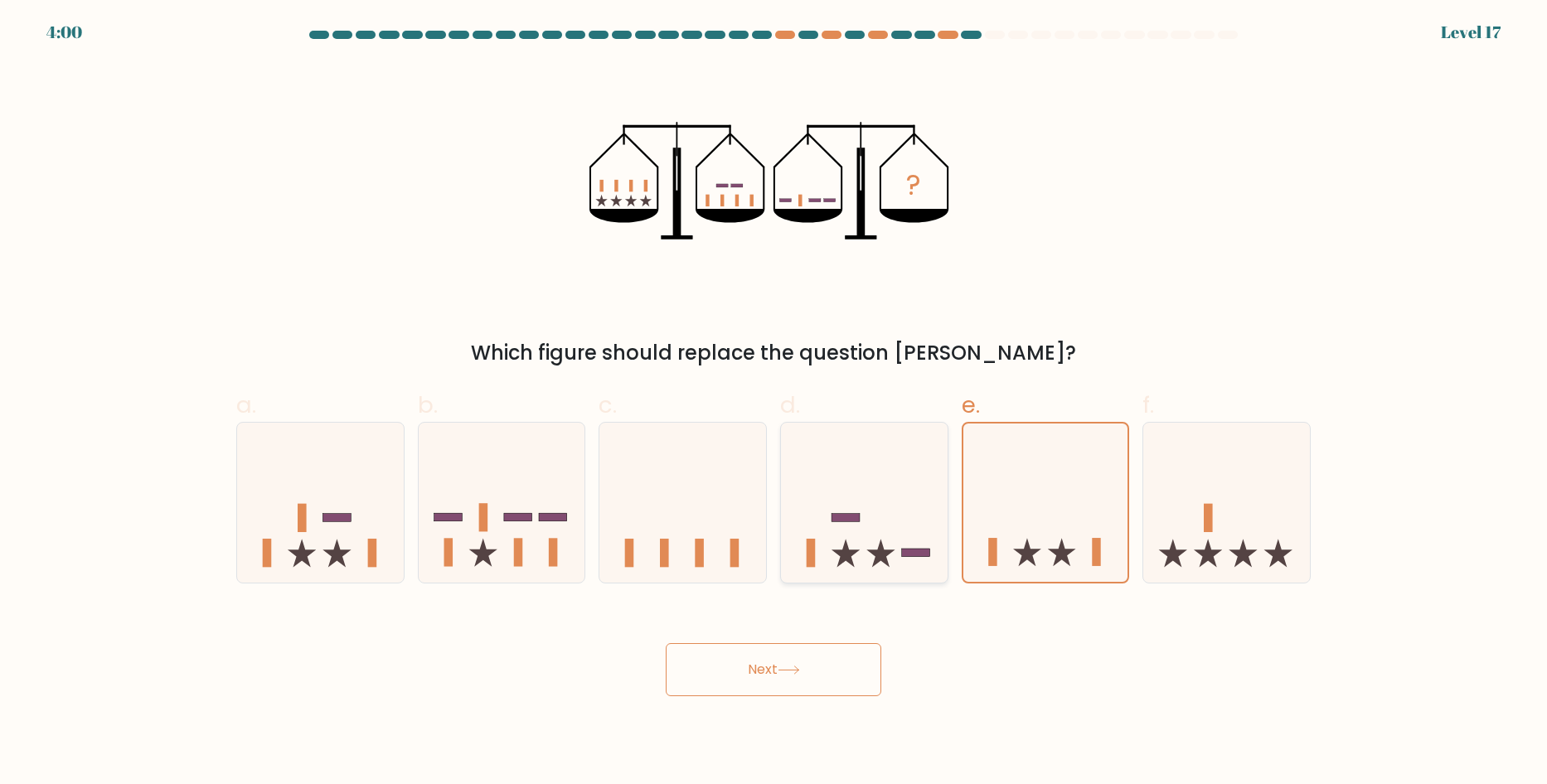
click at [841, 495] on icon at bounding box center [863, 502] width 166 height 138
click at [774, 403] on input "d." at bounding box center [773, 396] width 1 height 10
radio input "true"
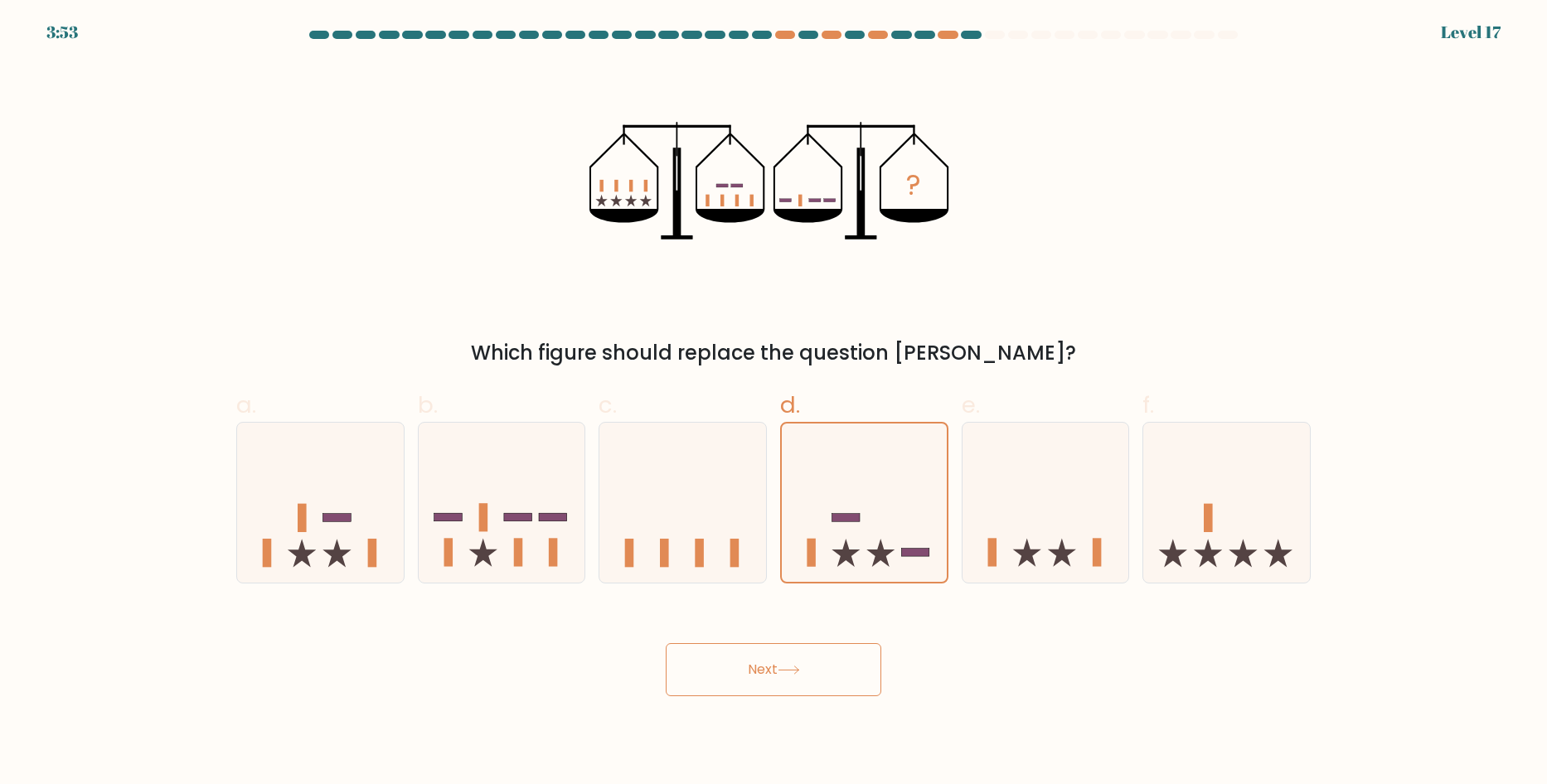
click at [819, 669] on button "Next" at bounding box center [773, 670] width 216 height 53
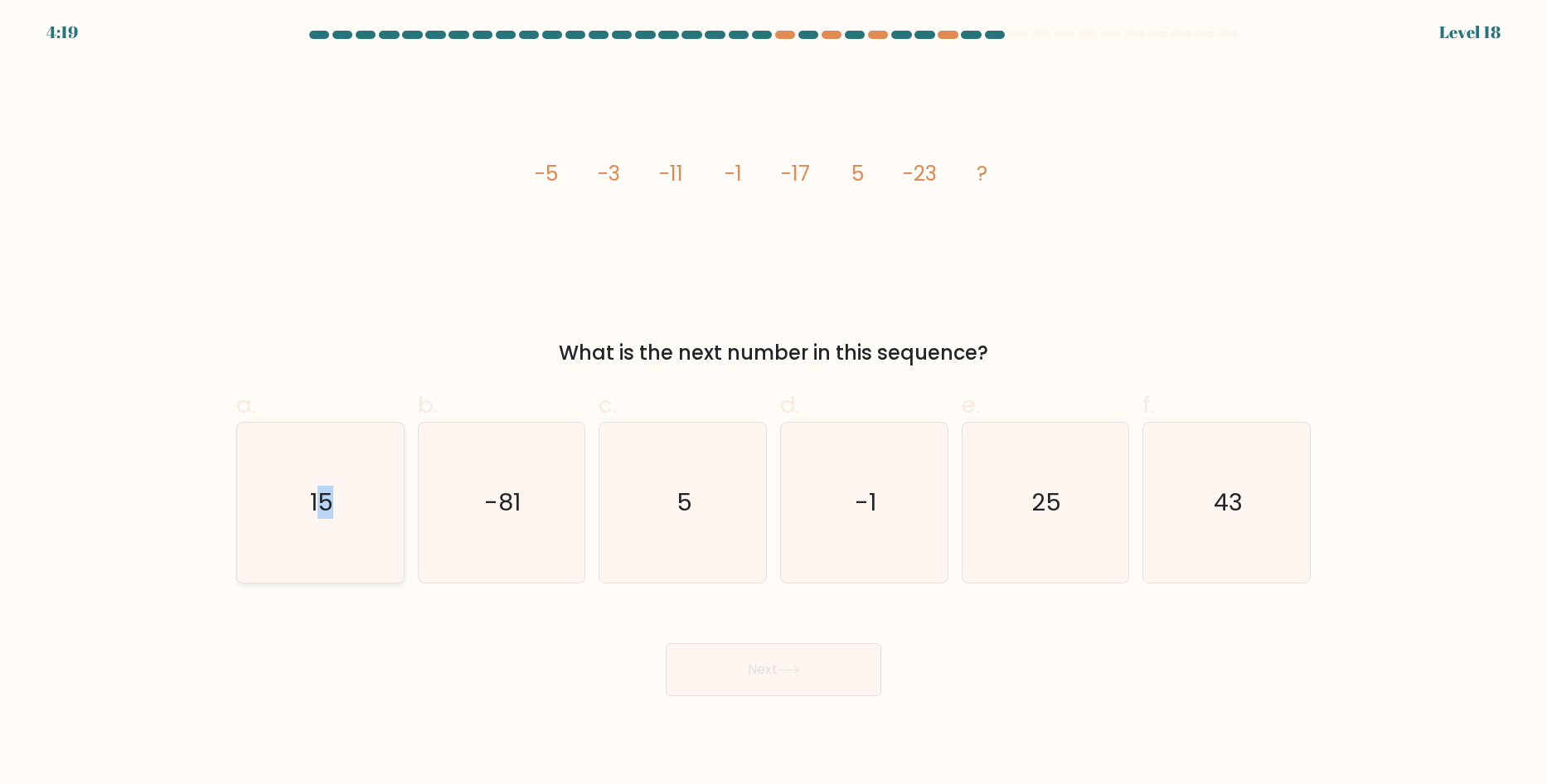
click at [329, 468] on icon "15" at bounding box center [320, 503] width 160 height 160
click at [334, 534] on icon "15" at bounding box center [320, 503] width 160 height 160
click at [773, 403] on input "a. 15" at bounding box center [773, 396] width 1 height 10
radio input "true"
click at [756, 680] on button "Next" at bounding box center [773, 670] width 216 height 53
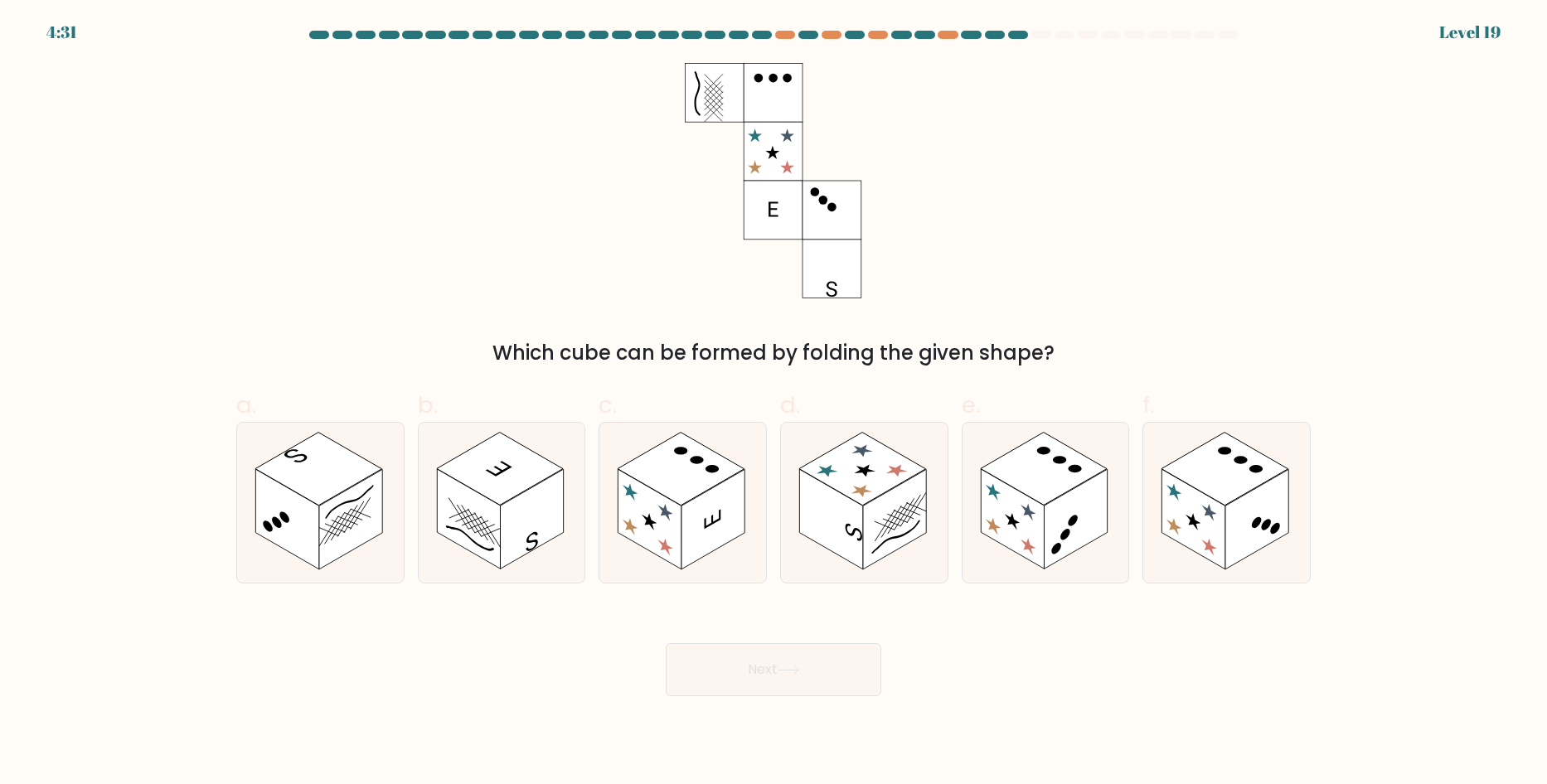
drag, startPoint x: 950, startPoint y: 259, endPoint x: 965, endPoint y: 257, distance: 15.1
click at [956, 257] on div "Which cube can be formed by folding the given shape?" at bounding box center [773, 215] width 1094 height 305
click at [436, 459] on icon at bounding box center [501, 503] width 166 height 160
click at [773, 403] on input "b." at bounding box center [773, 396] width 1 height 10
radio input "true"
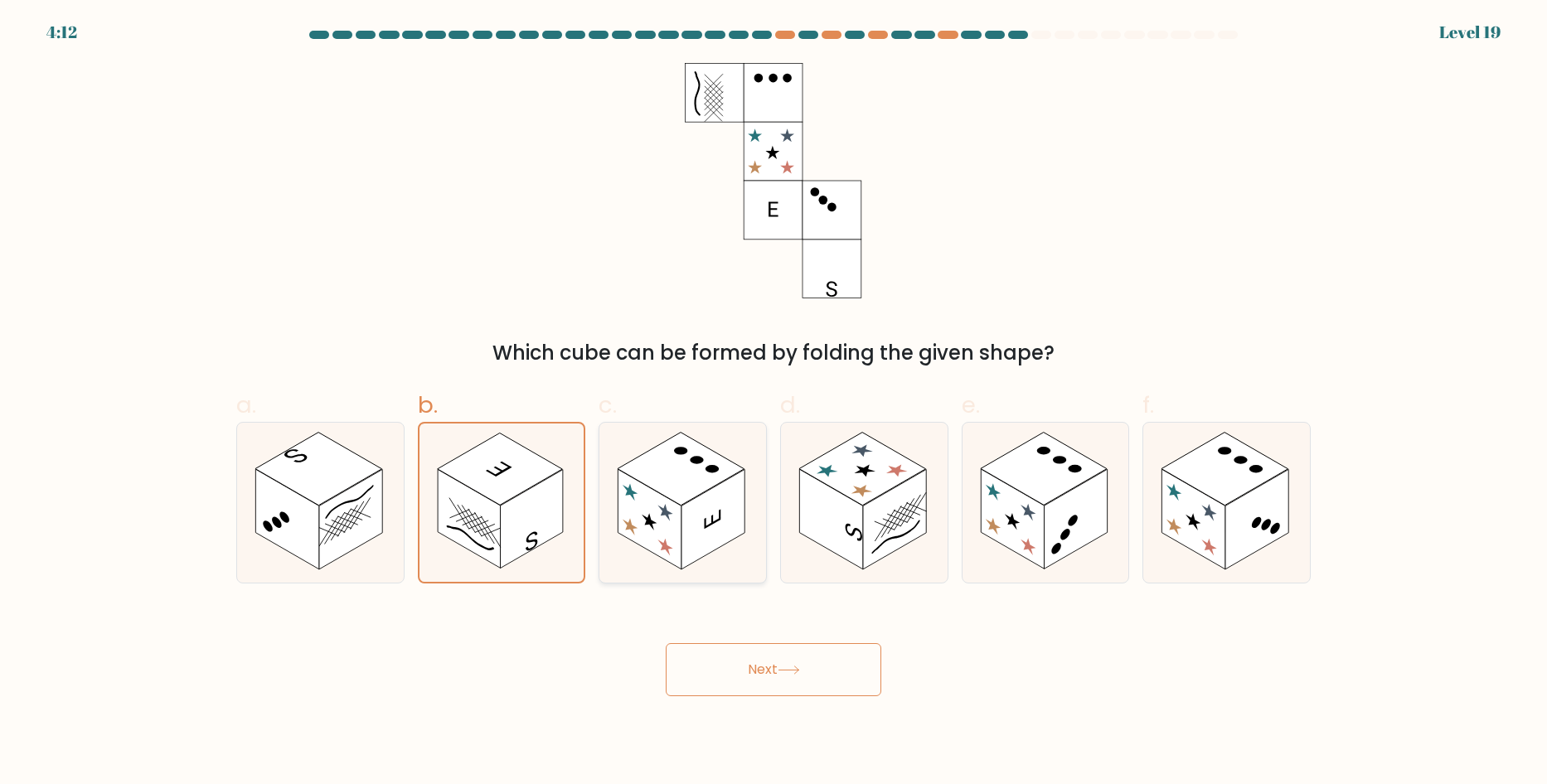
click at [730, 566] on icon at bounding box center [682, 503] width 166 height 160
click at [773, 403] on input "c." at bounding box center [773, 396] width 1 height 10
radio input "true"
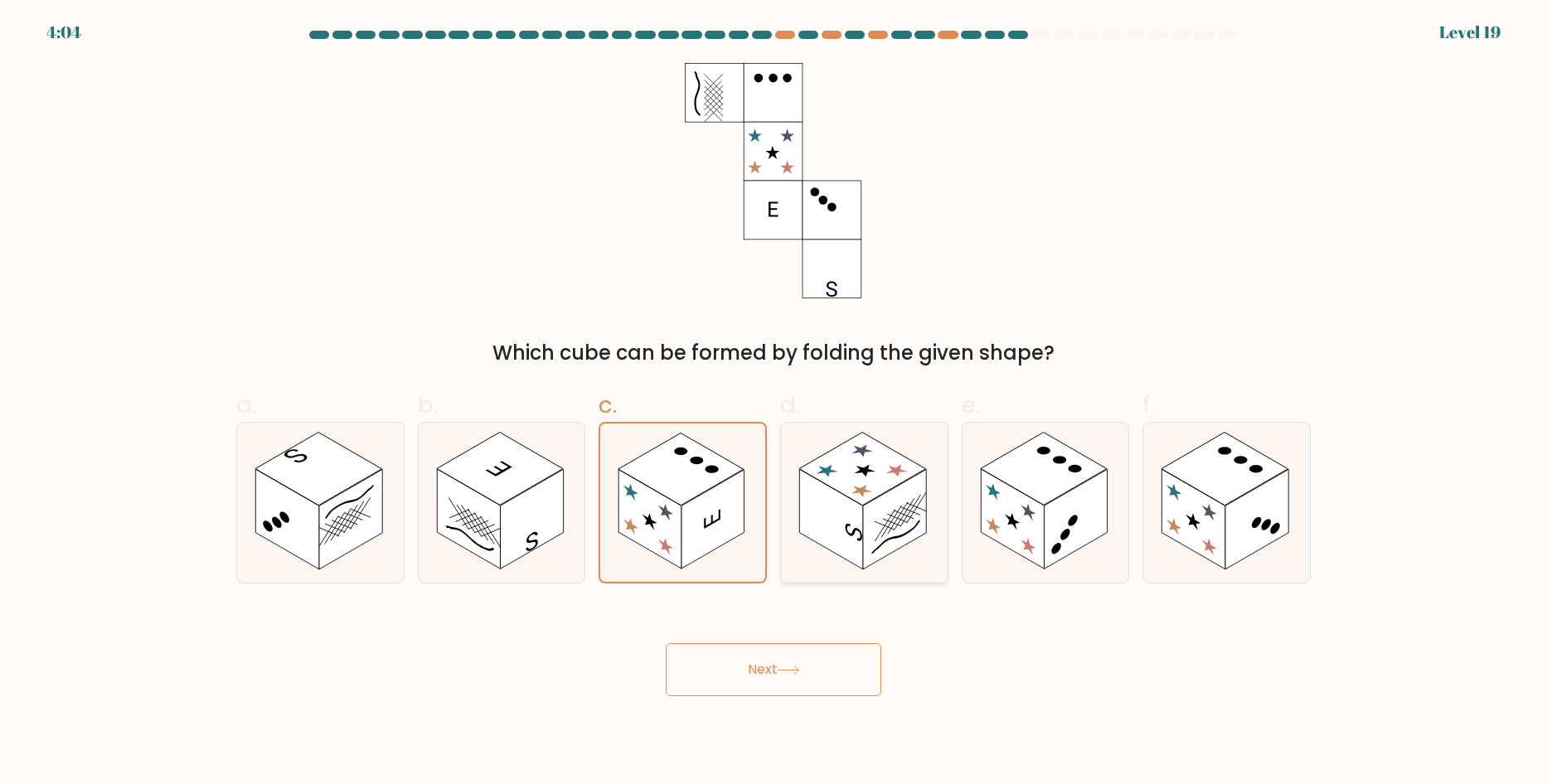
drag, startPoint x: 861, startPoint y: 520, endPoint x: 876, endPoint y: 520, distance: 15.0
click at [862, 520] on rect at bounding box center [830, 518] width 63 height 100
click at [774, 403] on input "d." at bounding box center [773, 396] width 1 height 10
radio input "true"
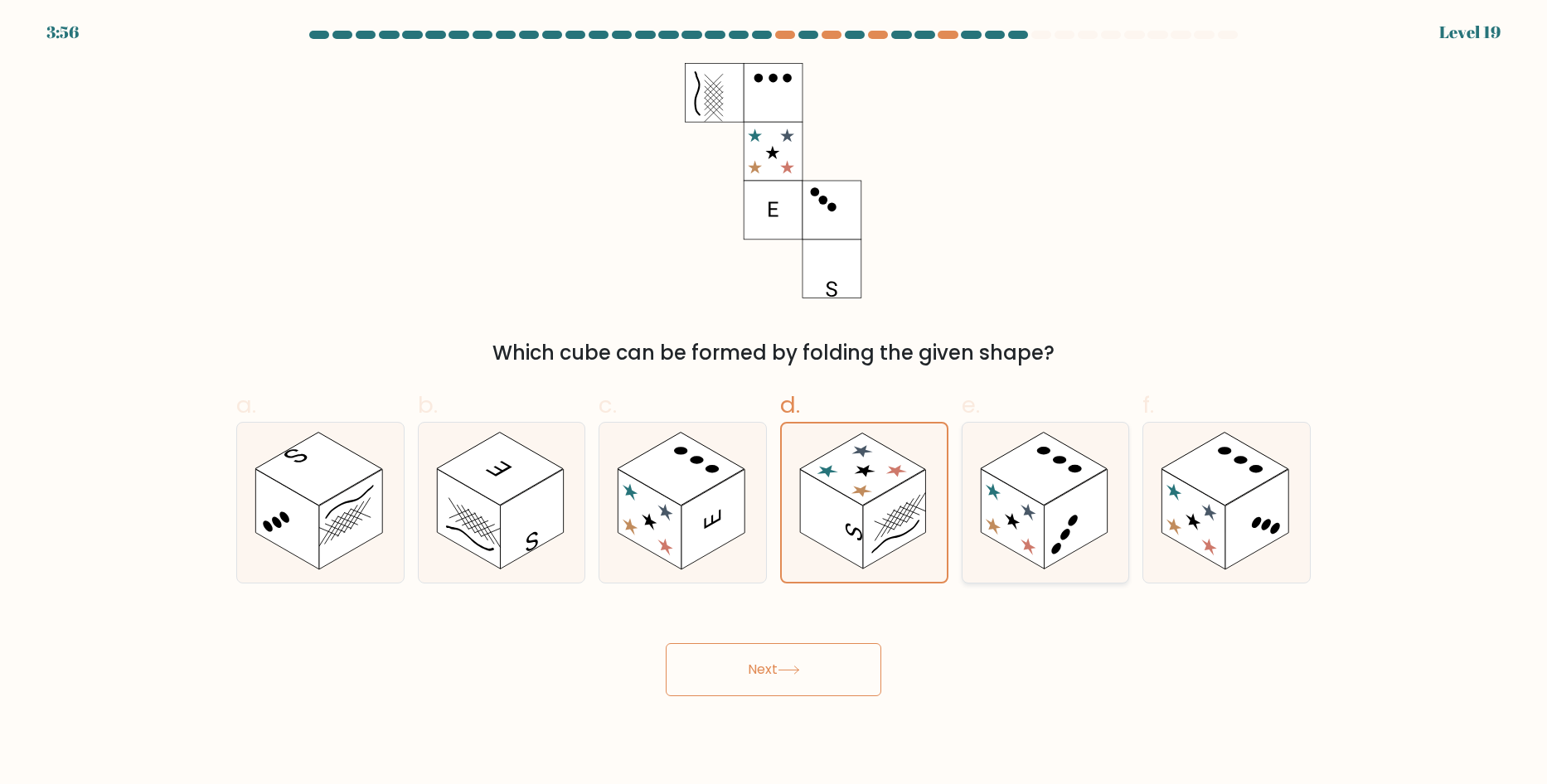
click at [1054, 458] on circle at bounding box center [1060, 459] width 19 height 10
click at [774, 403] on input "e." at bounding box center [773, 396] width 1 height 10
radio input "true"
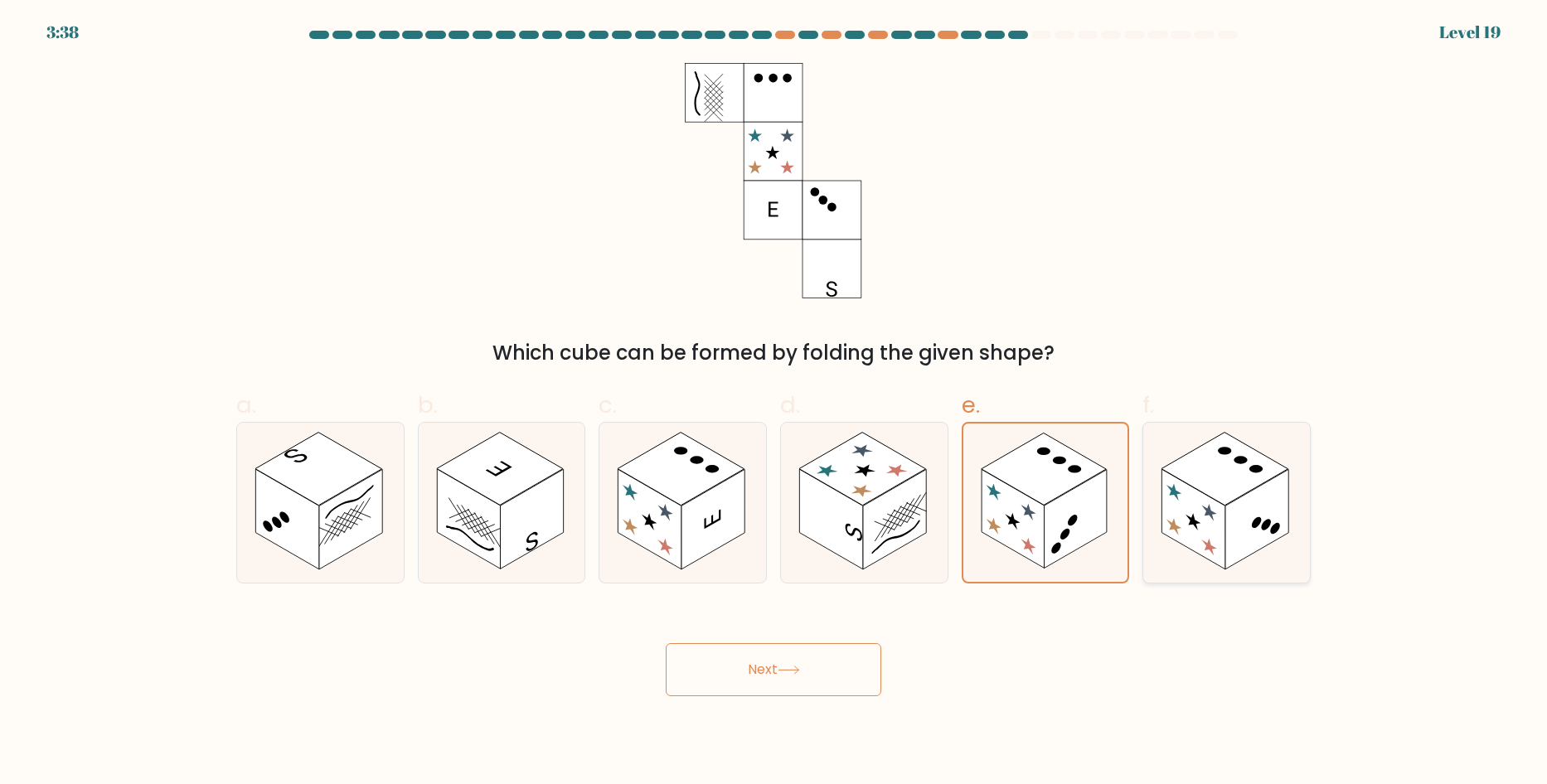
click at [1194, 438] on icon at bounding box center [1226, 503] width 166 height 160
click at [774, 403] on input "f." at bounding box center [773, 396] width 1 height 10
radio input "true"
click at [1075, 480] on rect at bounding box center [1043, 468] width 126 height 73
click at [774, 403] on input "e." at bounding box center [773, 396] width 1 height 10
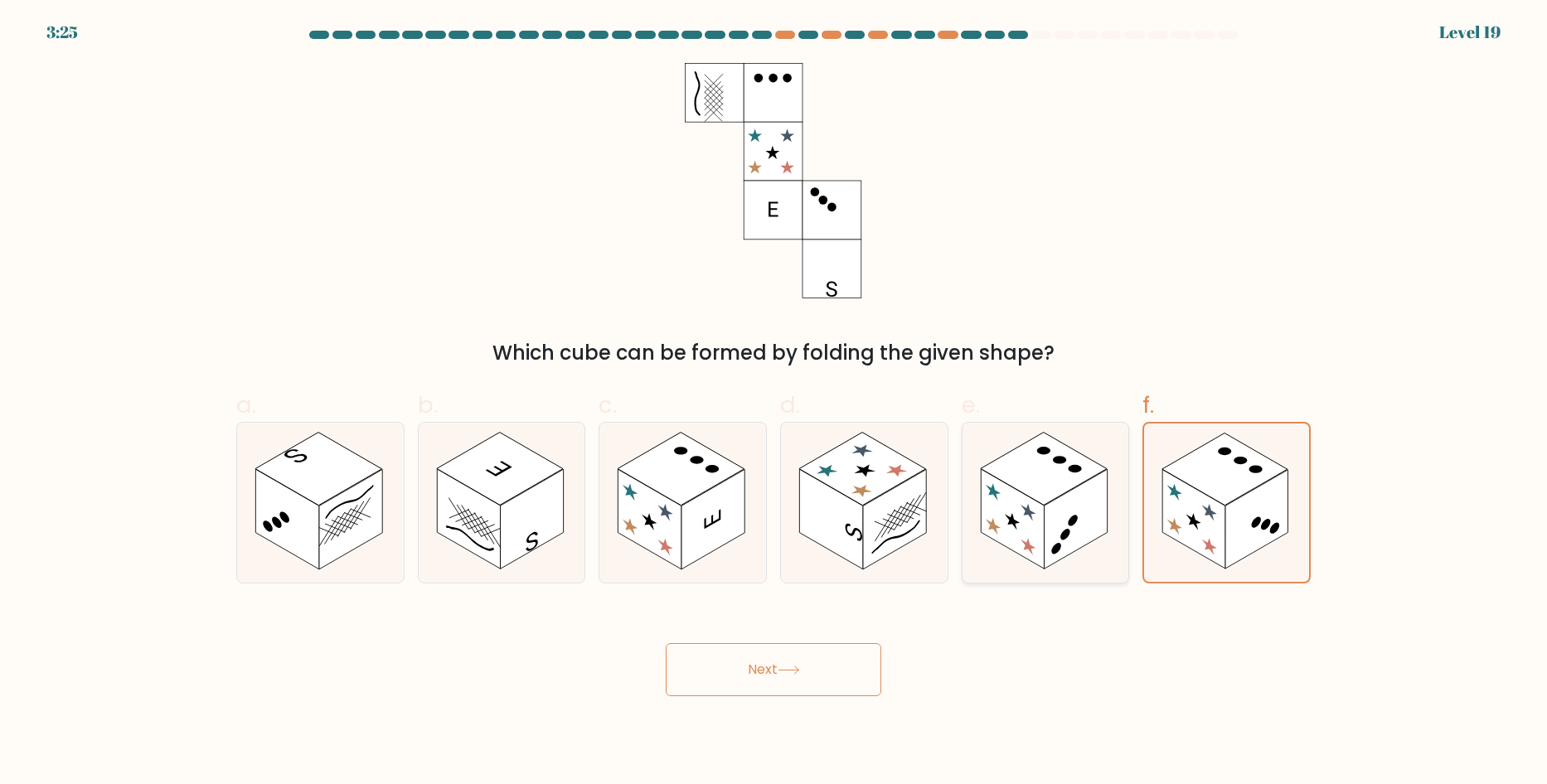
radio input "true"
click at [805, 655] on button "Next" at bounding box center [773, 670] width 216 height 53
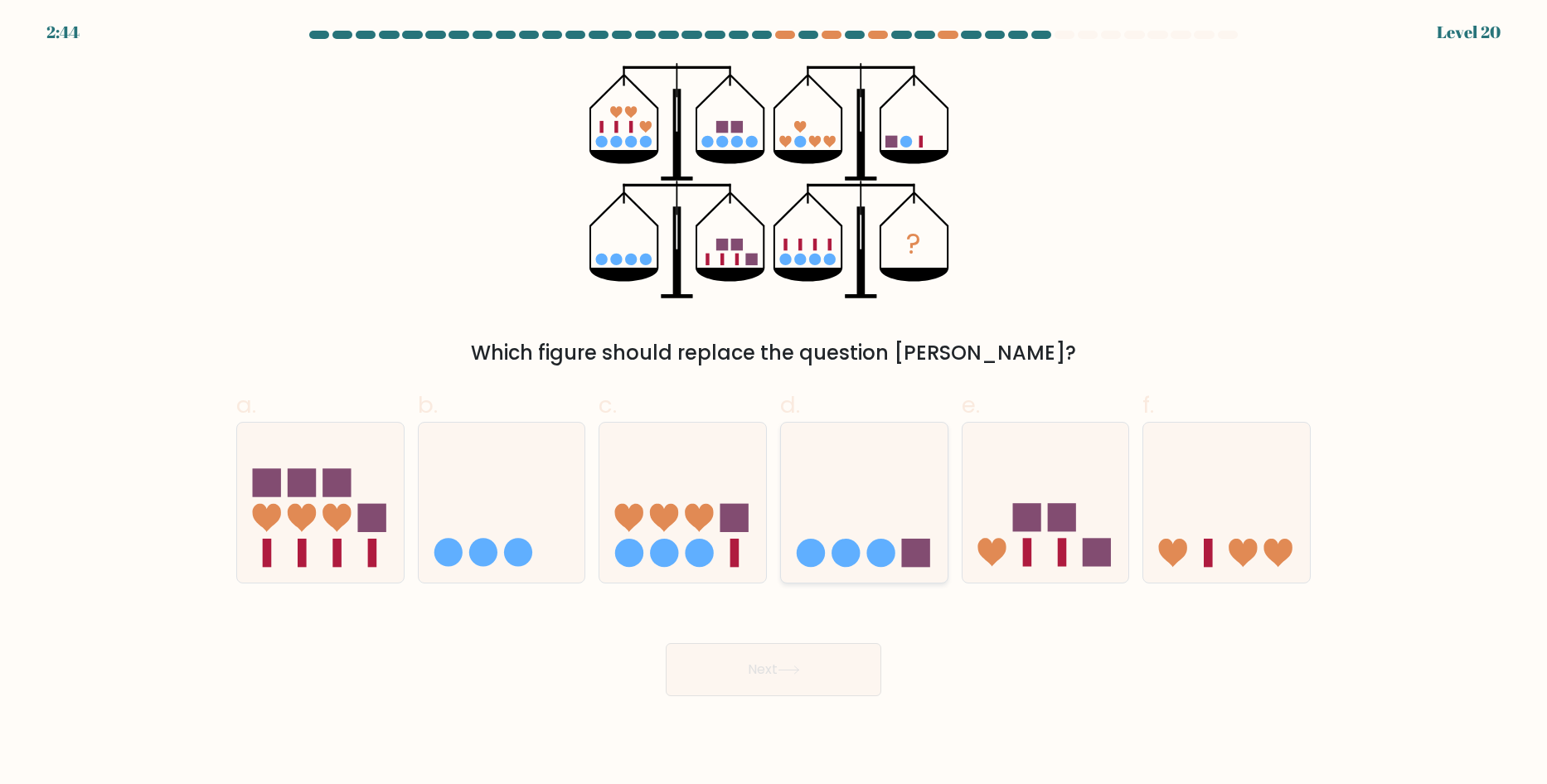
click at [882, 545] on circle at bounding box center [880, 553] width 29 height 29
click at [774, 403] on input "d." at bounding box center [773, 396] width 1 height 10
radio input "true"
click at [987, 529] on icon at bounding box center [1045, 502] width 166 height 138
click at [774, 403] on input "e." at bounding box center [773, 396] width 1 height 10
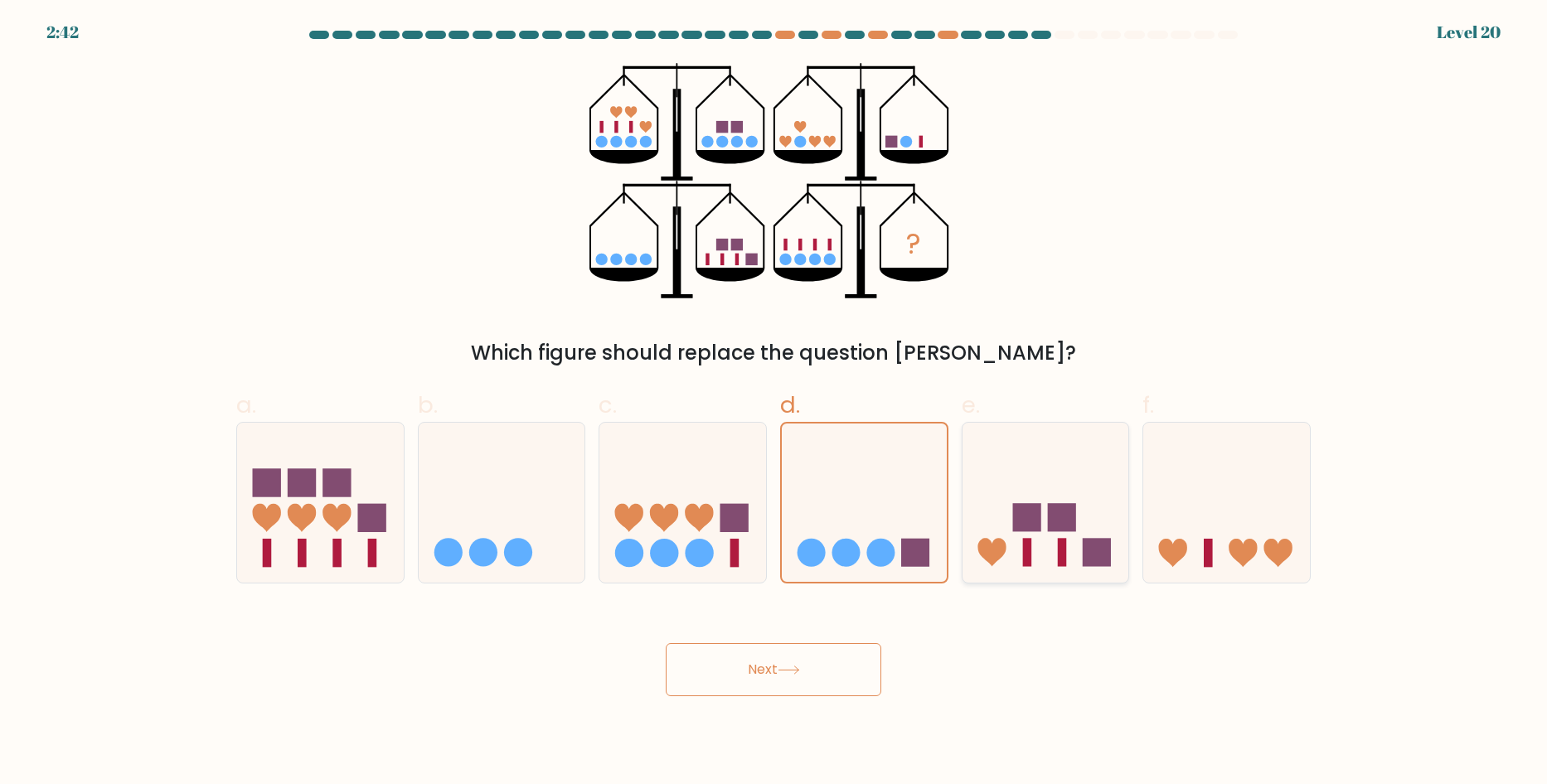
radio input "true"
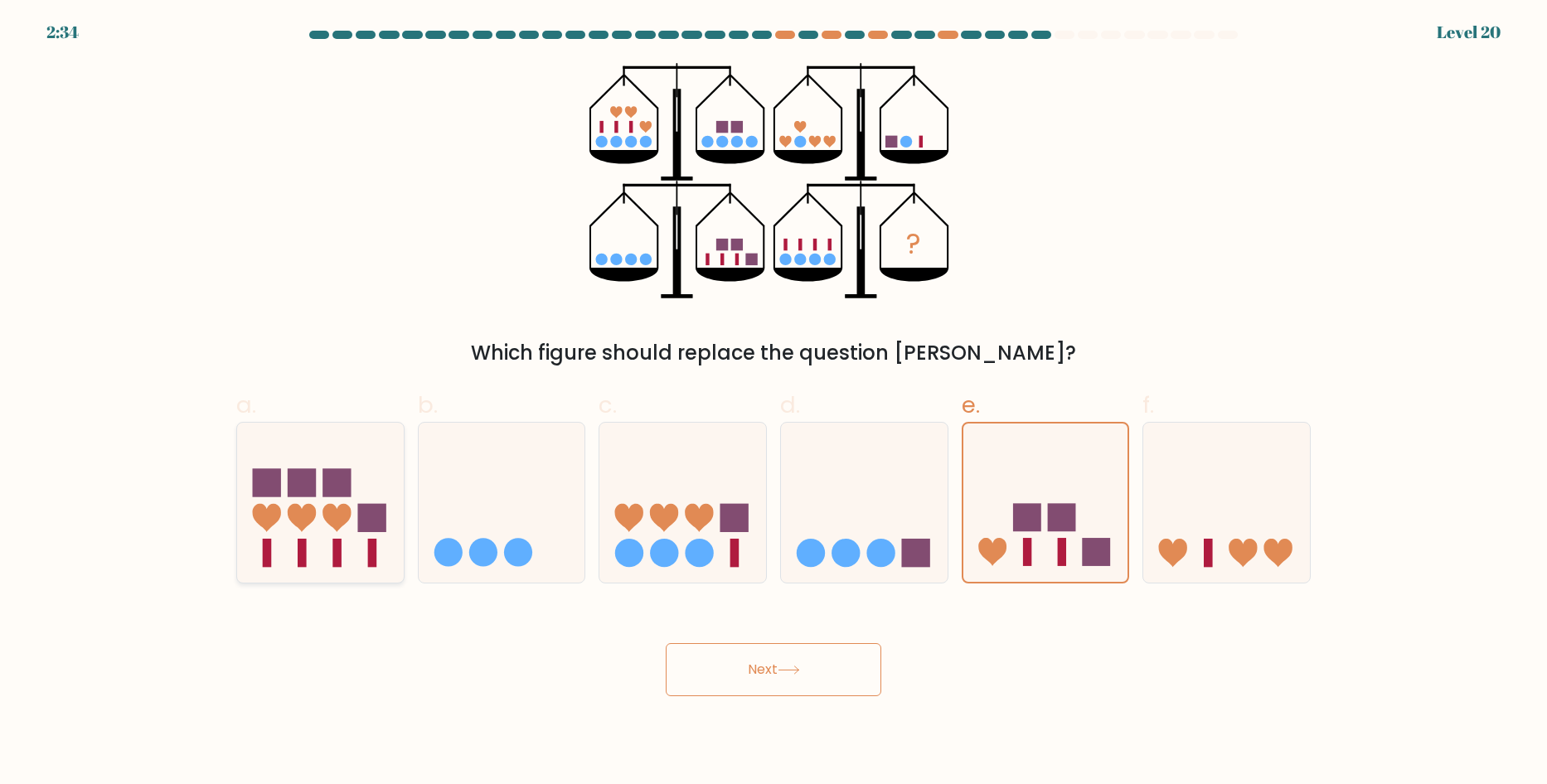
click at [333, 514] on icon at bounding box center [337, 518] width 29 height 29
click at [773, 403] on input "a." at bounding box center [773, 396] width 1 height 10
radio input "true"
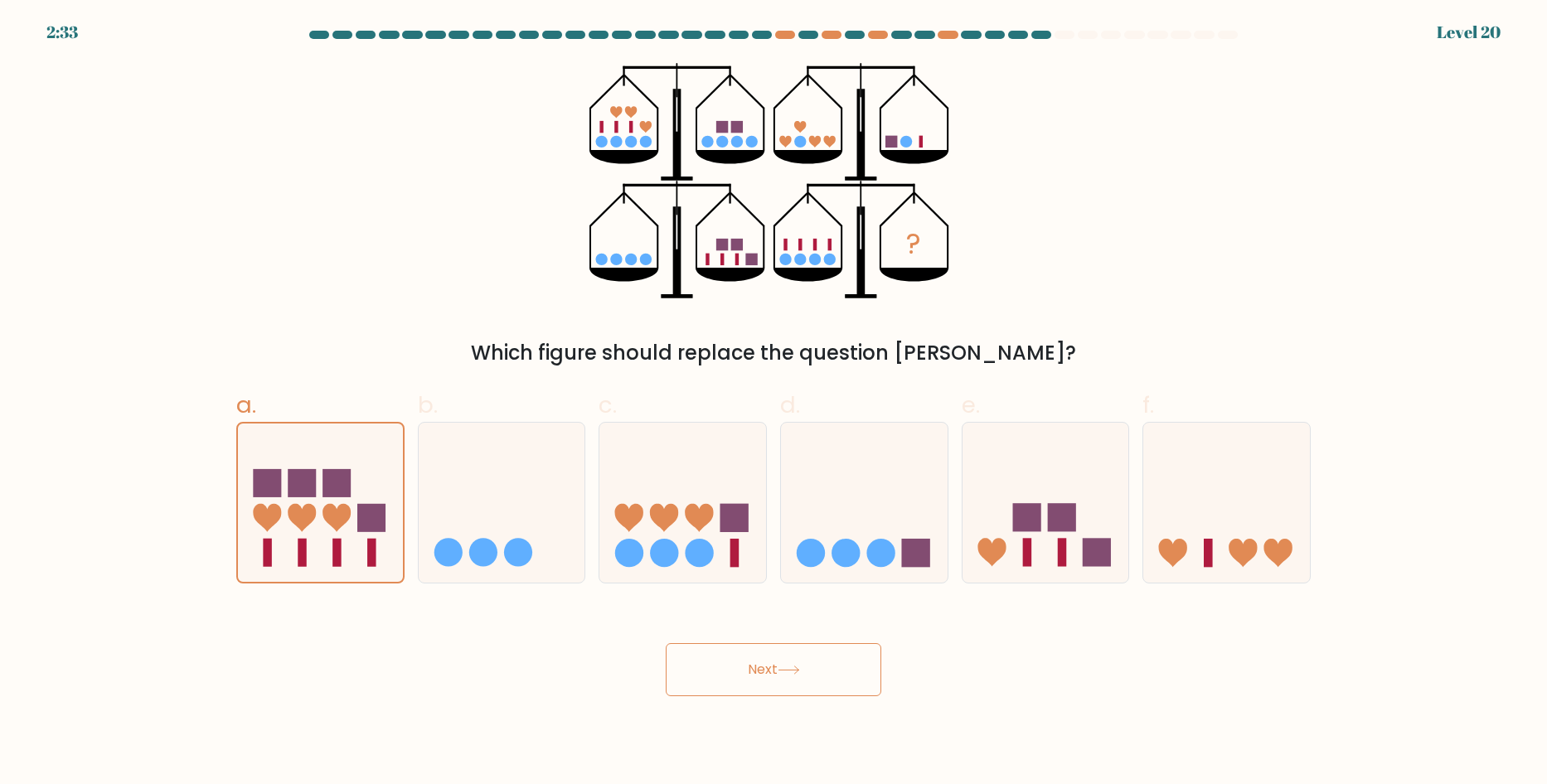
click at [742, 670] on button "Next" at bounding box center [773, 670] width 216 height 53
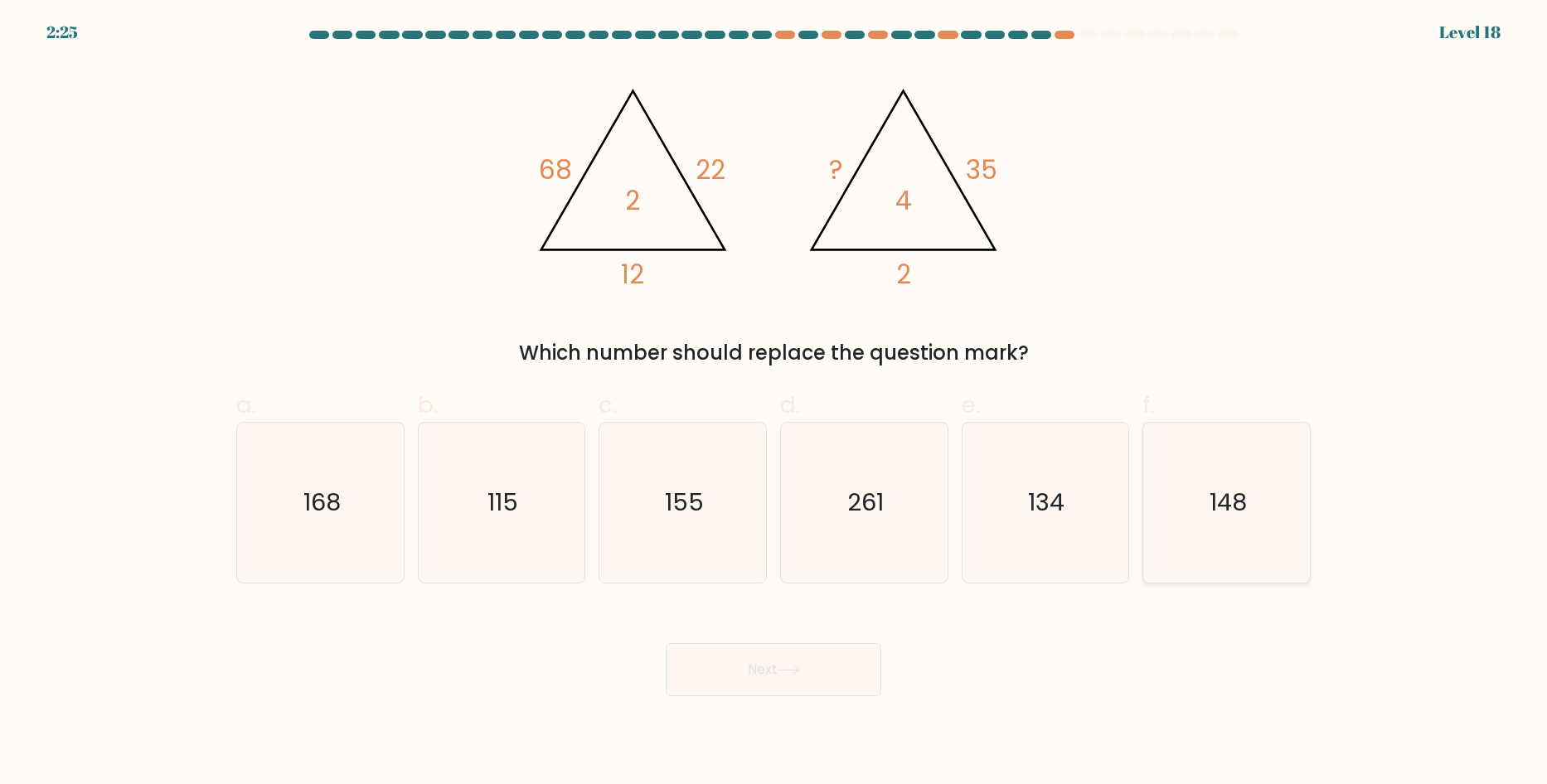
click at [1215, 507] on text "148" at bounding box center [1228, 502] width 37 height 33
click at [774, 403] on input "f. 148" at bounding box center [773, 396] width 1 height 10
radio input "true"
click at [850, 662] on button "Next" at bounding box center [773, 670] width 216 height 53
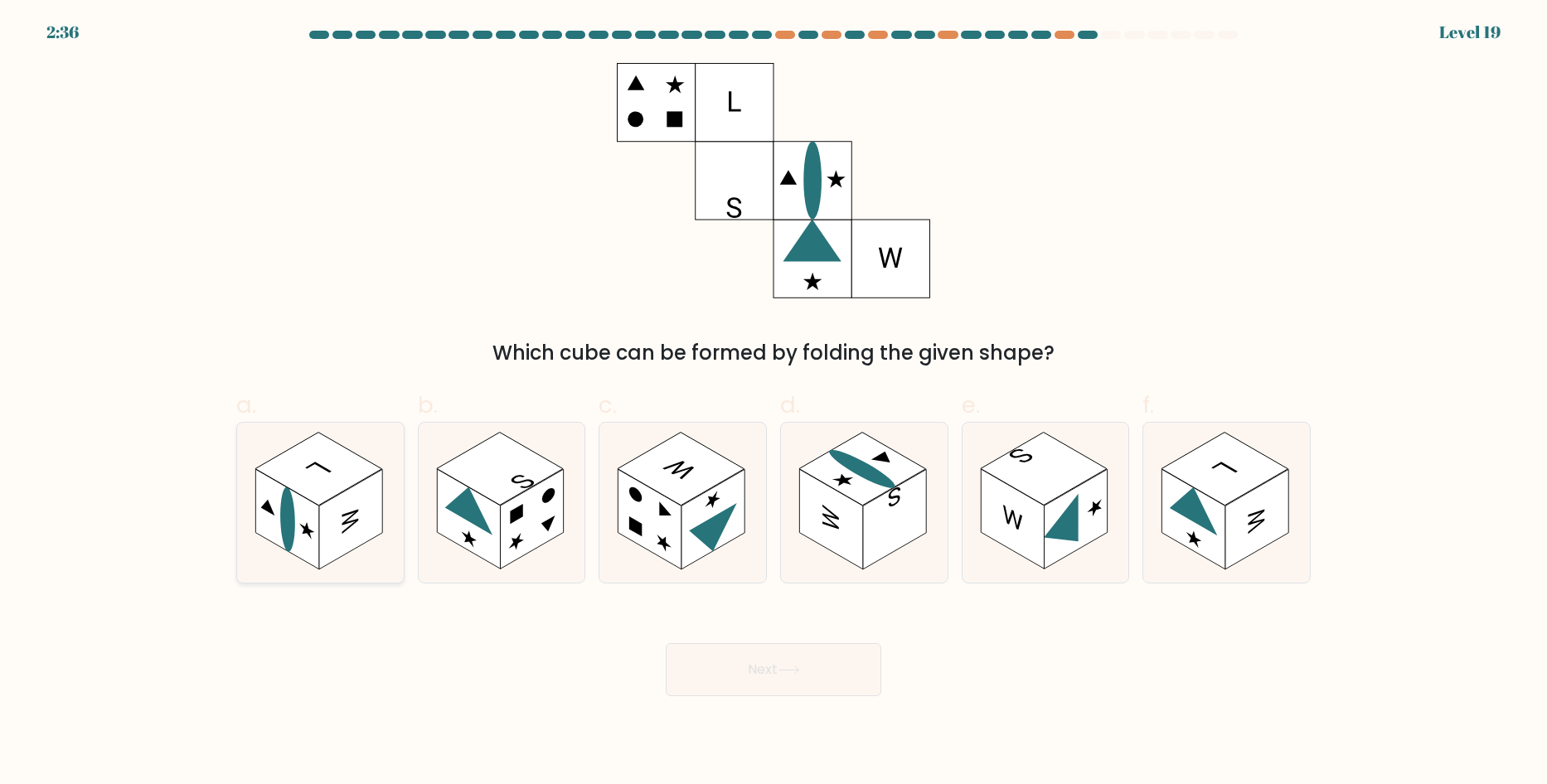
click at [324, 461] on rect at bounding box center [319, 468] width 126 height 73
click at [773, 403] on input "a." at bounding box center [773, 396] width 1 height 10
radio input "true"
click at [510, 482] on rect at bounding box center [499, 468] width 126 height 73
click at [773, 403] on input "b." at bounding box center [773, 396] width 1 height 10
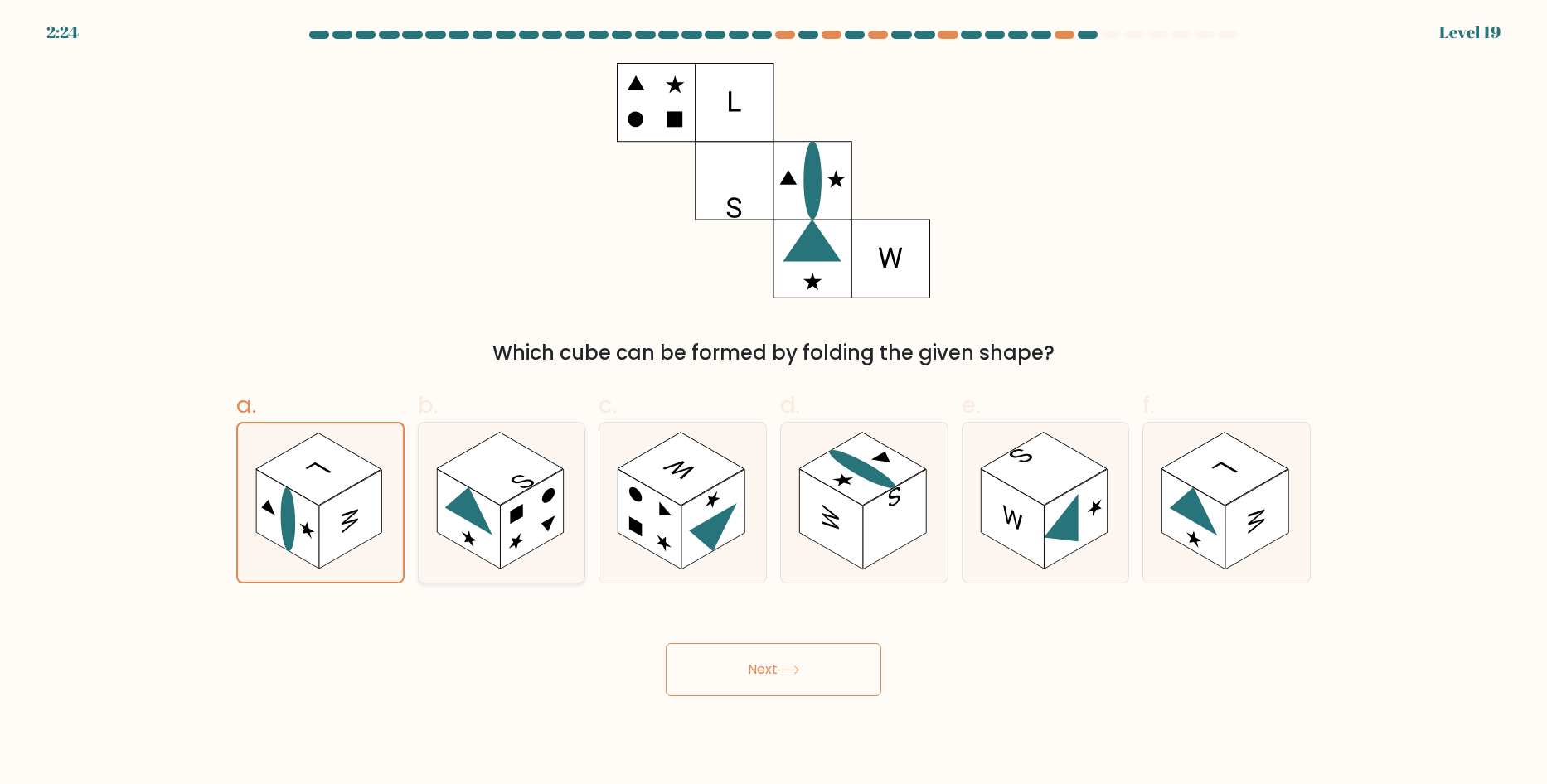
radio input "true"
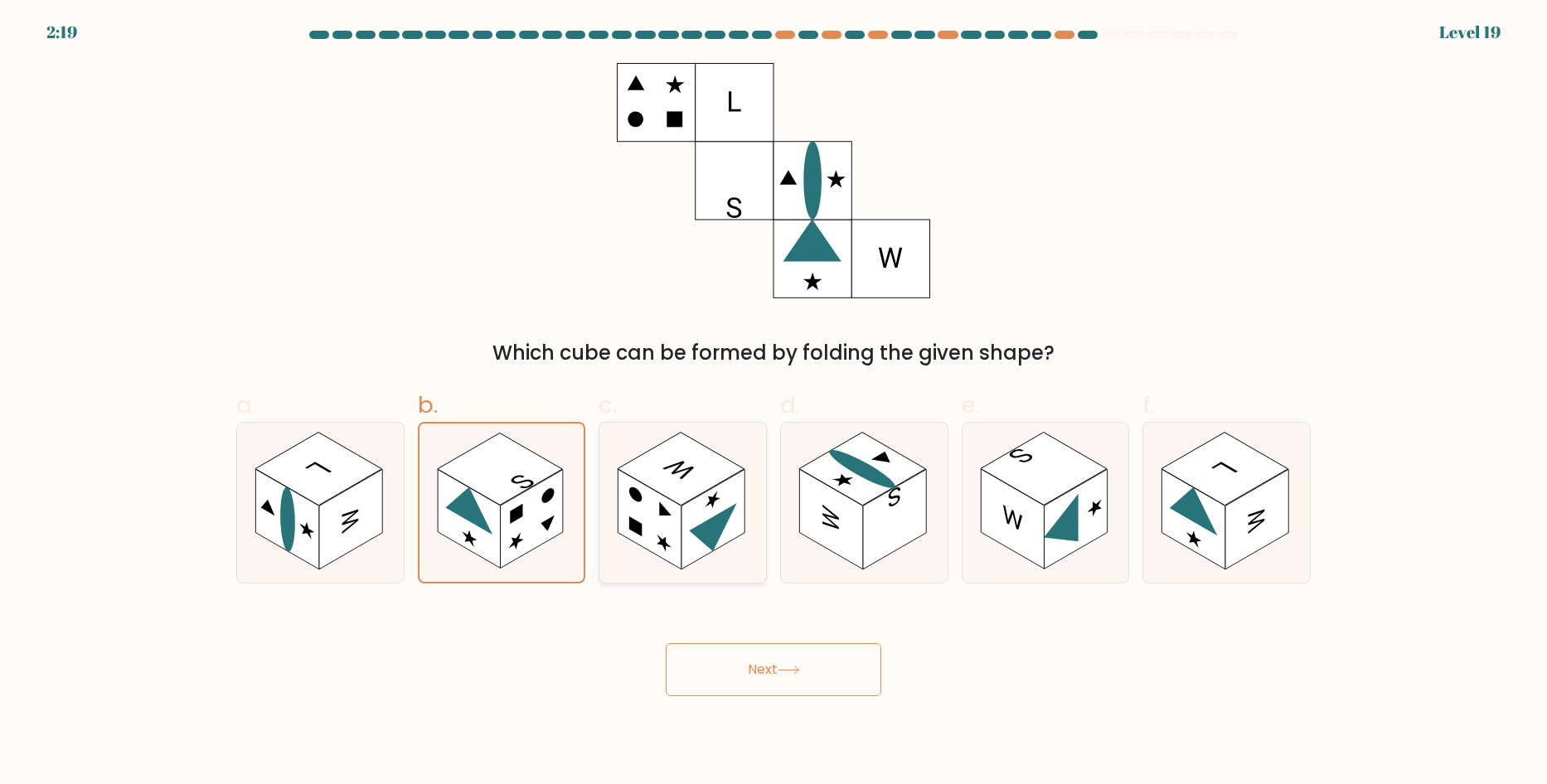
click at [728, 462] on rect at bounding box center [680, 468] width 126 height 73
click at [773, 403] on input "c." at bounding box center [773, 396] width 1 height 10
radio input "true"
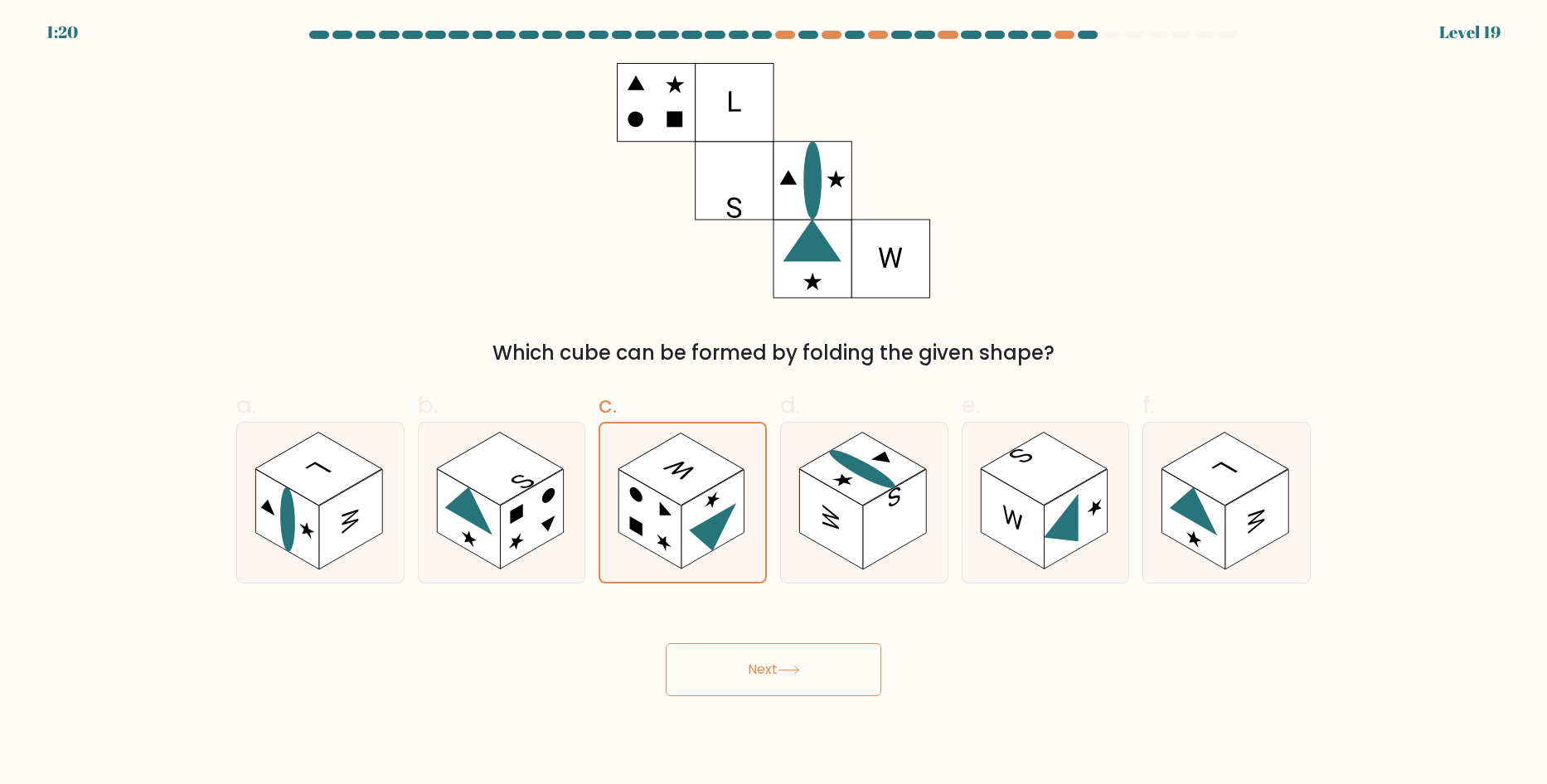
drag, startPoint x: 884, startPoint y: 451, endPoint x: 962, endPoint y: 373, distance: 110.3
click at [962, 374] on div "a. b. c." at bounding box center [773, 479] width 1088 height 209
click at [1137, 346] on div "Which cube can be formed by folding the given shape?" at bounding box center [773, 353] width 1054 height 29
click at [822, 656] on button "Next" at bounding box center [773, 670] width 216 height 53
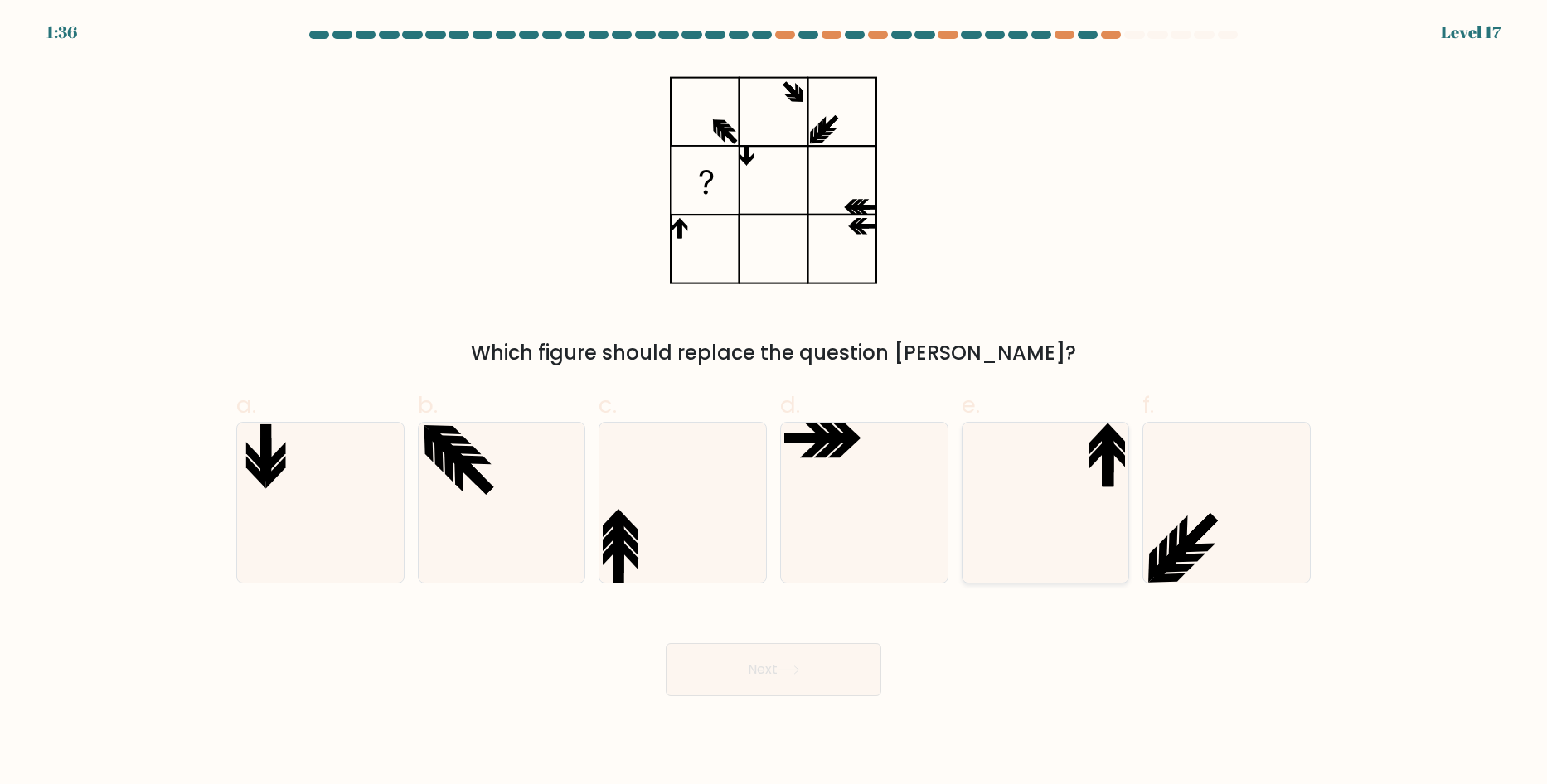
click at [1031, 449] on icon at bounding box center [1045, 503] width 160 height 160
click at [774, 403] on input "e." at bounding box center [773, 396] width 1 height 10
radio input "true"
click at [836, 675] on button "Next" at bounding box center [773, 670] width 216 height 53
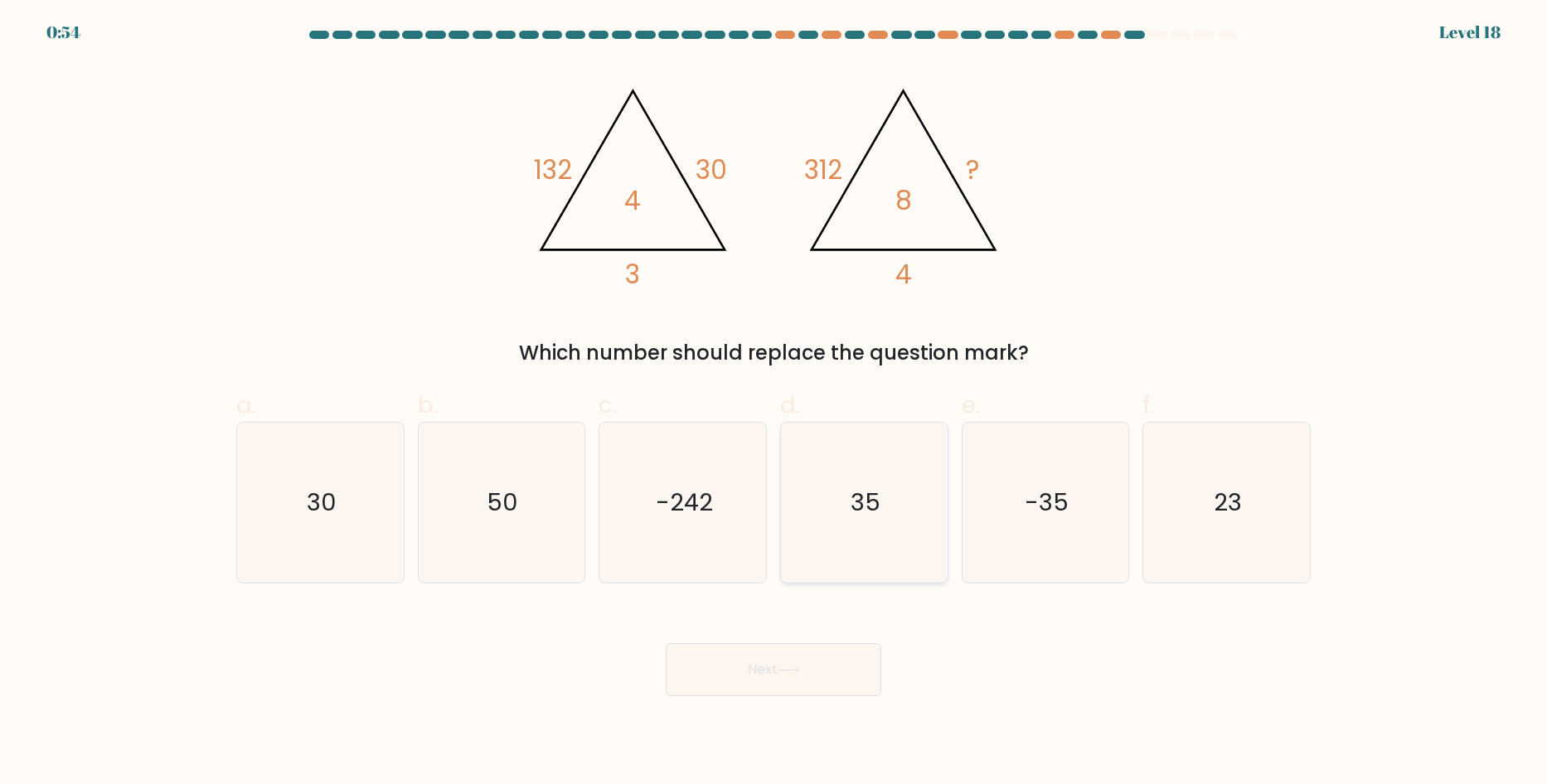
click at [899, 574] on icon "35" at bounding box center [864, 503] width 160 height 160
click at [774, 403] on input "d. 35" at bounding box center [773, 396] width 1 height 10
radio input "true"
click at [837, 659] on button "Next" at bounding box center [773, 670] width 216 height 53
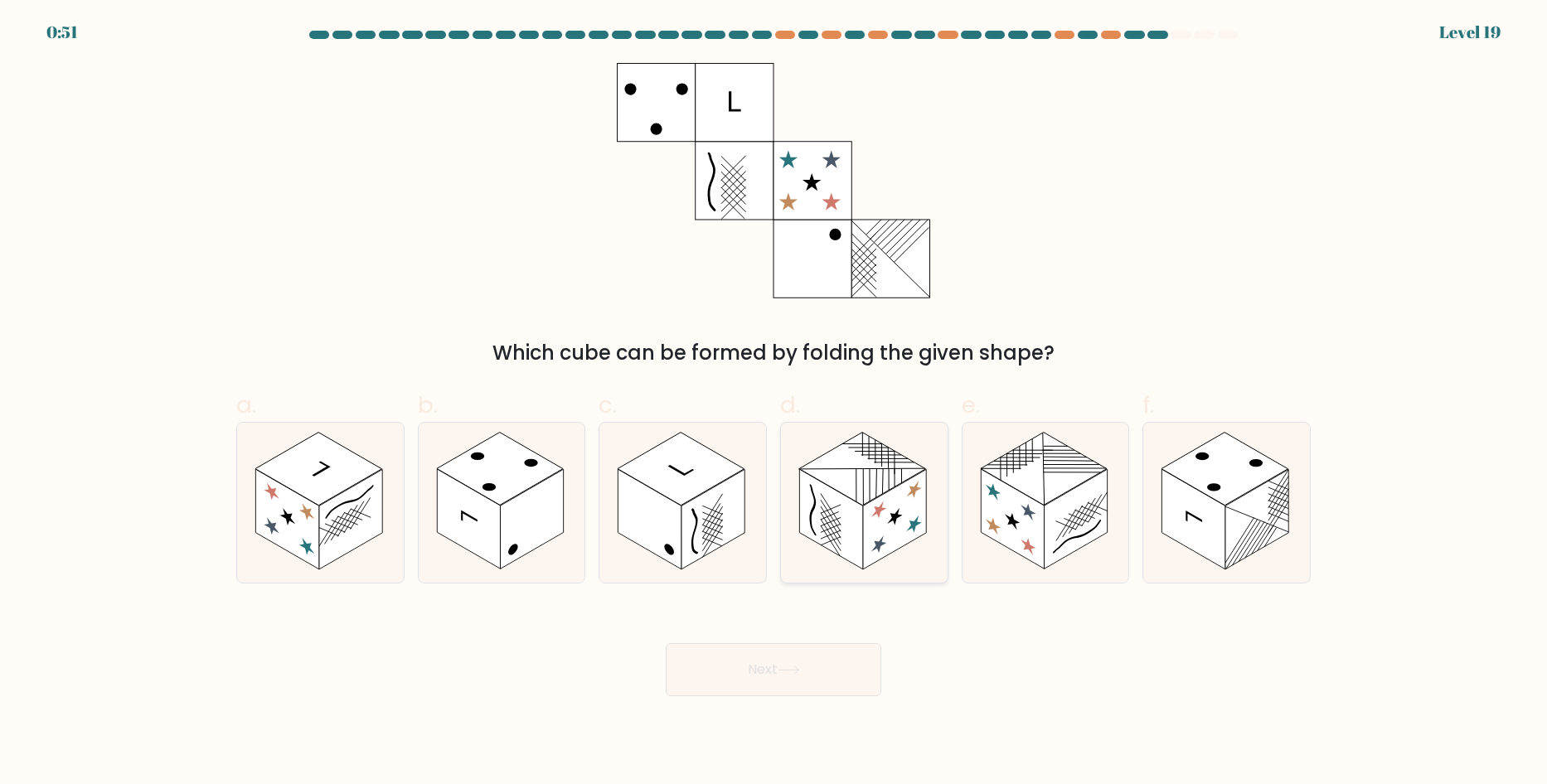
drag, startPoint x: 876, startPoint y: 512, endPoint x: 885, endPoint y: 525, distance: 15.8
click at [877, 513] on icon at bounding box center [879, 511] width 15 height 23
click at [774, 403] on input "d." at bounding box center [773, 396] width 1 height 10
radio input "true"
click at [717, 494] on rect at bounding box center [713, 519] width 63 height 100
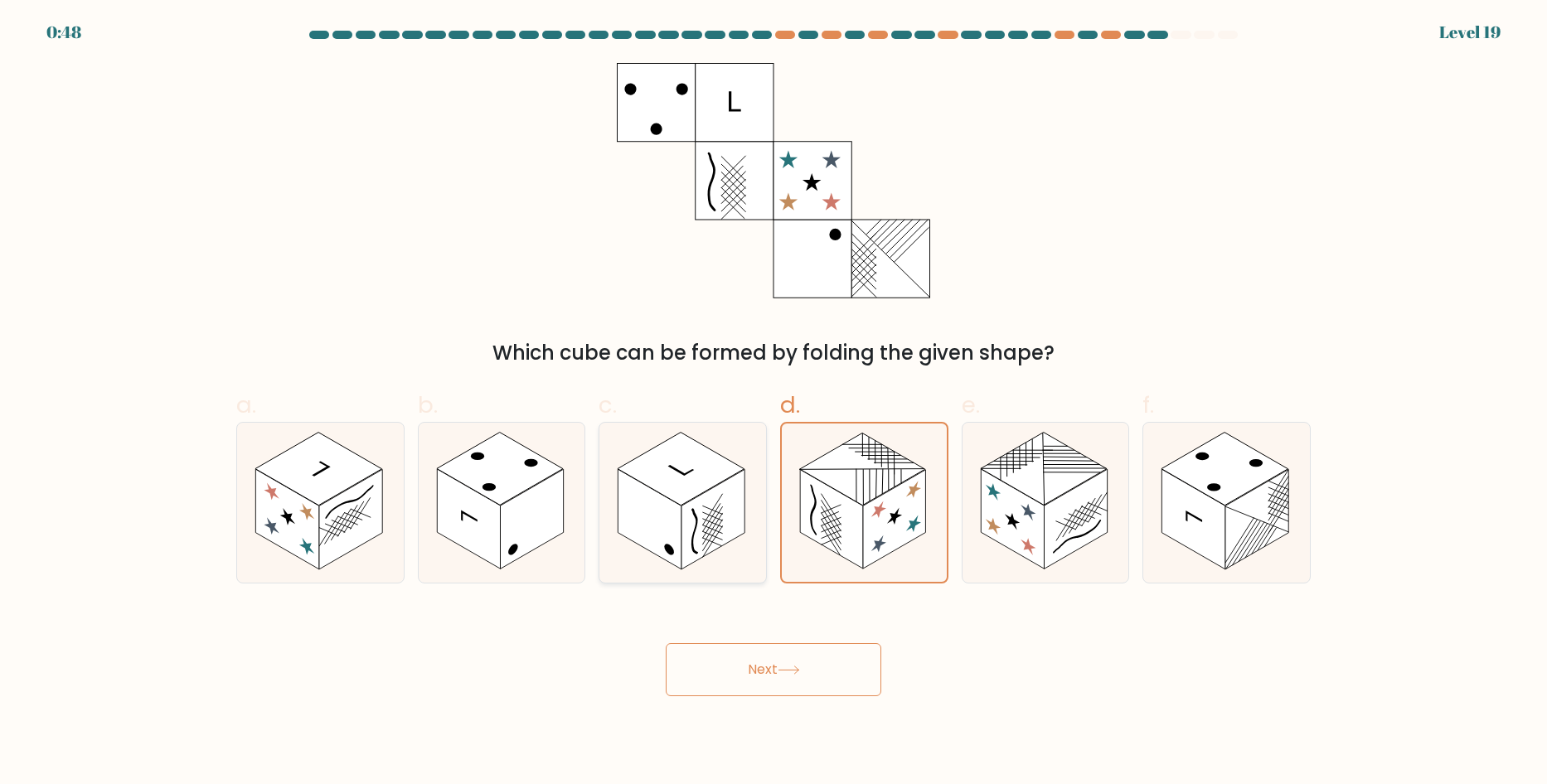
click at [773, 403] on input "c." at bounding box center [773, 396] width 1 height 10
radio input "true"
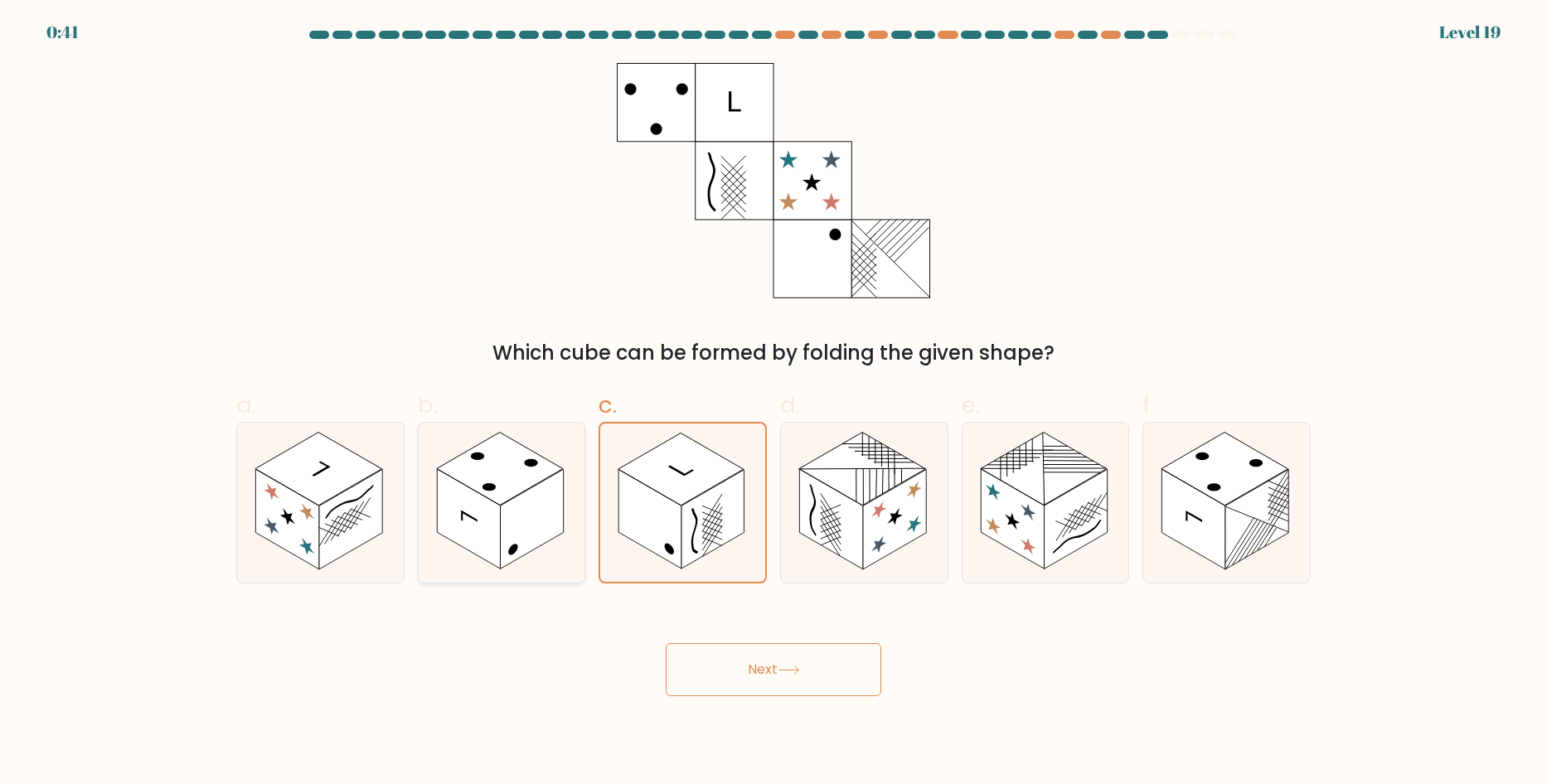
click at [532, 494] on rect at bounding box center [532, 519] width 63 height 100
click at [773, 403] on input "b." at bounding box center [773, 396] width 1 height 10
radio input "true"
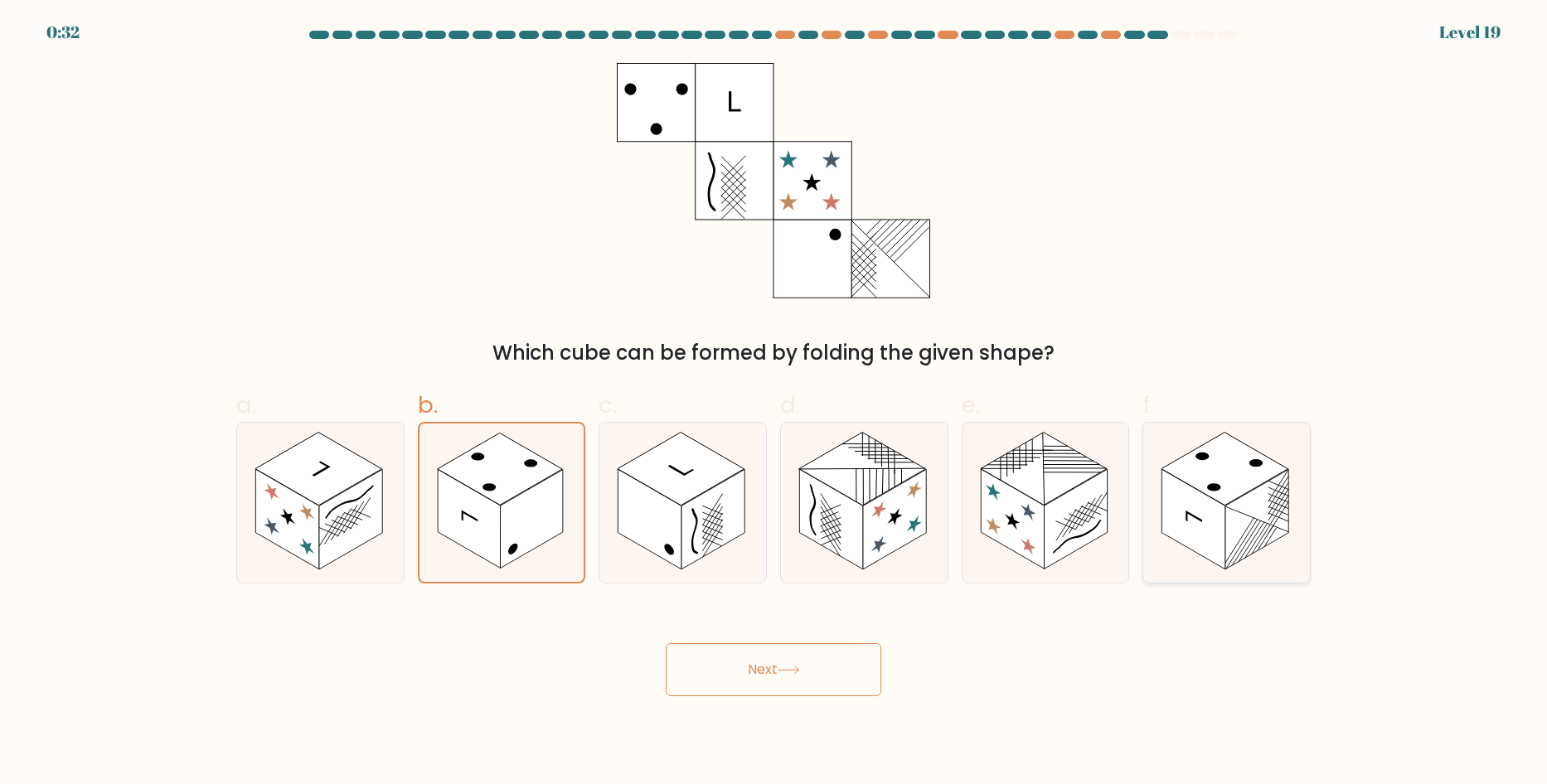
click at [1191, 476] on rect at bounding box center [1224, 468] width 126 height 73
click at [774, 403] on input "f." at bounding box center [773, 396] width 1 height 10
radio input "true"
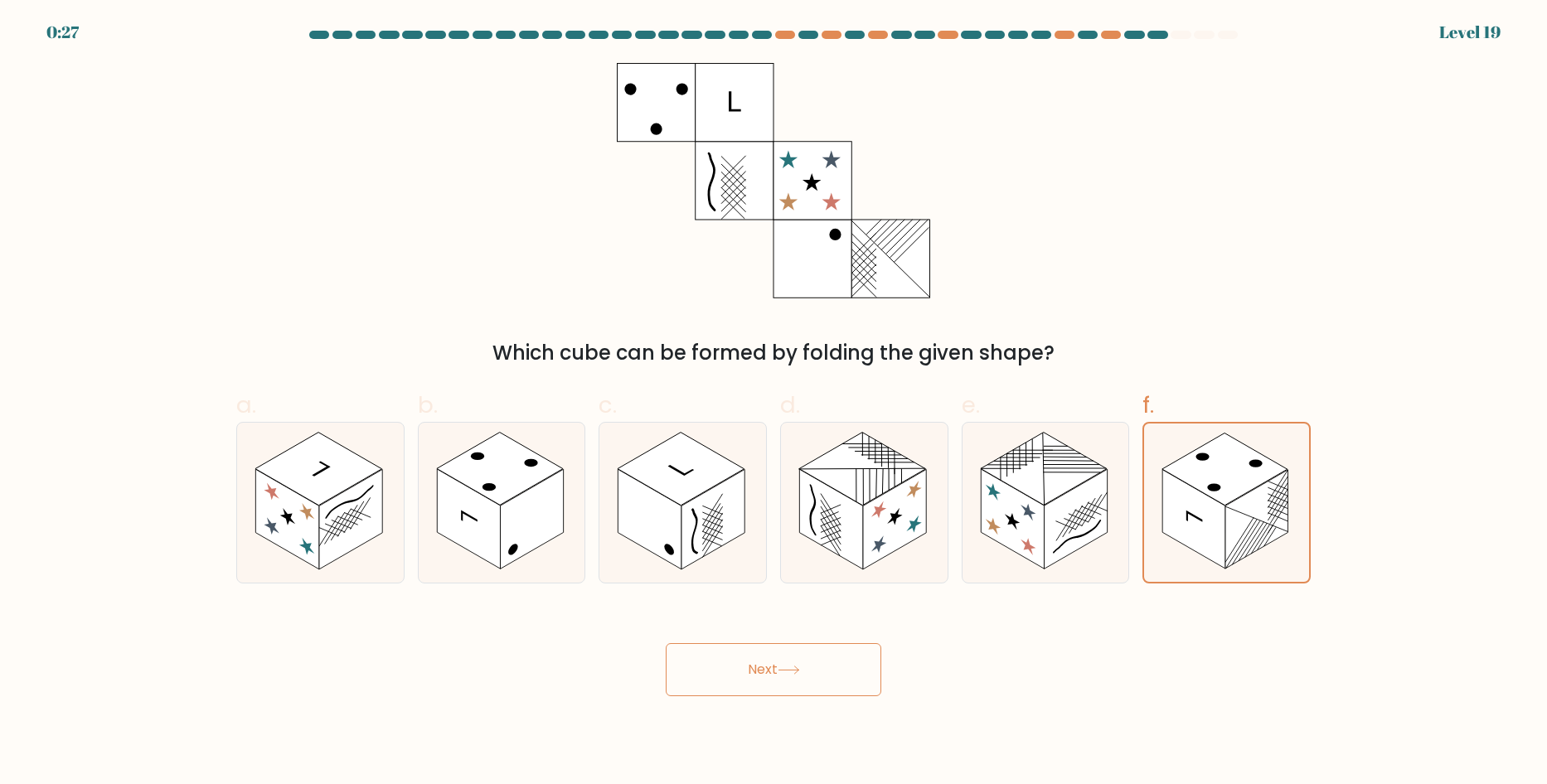
click at [841, 685] on button "Next" at bounding box center [773, 670] width 216 height 53
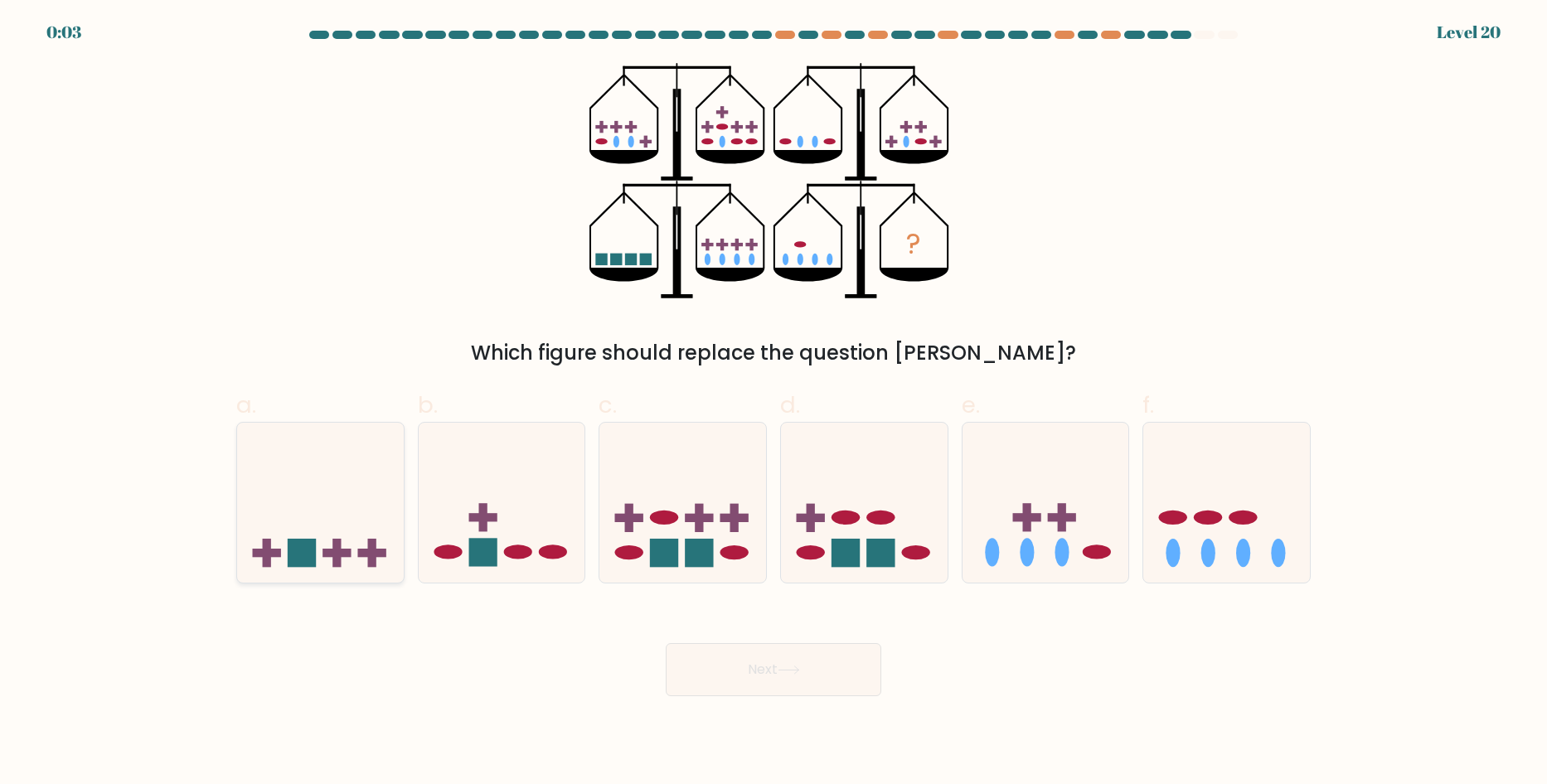
click at [319, 545] on icon at bounding box center [319, 502] width 166 height 138
click at [773, 403] on input "a." at bounding box center [773, 396] width 1 height 10
radio input "true"
click at [779, 678] on button "Next" at bounding box center [773, 670] width 216 height 53
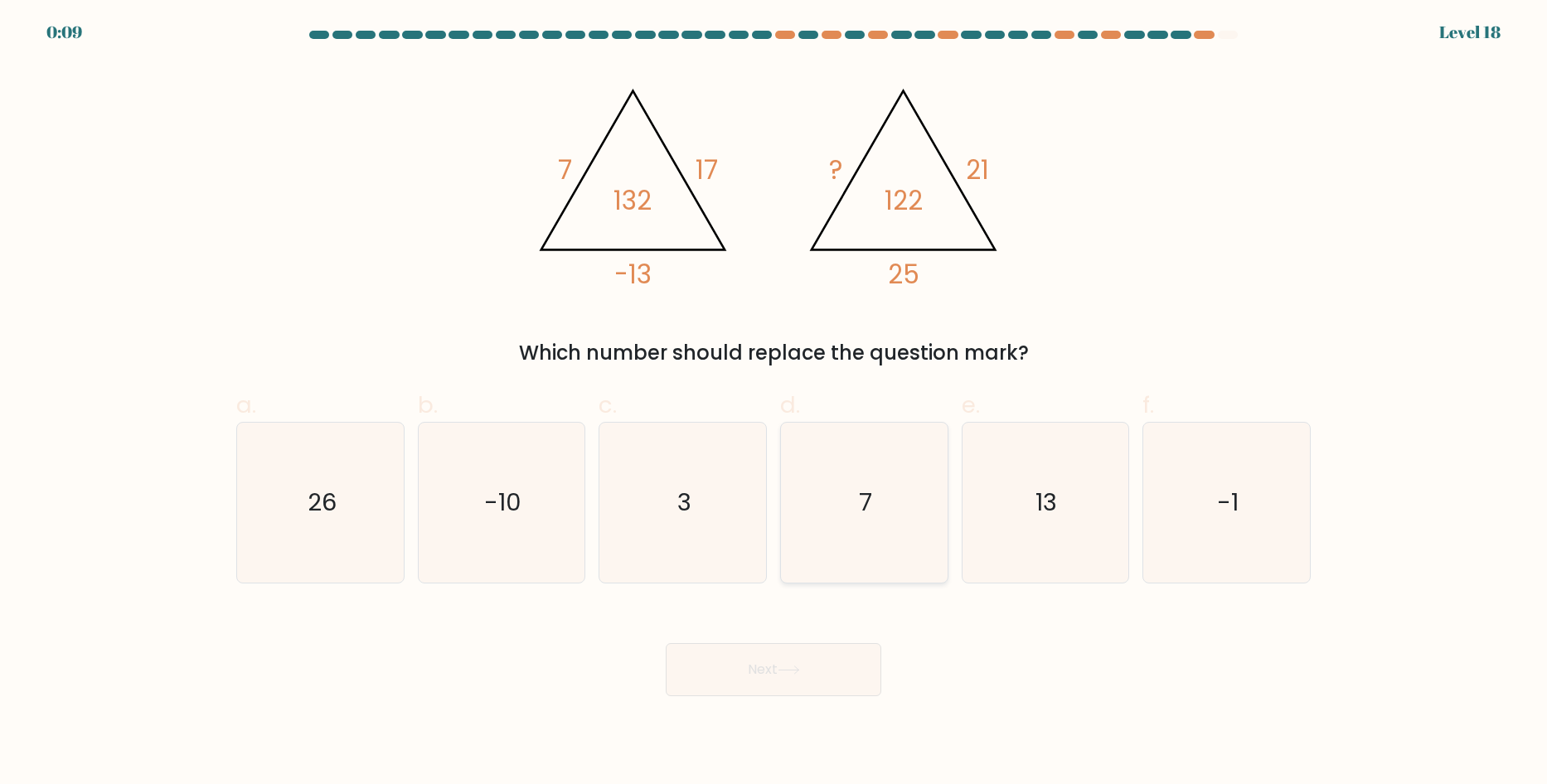
click at [888, 488] on icon "7" at bounding box center [864, 503] width 160 height 160
click at [774, 403] on input "d. 7" at bounding box center [773, 396] width 1 height 10
radio input "true"
click at [800, 670] on icon at bounding box center [789, 670] width 23 height 10
click at [799, 705] on body "0:02 Level 18" at bounding box center [773, 392] width 1547 height 784
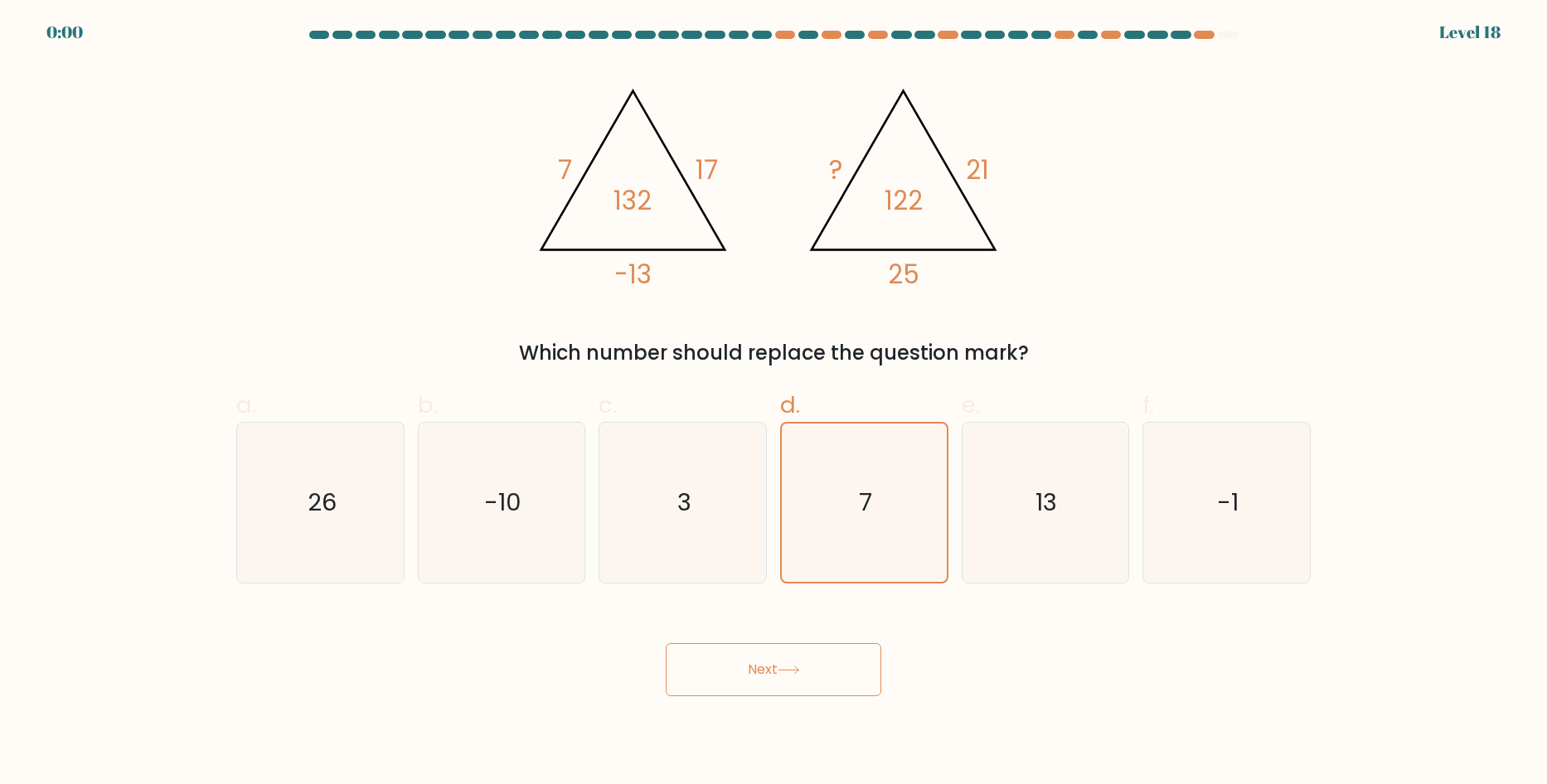
click at [805, 669] on button "Next" at bounding box center [773, 670] width 216 height 53
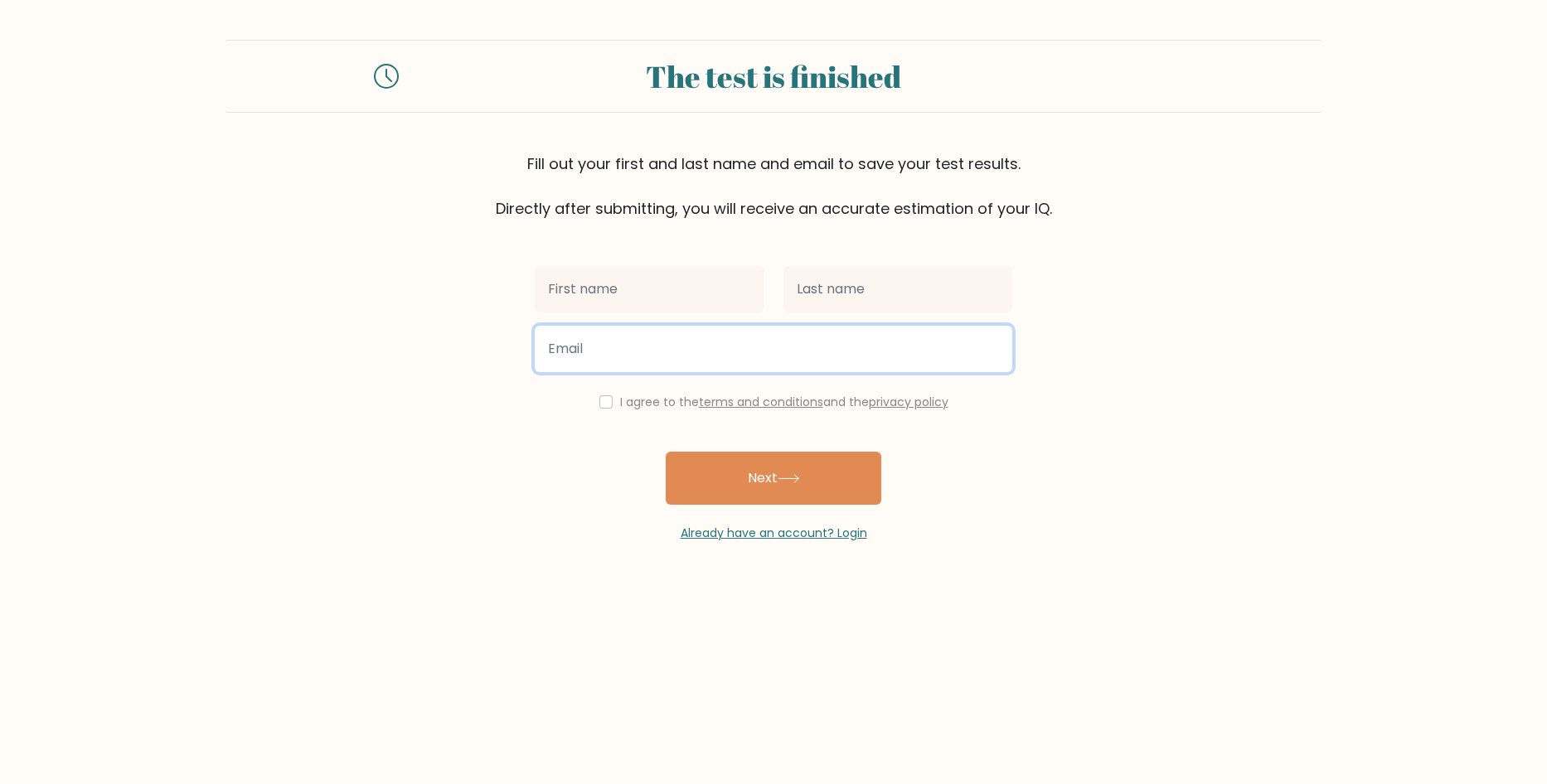
click at [637, 351] on input "email" at bounding box center [773, 349] width 477 height 47
type input "[EMAIL_ADDRESS][DOMAIN_NAME]"
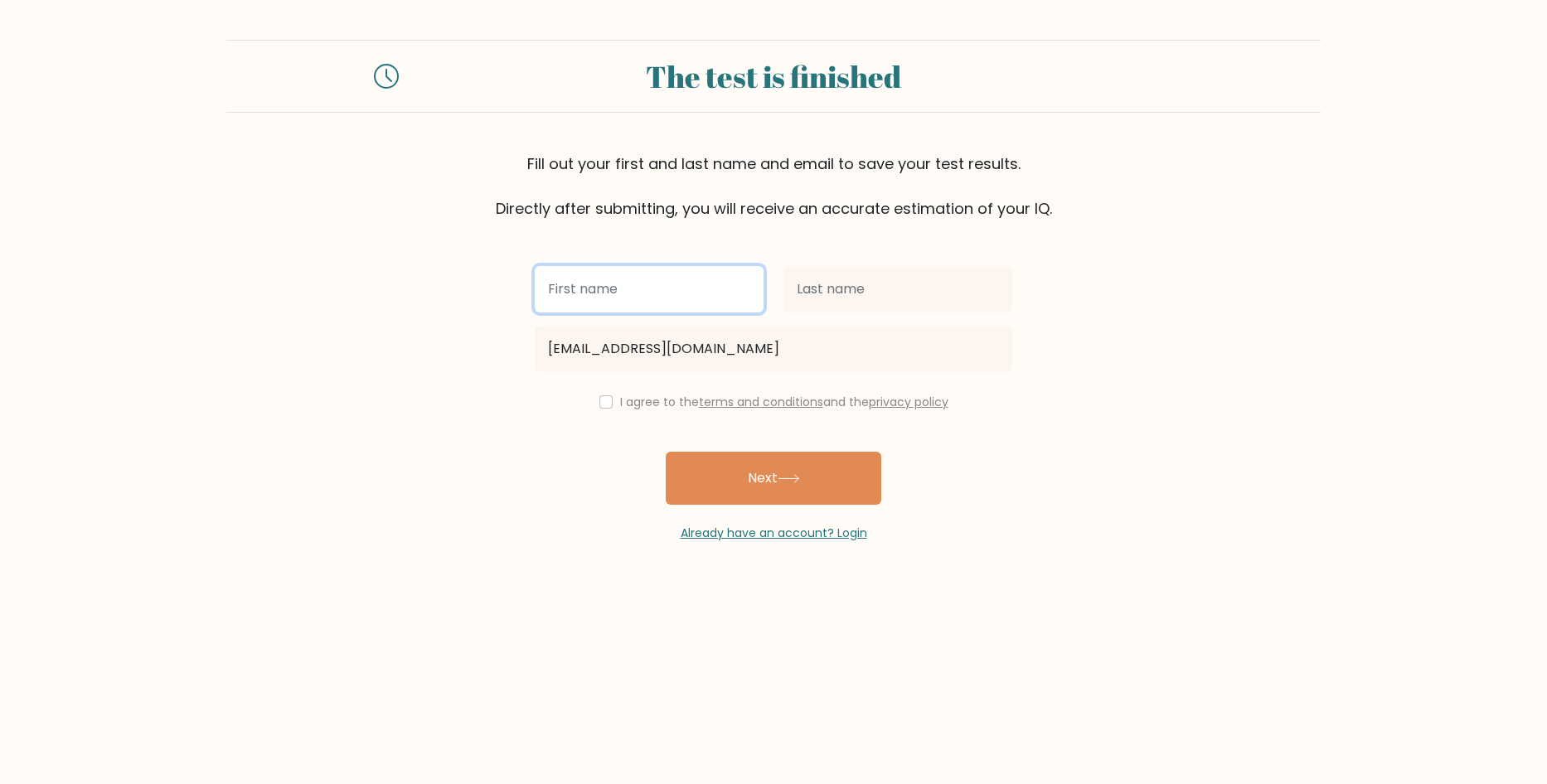
click at [676, 278] on input "text" at bounding box center [648, 289] width 229 height 47
type input "eichel"
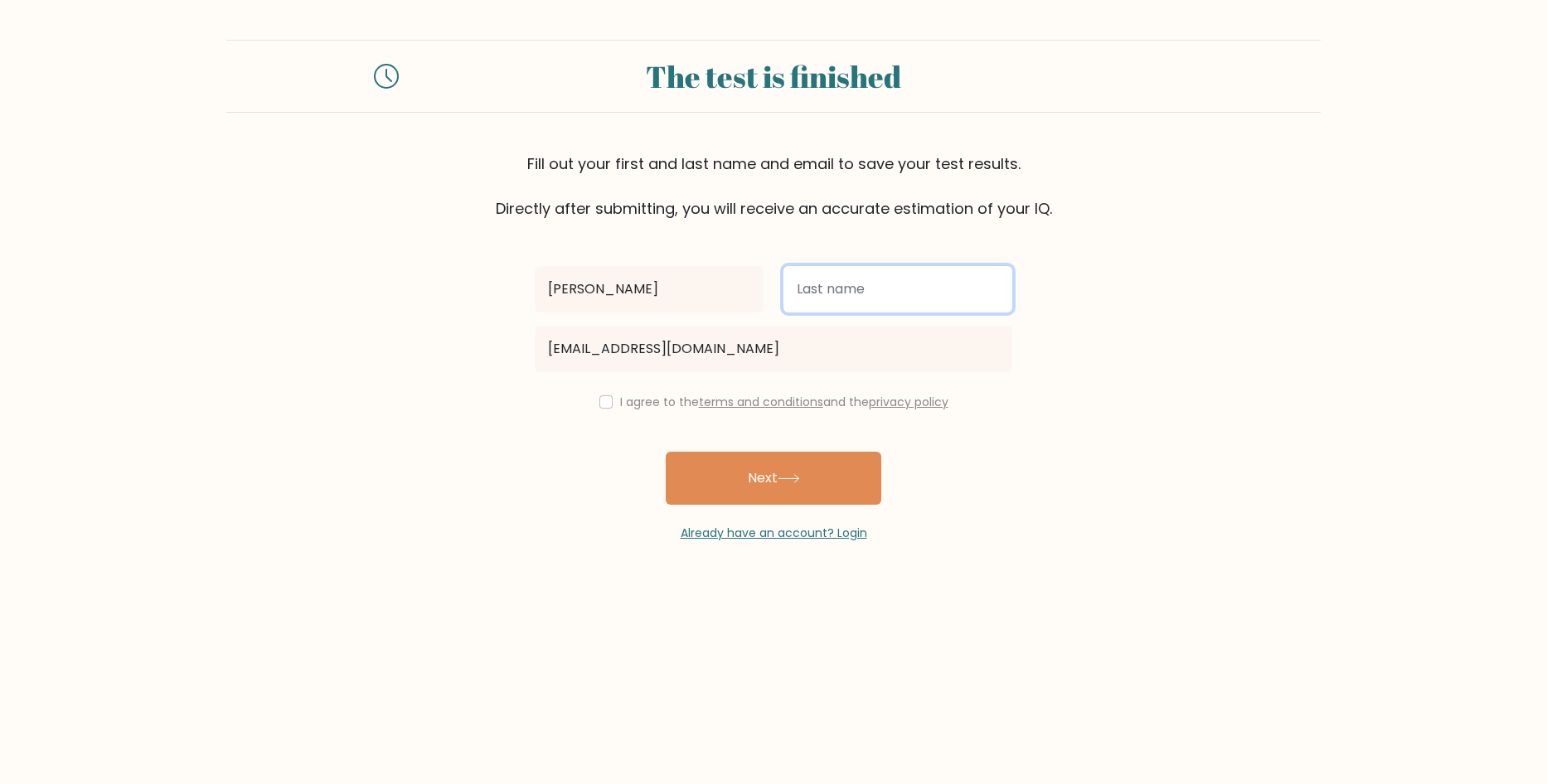
click at [852, 294] on input "text" at bounding box center [898, 289] width 229 height 47
type input "kopf"
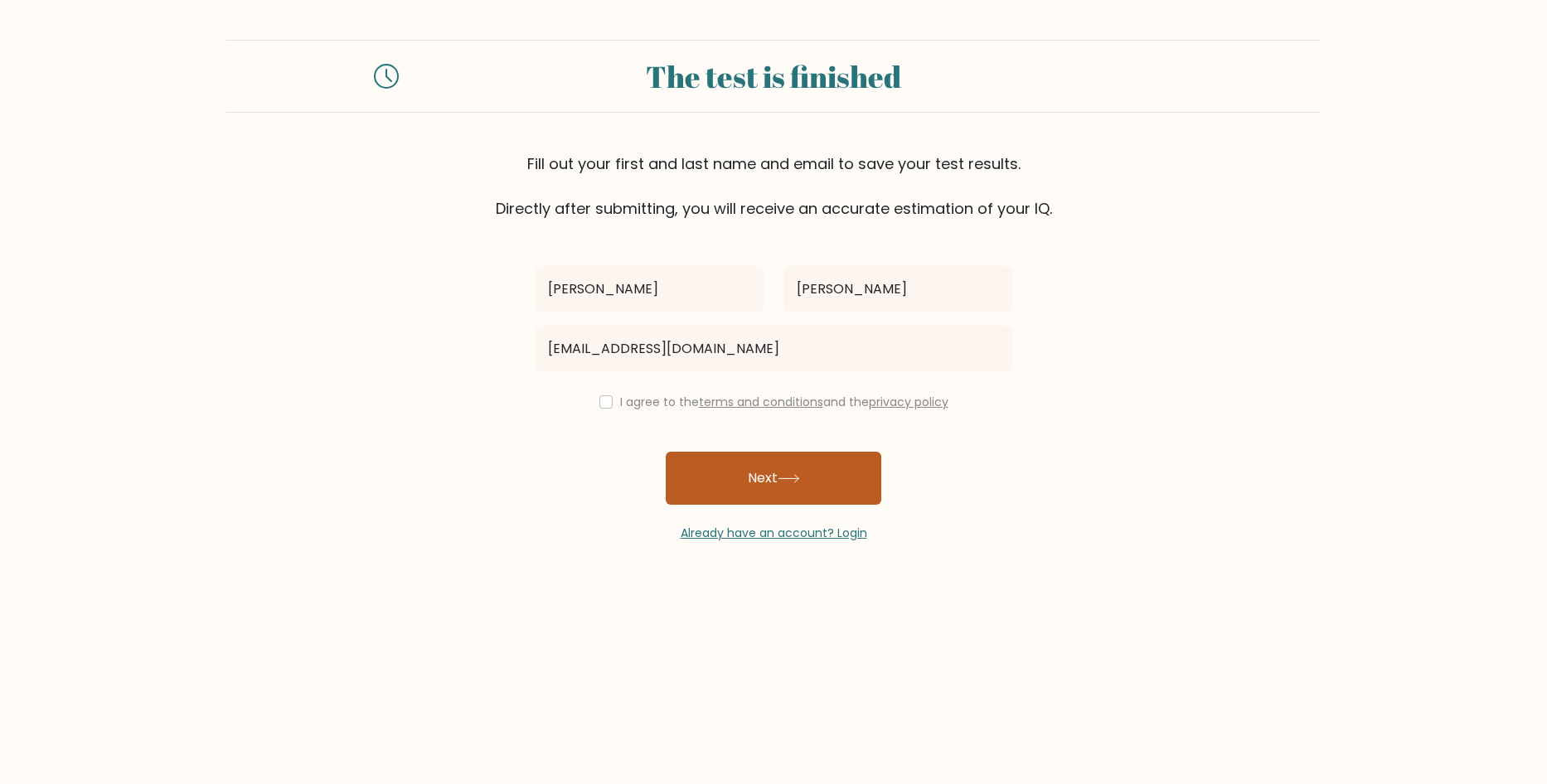
click at [805, 478] on button "Next" at bounding box center [773, 478] width 216 height 53
drag, startPoint x: 800, startPoint y: 478, endPoint x: 581, endPoint y: 399, distance: 232.8
click at [617, 421] on div "eichel kopf eichelgmbh1@gmail.com I agree to the terms and conditions and the p…" at bounding box center [773, 380] width 497 height 322
click at [604, 401] on input "checkbox" at bounding box center [606, 402] width 13 height 13
checkbox input "true"
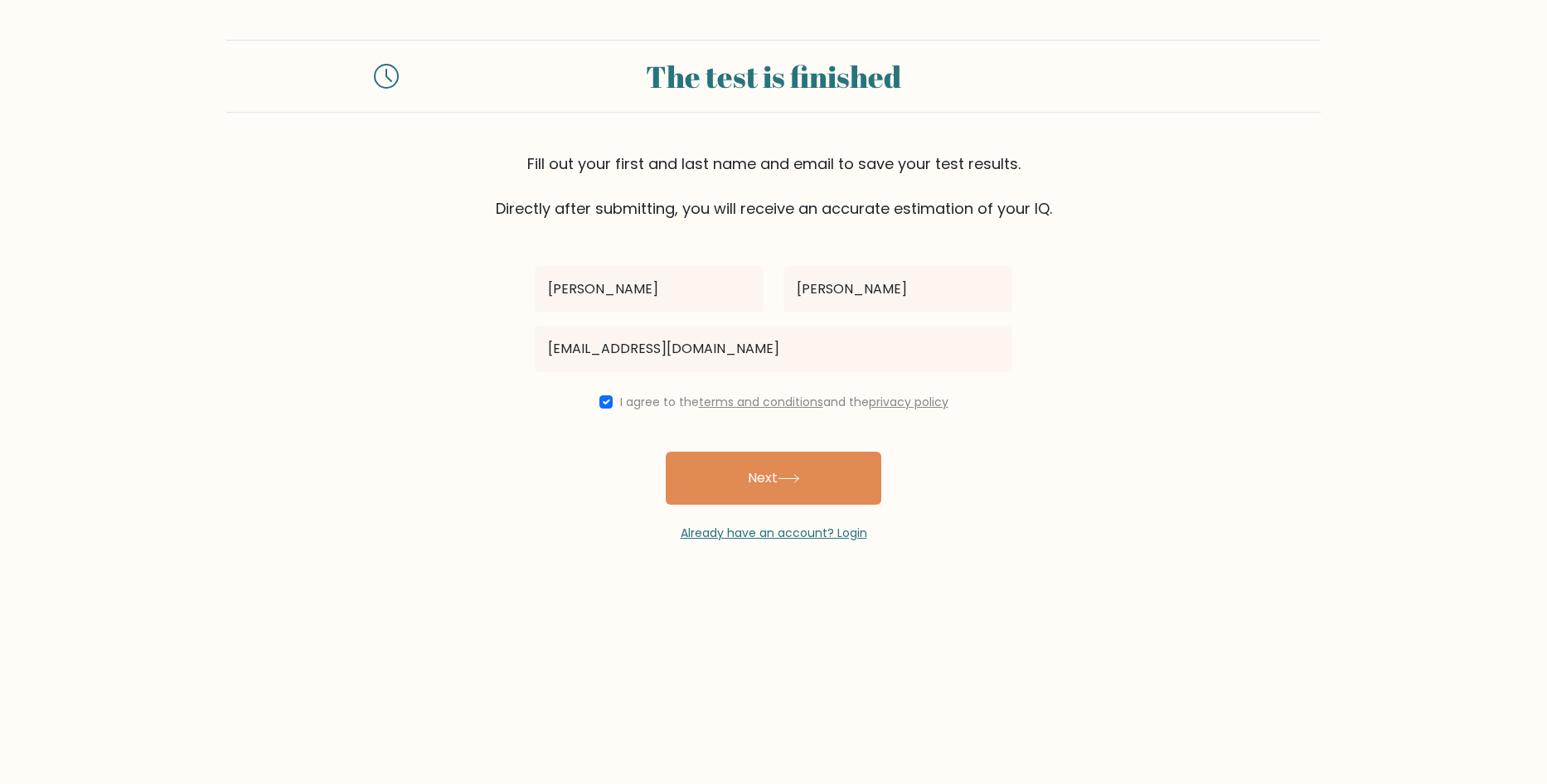
click at [729, 468] on button "Next" at bounding box center [773, 478] width 216 height 53
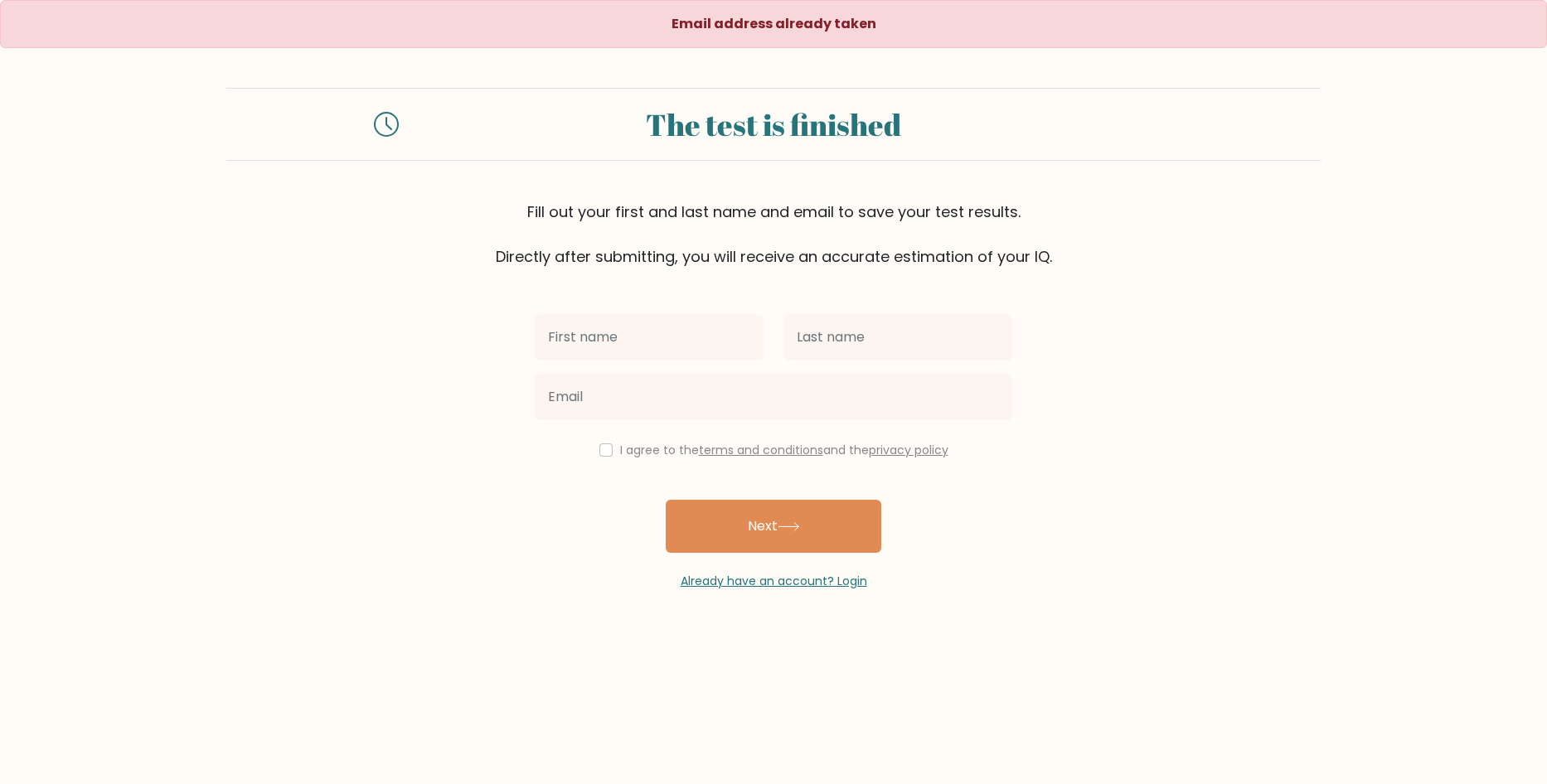
drag, startPoint x: 429, startPoint y: 347, endPoint x: 423, endPoint y: 339, distance: 10.0
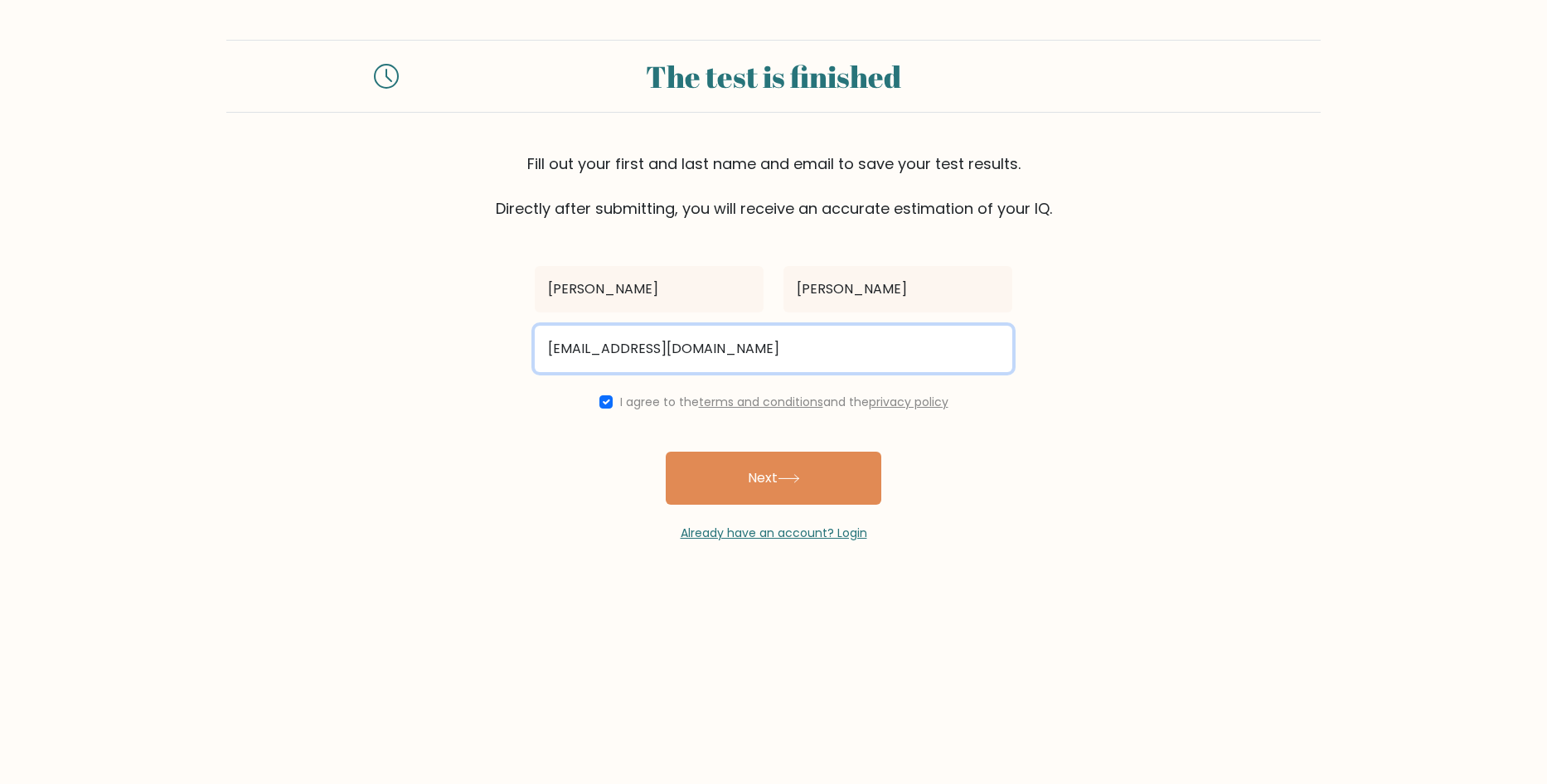
drag, startPoint x: 719, startPoint y: 355, endPoint x: 342, endPoint y: 323, distance: 378.4
click at [342, 323] on form "The test is finished Fill out your first and last name and email to save your t…" at bounding box center [773, 291] width 1547 height 502
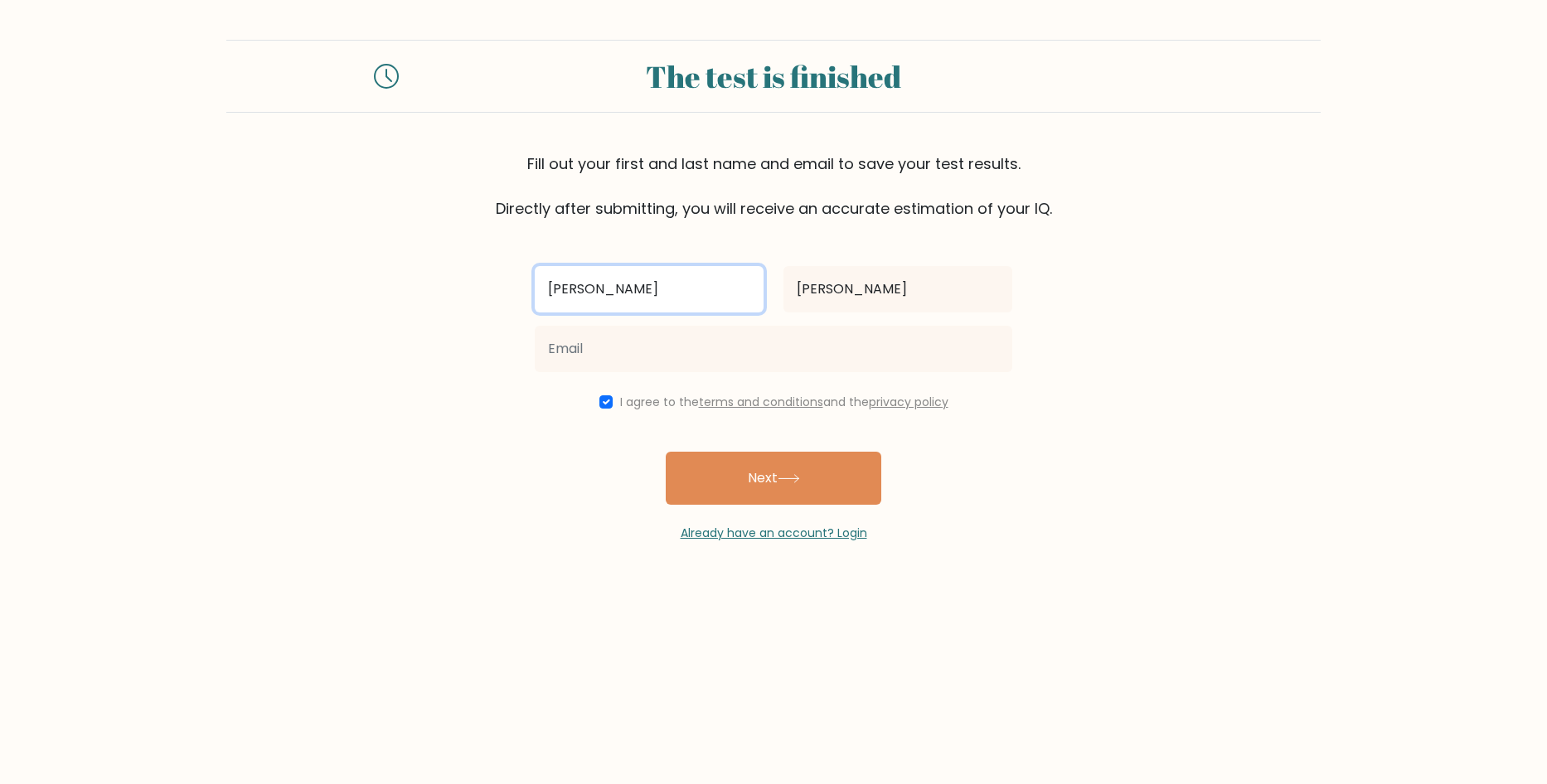
drag, startPoint x: 552, startPoint y: 287, endPoint x: 488, endPoint y: 294, distance: 64.4
click at [488, 294] on form "The test is finished Fill out your first and last name and email to save your t…" at bounding box center [773, 291] width 1547 height 502
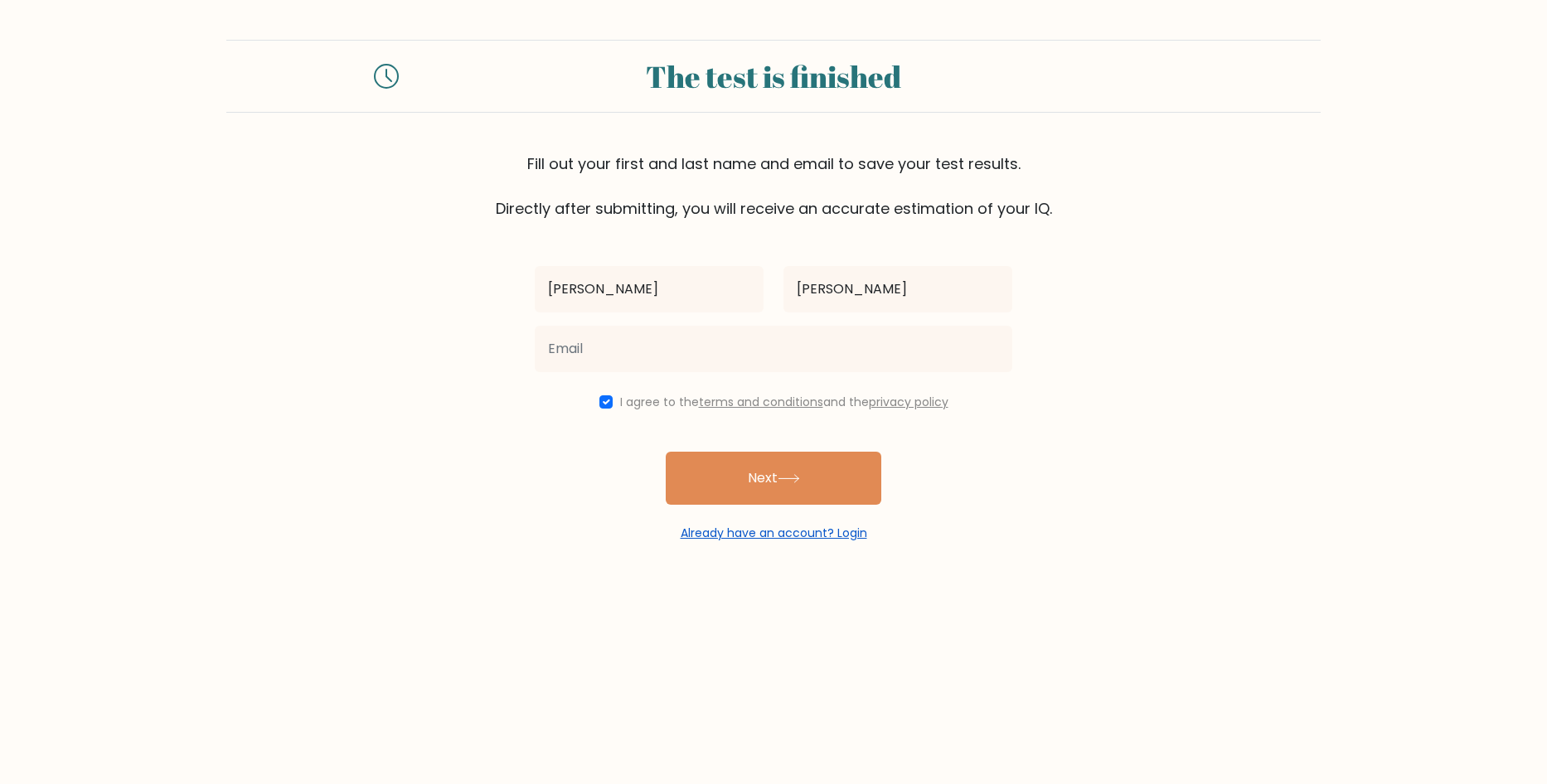
click at [760, 538] on link "Already have an account? Login" at bounding box center [774, 532] width 186 height 16
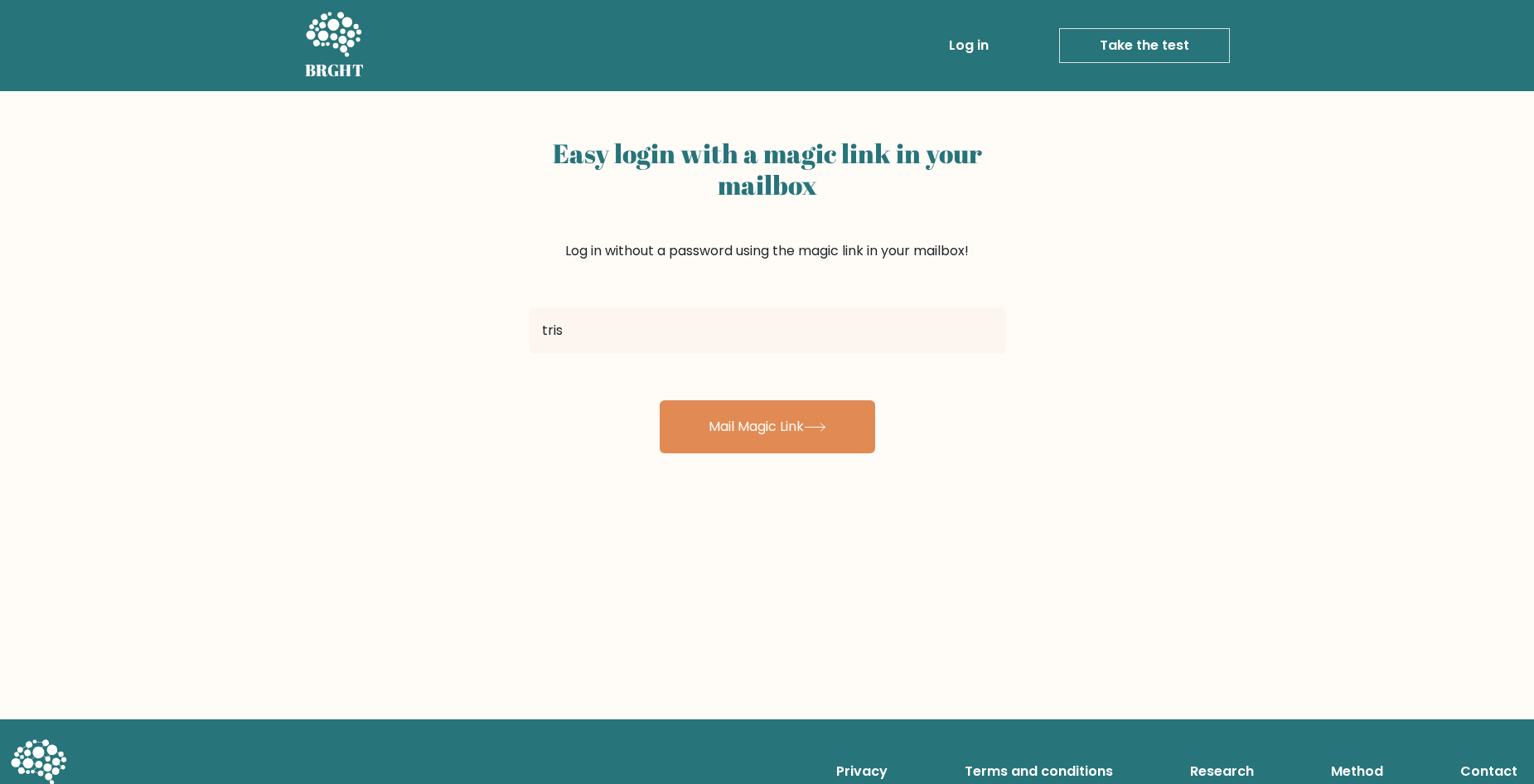
type input "[PERSON_NAME][EMAIL_ADDRESS][PERSON_NAME][DOMAIN_NAME]"
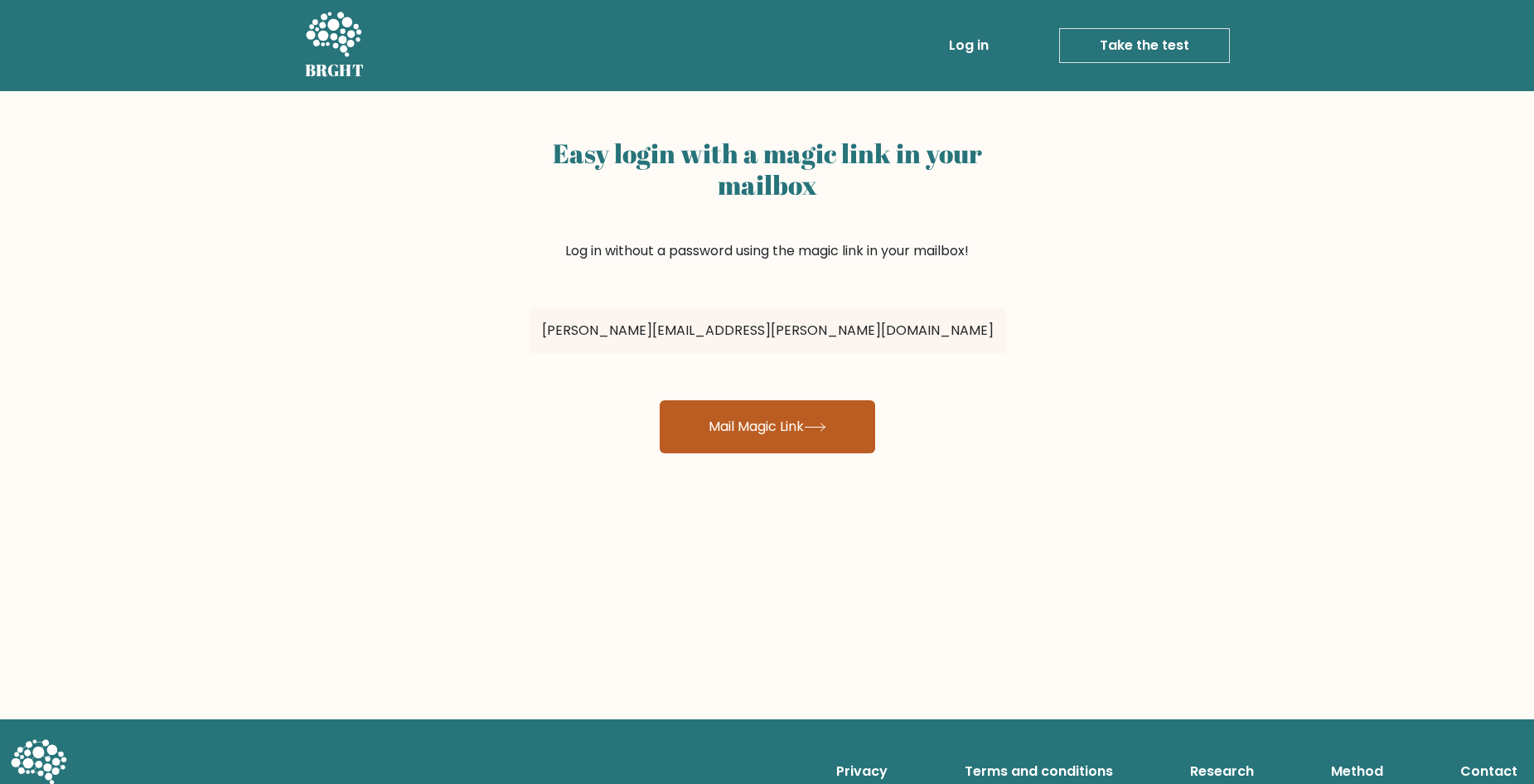
click at [777, 446] on button "Mail Magic Link" at bounding box center [767, 427] width 216 height 53
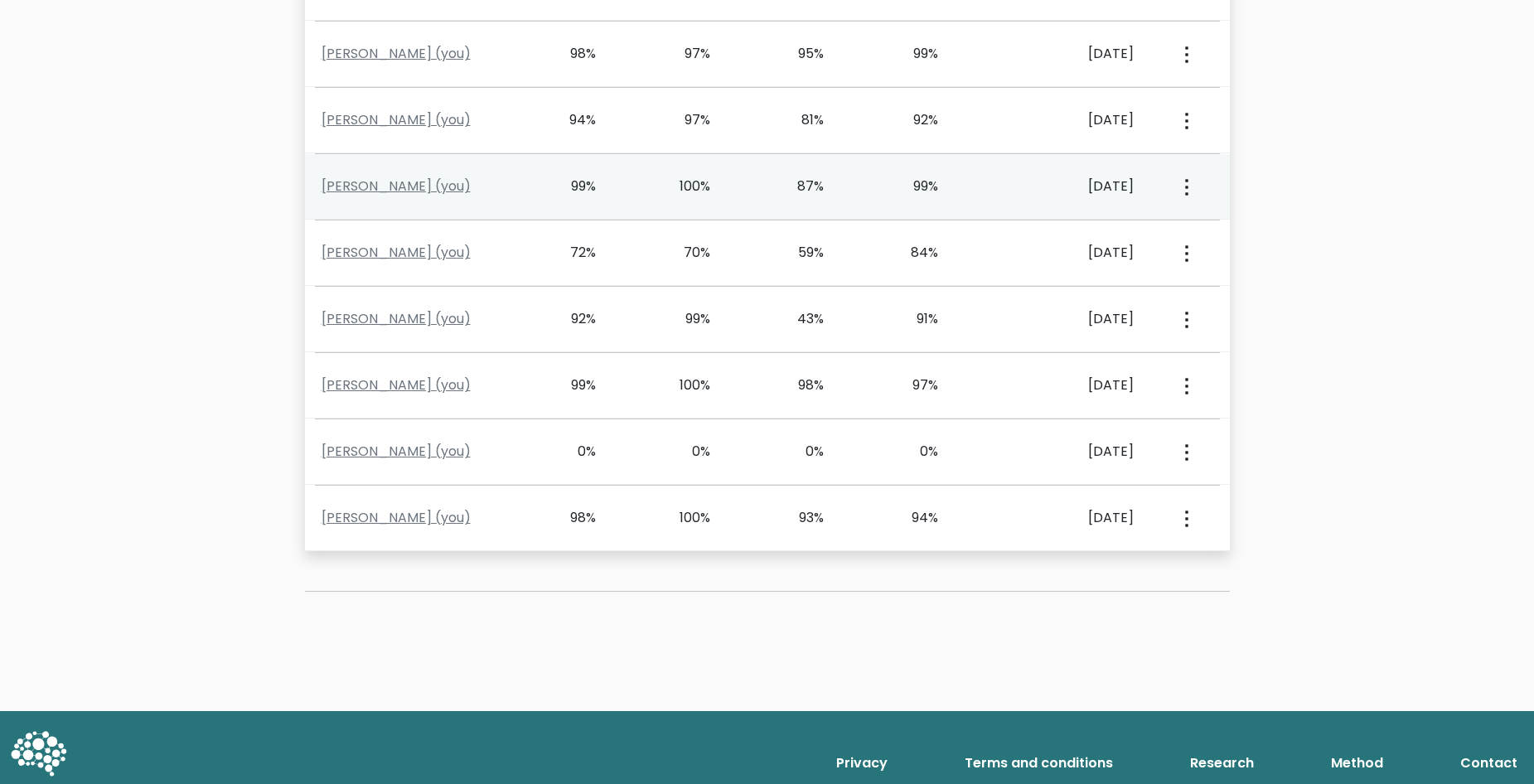
scroll to position [945, 0]
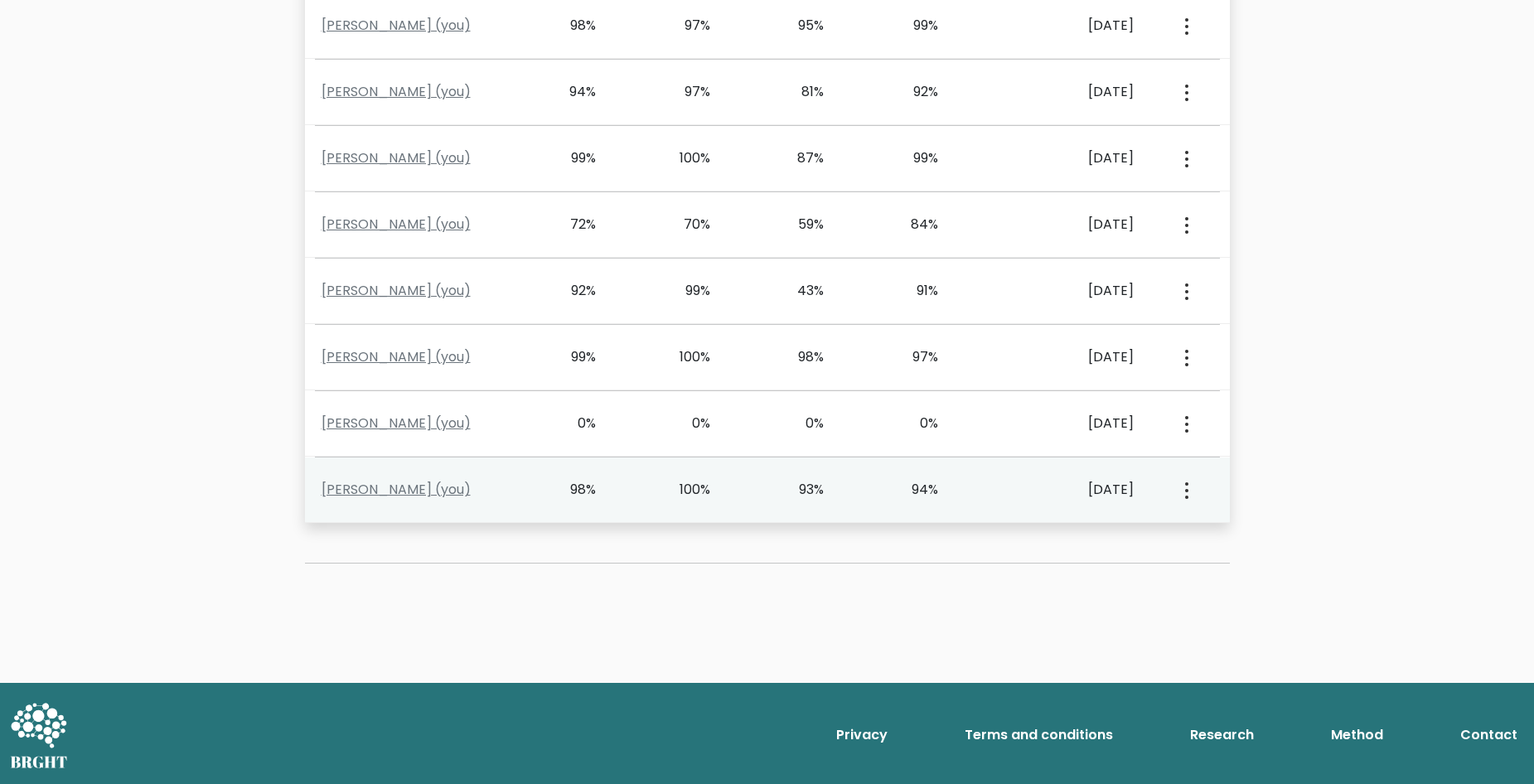
click at [1005, 485] on div "[DATE]" at bounding box center [1068, 489] width 128 height 20
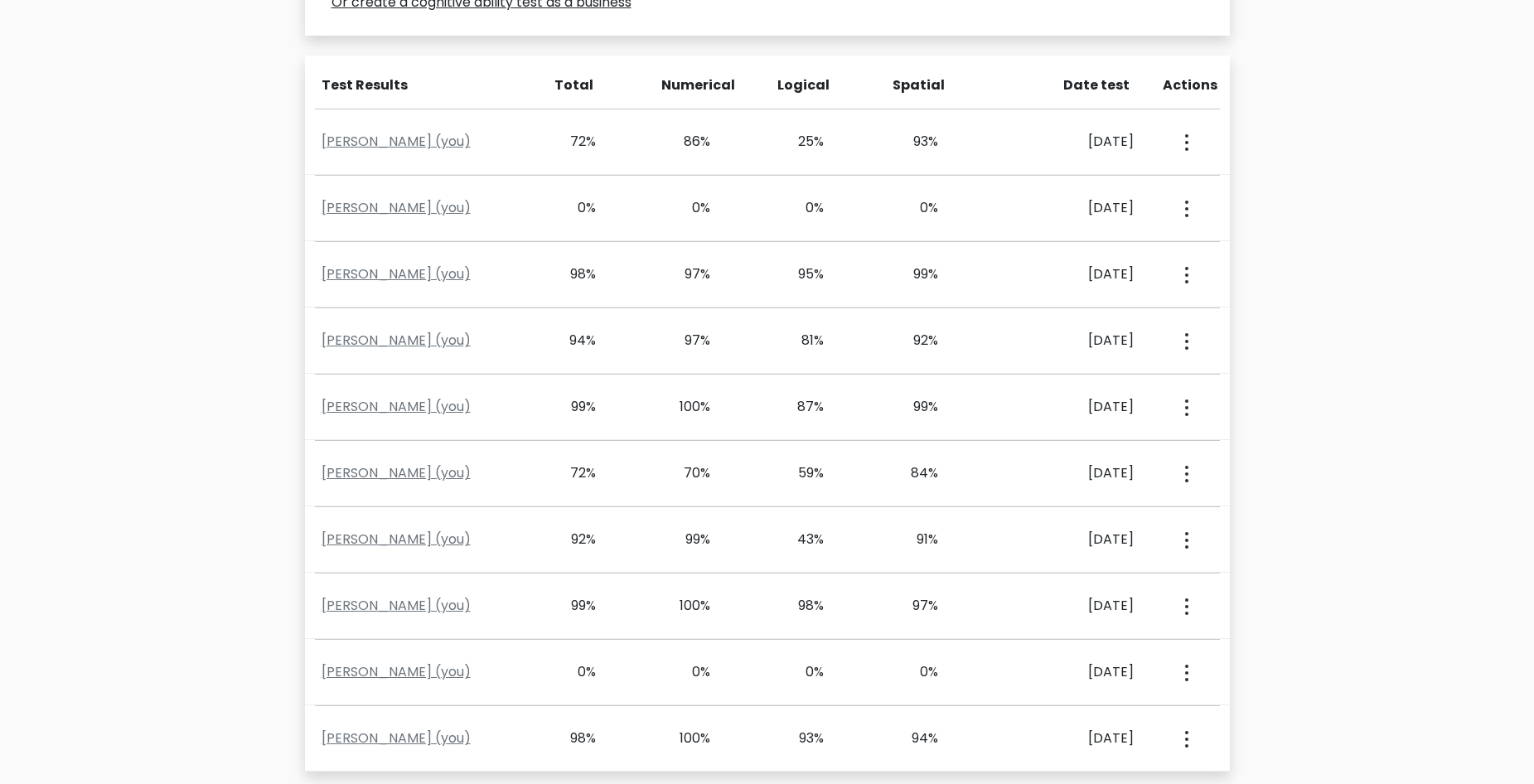
drag, startPoint x: 1191, startPoint y: 72, endPoint x: 1180, endPoint y: 76, distance: 11.7
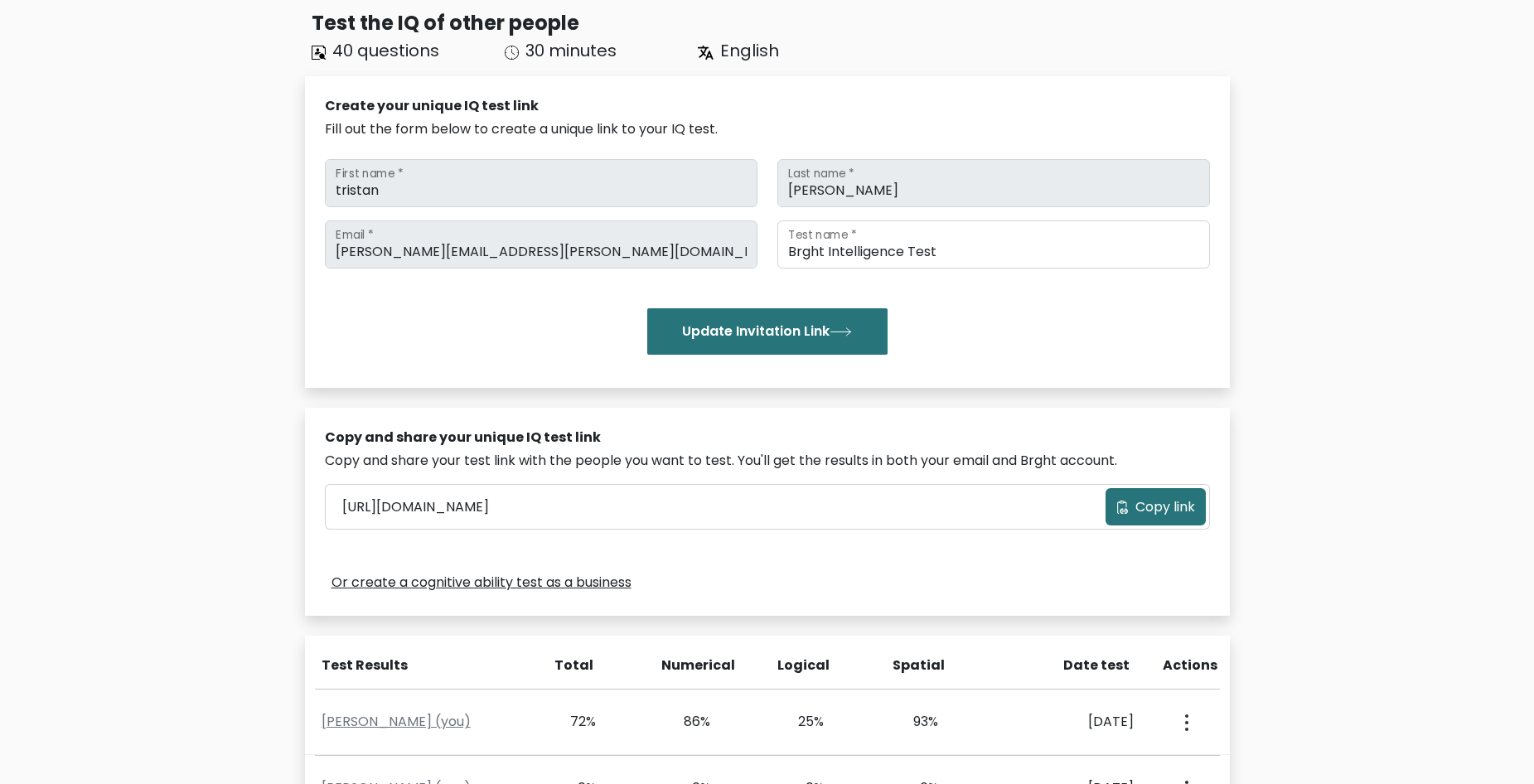
scroll to position [0, 0]
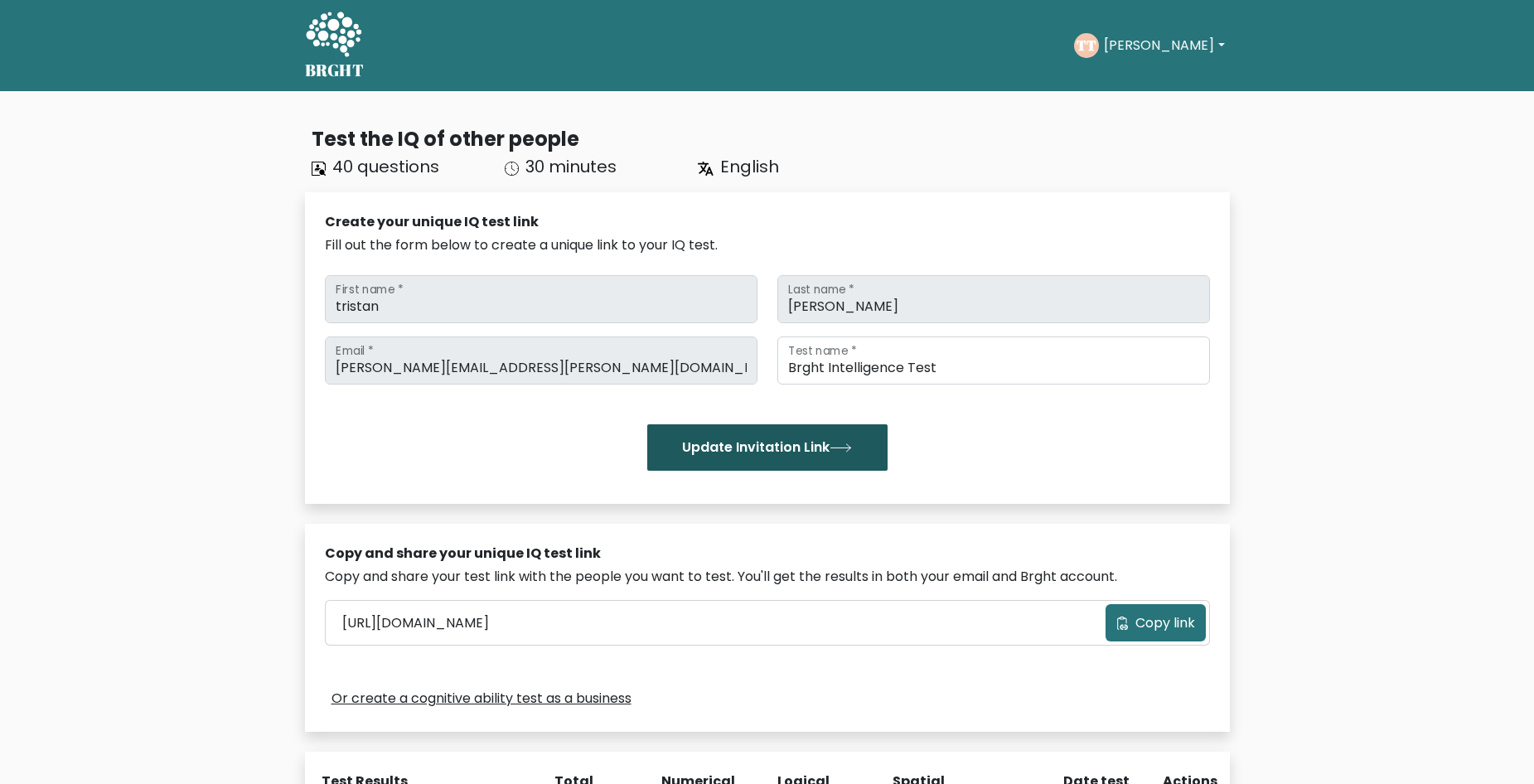
click at [841, 455] on button "Update Invitation Link" at bounding box center [767, 447] width 240 height 47
